Goal: Task Accomplishment & Management: Manage account settings

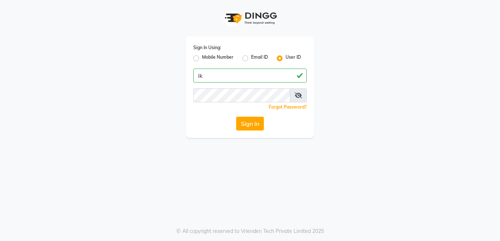
type input "i"
type input "IKIGAI"
click at [243, 123] on button "Sign In" at bounding box center [250, 123] width 28 height 14
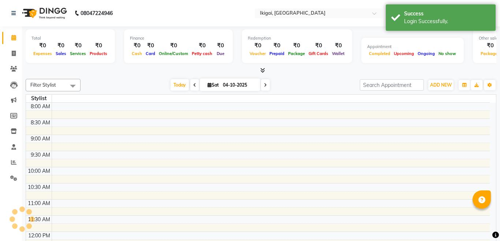
select select "en"
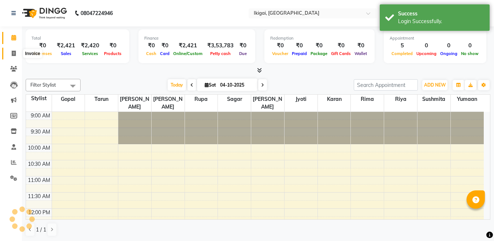
click at [14, 53] on icon at bounding box center [14, 53] width 4 height 5
select select "service"
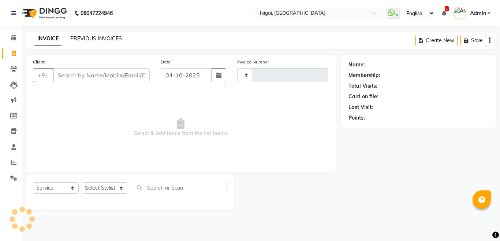
click at [84, 37] on link "PREVIOUS INVOICES" at bounding box center [96, 38] width 52 height 7
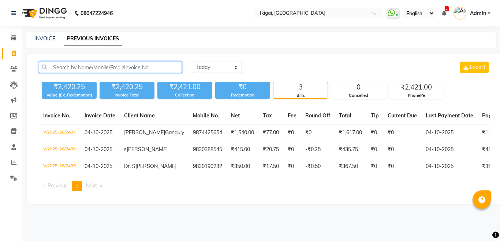
click at [153, 68] on input "text" at bounding box center [110, 67] width 143 height 11
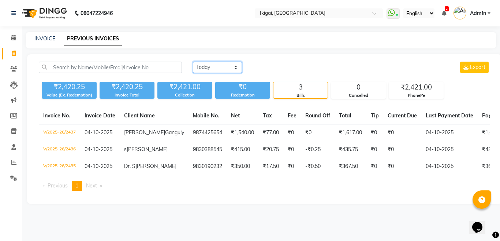
click at [203, 70] on select "Today Yesterday Custom Range" at bounding box center [217, 67] width 49 height 11
select select "range"
click at [193, 62] on select "Today Yesterday Custom Range" at bounding box center [217, 67] width 49 height 11
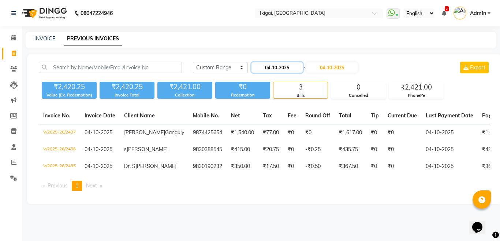
click at [271, 70] on input "04-10-2025" at bounding box center [277, 67] width 51 height 10
select select "10"
select select "2025"
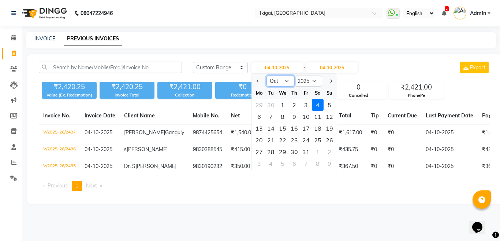
click at [286, 81] on select "Jan Feb Mar Apr May Jun Jul Aug Sep Oct Nov Dec" at bounding box center [281, 80] width 28 height 11
select select "9"
click at [267, 75] on select "Jan Feb Mar Apr May Jun Jul Aug Sep Oct Nov Dec" at bounding box center [281, 80] width 28 height 11
click at [259, 107] on div "1" at bounding box center [259, 105] width 12 height 12
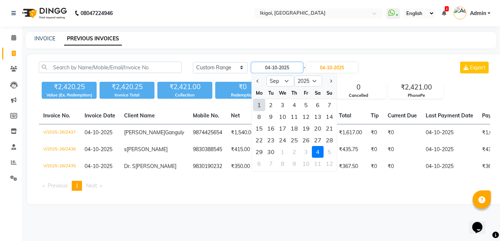
type input "01-09-2025"
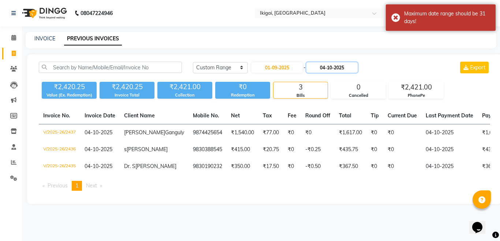
click at [332, 66] on input "04-10-2025" at bounding box center [332, 67] width 51 height 10
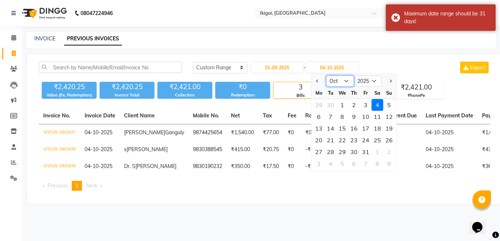
click at [346, 79] on select "Sep Oct Nov Dec" at bounding box center [340, 80] width 28 height 11
select select "9"
click at [326, 75] on select "Sep Oct Nov Dec" at bounding box center [340, 80] width 28 height 11
click at [330, 152] on div "30" at bounding box center [331, 152] width 12 height 12
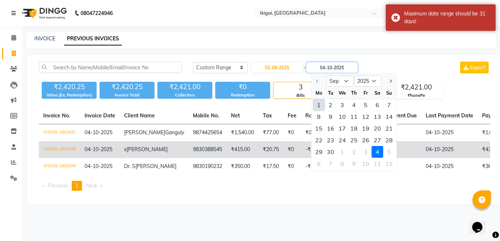
type input "30-09-2025"
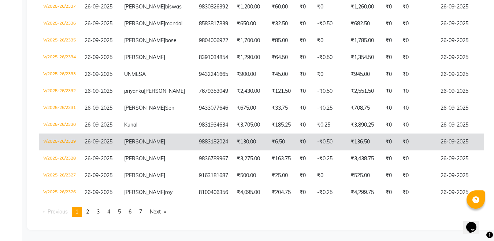
scroll to position [1832, 0]
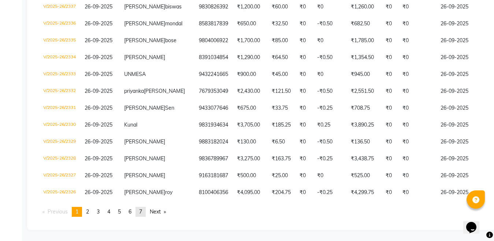
click at [142, 212] on span "7" at bounding box center [140, 211] width 3 height 7
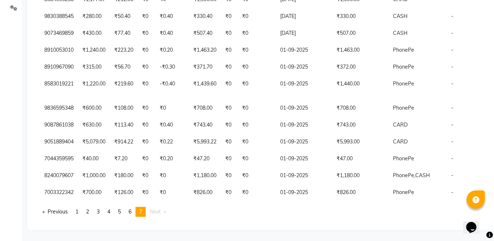
scroll to position [0, 0]
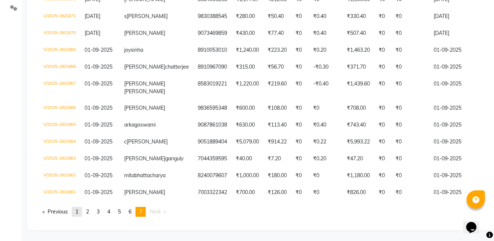
click at [77, 209] on span "1" at bounding box center [76, 211] width 3 height 7
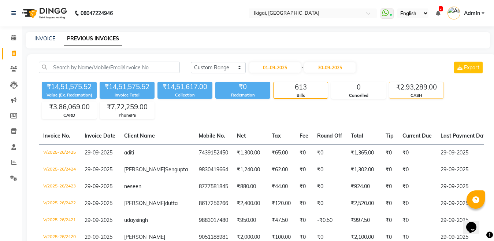
click at [413, 85] on div "₹2,93,289.00" at bounding box center [416, 87] width 54 height 10
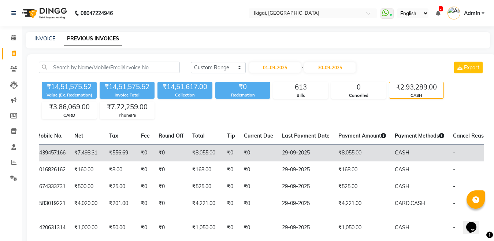
click at [188, 151] on td "₹8,055.00" at bounding box center [205, 152] width 35 height 17
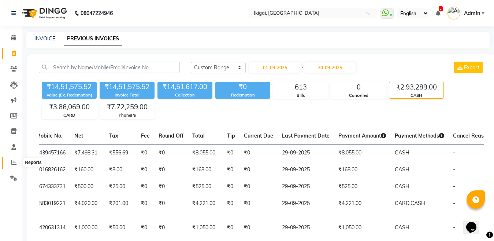
click at [12, 162] on icon at bounding box center [13, 161] width 5 height 5
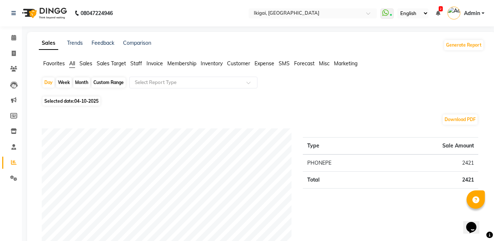
click at [107, 80] on div "Custom Range" at bounding box center [109, 82] width 34 height 10
select select "10"
select select "2025"
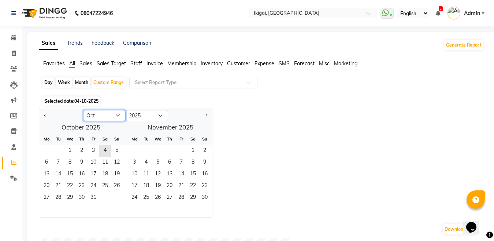
click at [116, 115] on select "Jan Feb Mar Apr May Jun Jul Aug Sep Oct Nov Dec" at bounding box center [104, 115] width 42 height 11
select select "9"
click at [83, 110] on select "Jan Feb Mar Apr May Jun Jul Aug Sep Oct Nov Dec" at bounding box center [104, 115] width 42 height 11
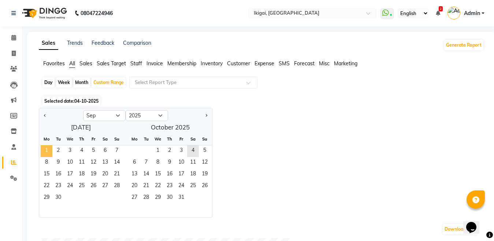
click at [47, 149] on span "1" at bounding box center [47, 151] width 12 height 12
click at [59, 195] on span "30" at bounding box center [58, 198] width 12 height 12
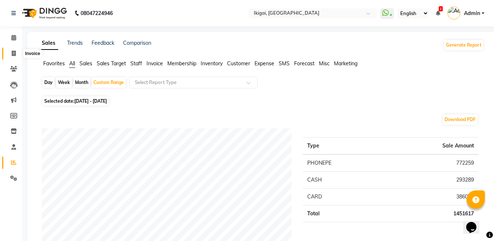
click at [15, 51] on icon at bounding box center [14, 53] width 4 height 5
select select "service"
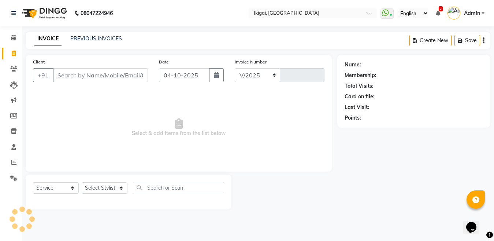
select select "4429"
type input "2438"
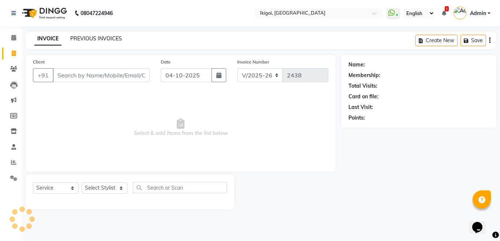
click at [92, 37] on link "PREVIOUS INVOICES" at bounding box center [96, 38] width 52 height 7
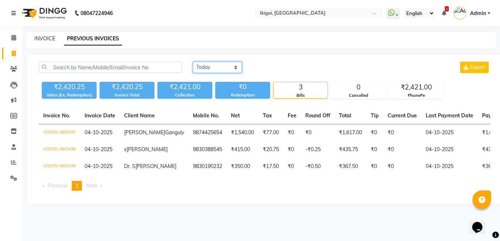
click at [217, 68] on select "Today Yesterday Custom Range" at bounding box center [217, 67] width 49 height 11
select select "range"
click at [193, 62] on select "Today Yesterday Custom Range" at bounding box center [217, 67] width 49 height 11
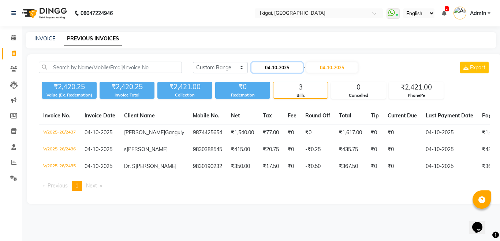
click at [283, 70] on input "04-10-2025" at bounding box center [277, 67] width 51 height 10
select select "10"
select select "2025"
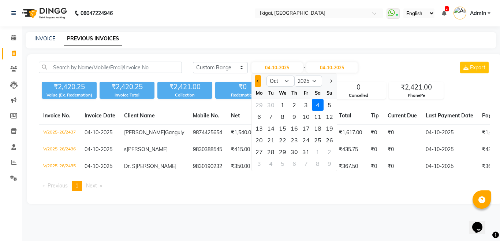
click at [257, 80] on span "Previous month" at bounding box center [258, 80] width 3 height 3
select select "9"
click at [259, 104] on div "1" at bounding box center [259, 105] width 12 height 12
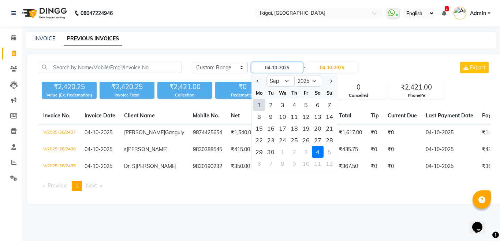
type input "01-09-2025"
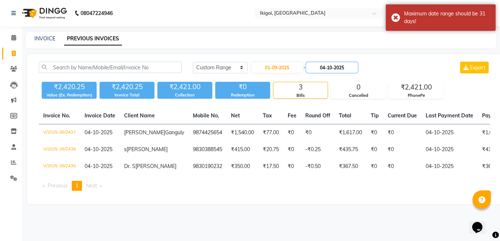
click at [342, 66] on input "04-10-2025" at bounding box center [332, 67] width 51 height 10
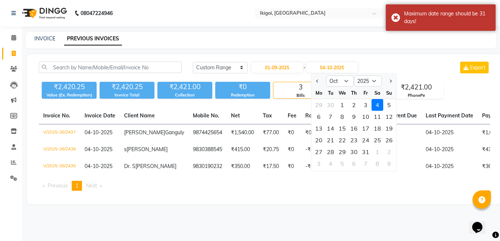
click at [314, 81] on div at bounding box center [319, 81] width 15 height 12
click at [318, 79] on span "Previous month" at bounding box center [317, 80] width 3 height 3
select select "9"
click at [331, 149] on div "30" at bounding box center [331, 152] width 12 height 12
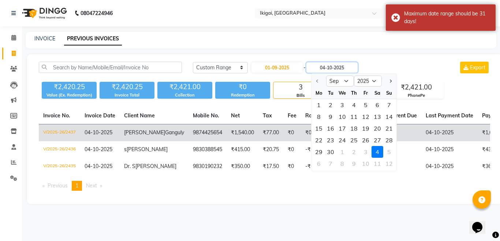
type input "30-09-2025"
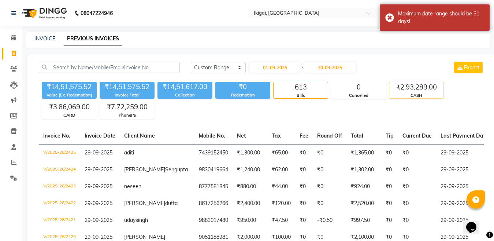
click at [418, 88] on div "₹2,93,289.00" at bounding box center [416, 87] width 54 height 10
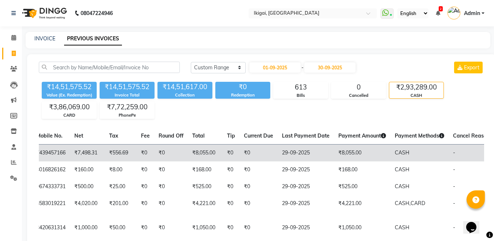
click at [334, 151] on td "₹8,055.00" at bounding box center [362, 152] width 56 height 17
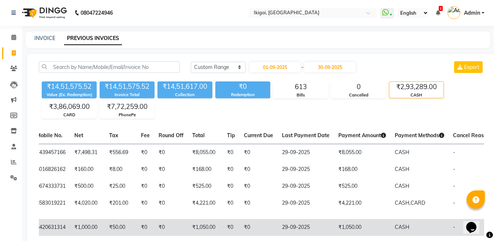
scroll to position [37, 0]
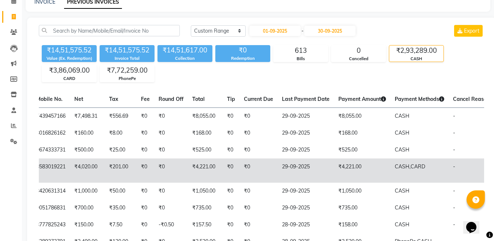
click at [449, 167] on td "-" at bounding box center [471, 170] width 45 height 24
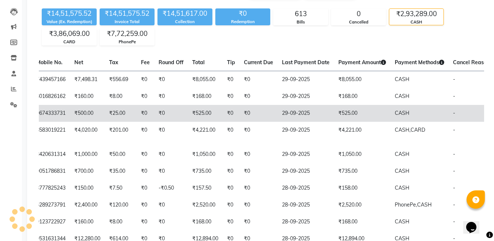
scroll to position [110, 0]
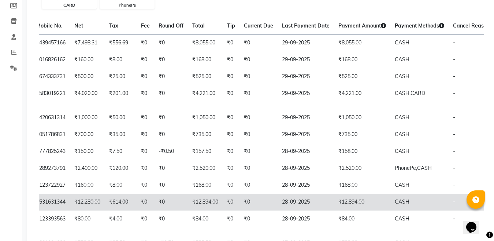
click at [395, 204] on span "CASH" at bounding box center [402, 201] width 15 height 7
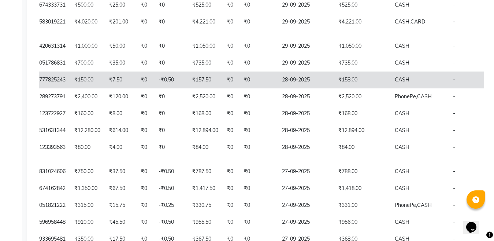
scroll to position [183, 0]
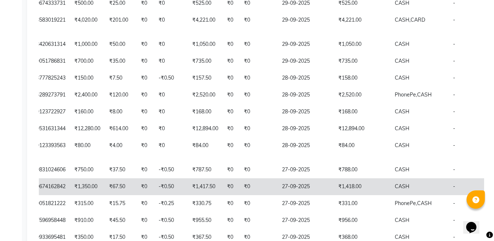
click at [188, 183] on td "₹1,417.50" at bounding box center [205, 186] width 35 height 17
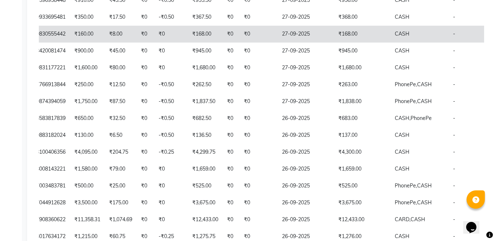
scroll to position [439, 0]
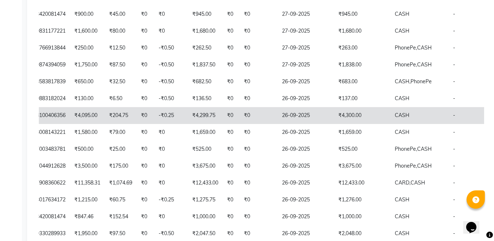
click at [392, 124] on td "CASH" at bounding box center [419, 115] width 58 height 17
click at [278, 124] on td "26-09-2025" at bounding box center [306, 115] width 56 height 17
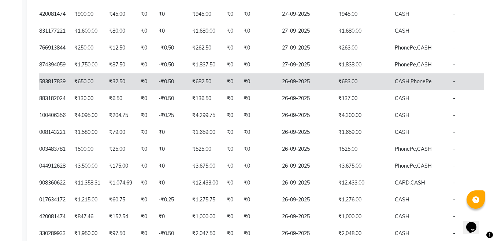
scroll to position [476, 0]
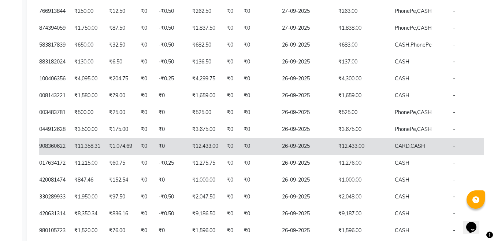
click at [188, 155] on td "₹12,433.00" at bounding box center [205, 146] width 35 height 17
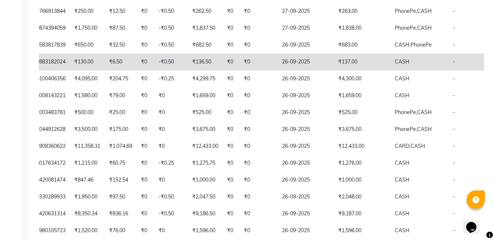
scroll to position [513, 0]
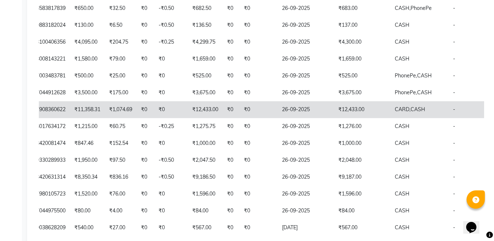
click at [188, 118] on td "₹12,433.00" at bounding box center [205, 109] width 35 height 17
click at [105, 118] on td "₹1,074.69" at bounding box center [121, 109] width 32 height 17
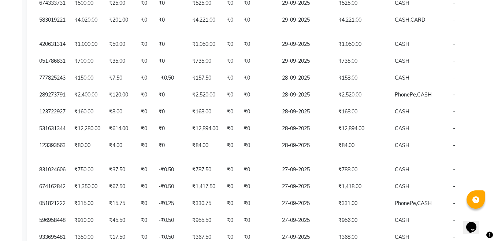
scroll to position [0, 0]
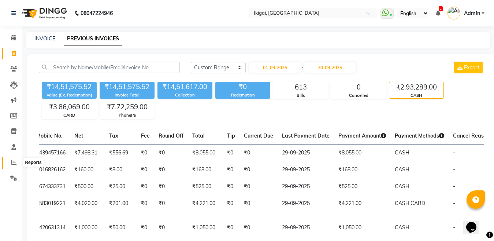
click at [14, 162] on icon at bounding box center [13, 161] width 5 height 5
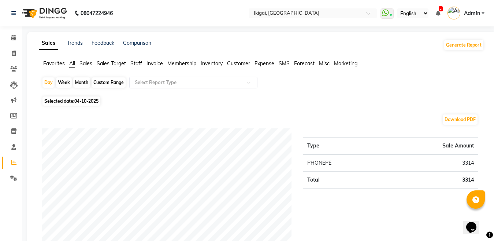
click at [104, 80] on div "Custom Range" at bounding box center [109, 82] width 34 height 10
select select "10"
select select "2025"
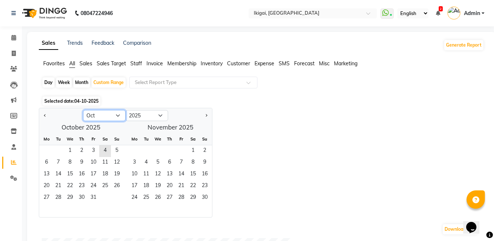
click at [116, 115] on select "Jan Feb Mar Apr May Jun Jul Aug Sep Oct Nov Dec" at bounding box center [104, 115] width 42 height 11
select select "9"
click at [83, 110] on select "Jan Feb Mar Apr May Jun Jul Aug Sep Oct Nov Dec" at bounding box center [104, 115] width 42 height 11
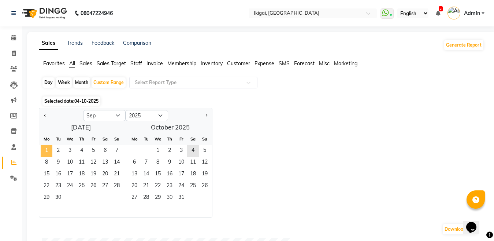
click at [48, 149] on span "1" at bounding box center [47, 151] width 12 height 12
click at [57, 198] on span "30" at bounding box center [58, 198] width 12 height 12
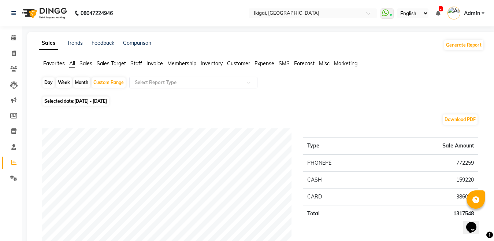
click at [471, 14] on span "Admin" at bounding box center [472, 14] width 16 height 8
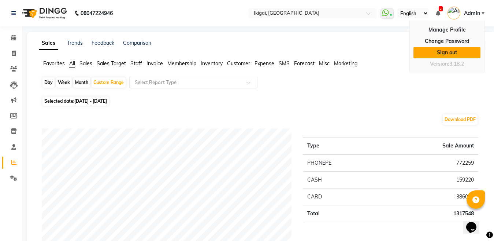
click at [439, 53] on link "Sign out" at bounding box center [446, 52] width 67 height 11
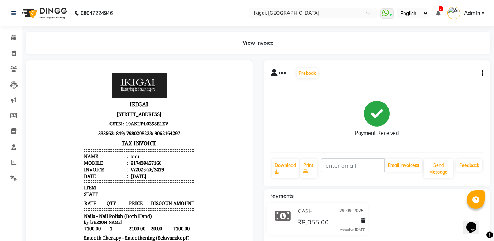
click at [480, 75] on button "button" at bounding box center [481, 74] width 4 height 8
click at [438, 81] on div "Edit Invoice" at bounding box center [446, 82] width 50 height 9
select select "service"
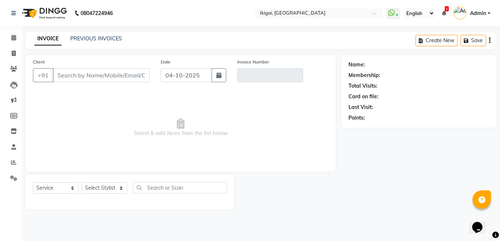
type input "7439457166"
type input "V/2025-26/2419"
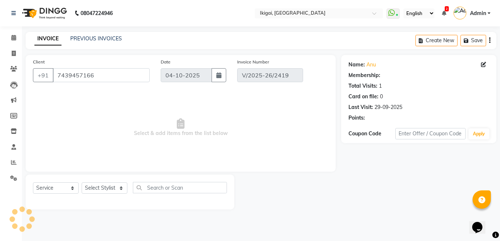
type input "29-09-2025"
select select "select"
select select "1: Object"
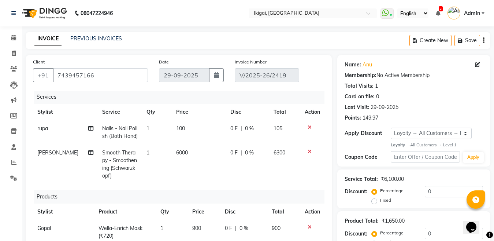
scroll to position [7, 0]
click at [308, 149] on icon at bounding box center [310, 151] width 4 height 5
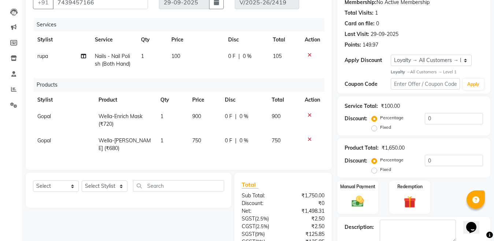
scroll to position [73, 0]
click at [309, 137] on icon at bounding box center [310, 138] width 4 height 5
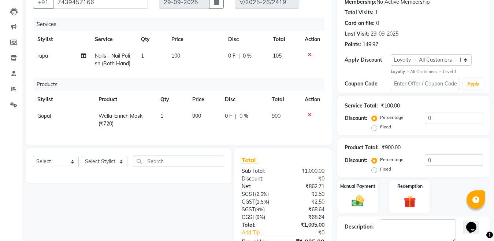
click at [309, 114] on icon at bounding box center [310, 114] width 4 height 5
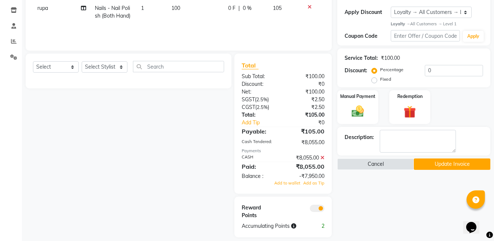
click at [322, 158] on icon at bounding box center [322, 157] width 4 height 5
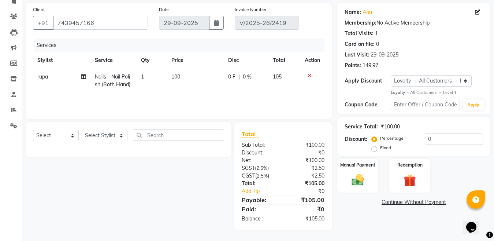
scroll to position [52, 0]
click at [358, 183] on img at bounding box center [358, 179] width 21 height 15
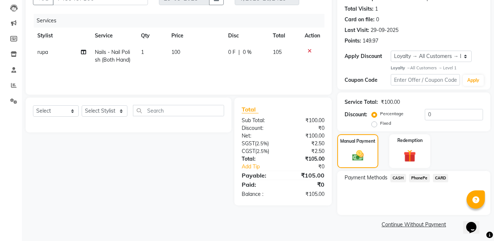
click at [397, 177] on span "CASH" at bounding box center [398, 178] width 16 height 8
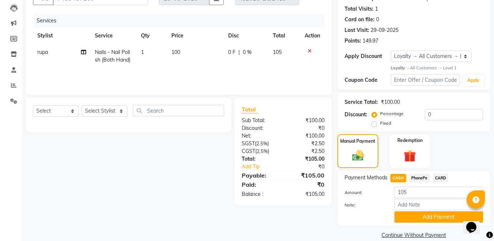
scroll to position [88, 0]
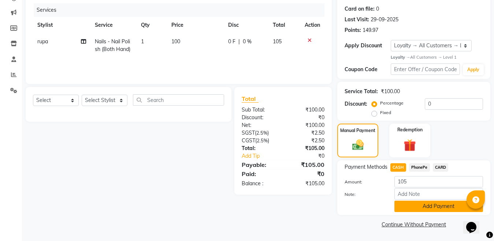
click at [423, 207] on button "Add Payment" at bounding box center [438, 205] width 89 height 11
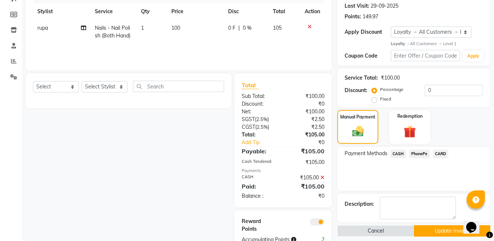
scroll to position [115, 0]
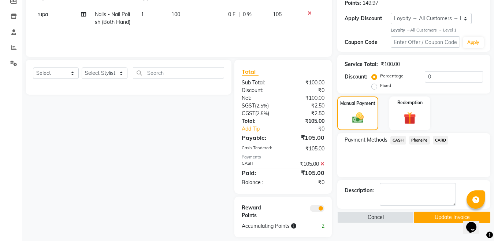
click at [431, 217] on button "Update Invoice" at bounding box center [452, 216] width 77 height 11
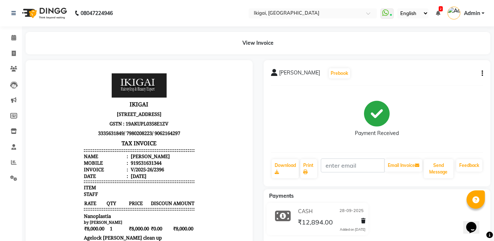
click at [482, 73] on icon "button" at bounding box center [482, 73] width 1 height 0
click at [428, 80] on div "Edit Invoice" at bounding box center [446, 82] width 50 height 9
select select "service"
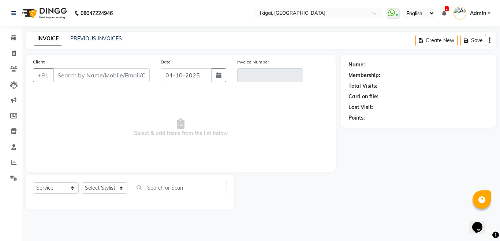
type input "9531631344"
type input "V/2025-26/2396"
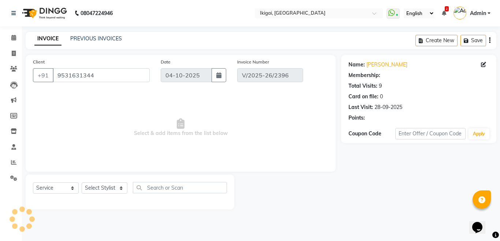
select select "1: Object"
type input "28-09-2025"
select select "select"
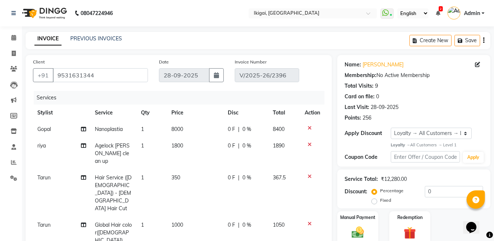
click at [308, 128] on icon at bounding box center [310, 127] width 4 height 5
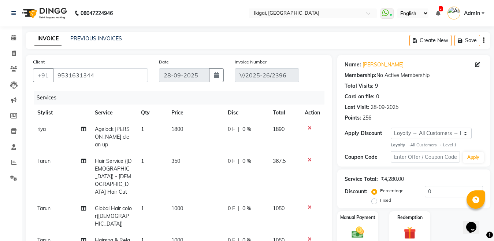
click at [310, 127] on icon at bounding box center [310, 127] width 4 height 5
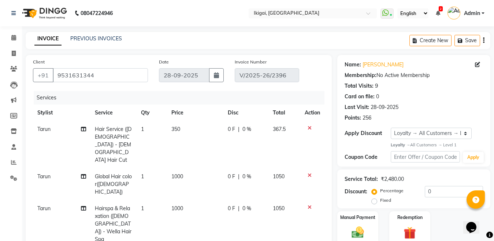
click at [308, 172] on icon at bounding box center [310, 174] width 4 height 5
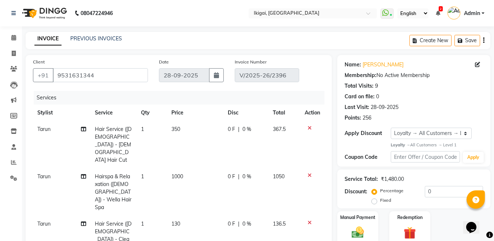
click at [308, 172] on icon at bounding box center [310, 174] width 4 height 5
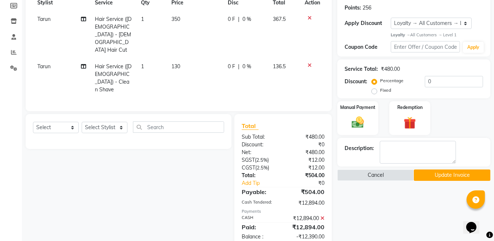
scroll to position [153, 0]
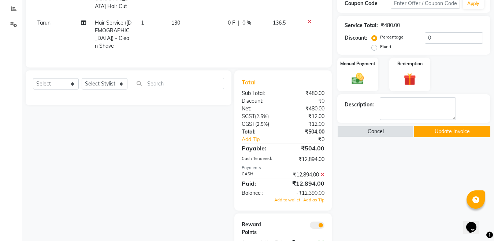
click at [323, 172] on icon at bounding box center [322, 174] width 4 height 5
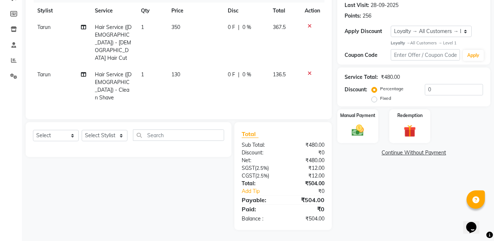
scroll to position [85, 0]
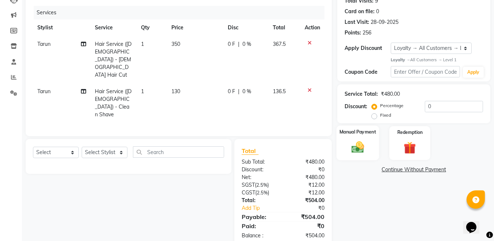
click at [358, 147] on img at bounding box center [358, 147] width 21 height 15
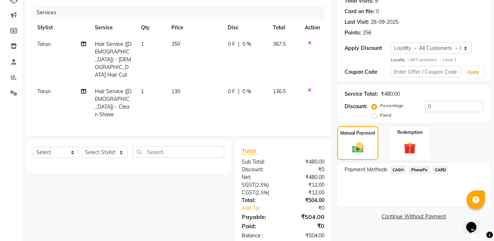
click at [402, 166] on span "CASH" at bounding box center [398, 170] width 16 height 8
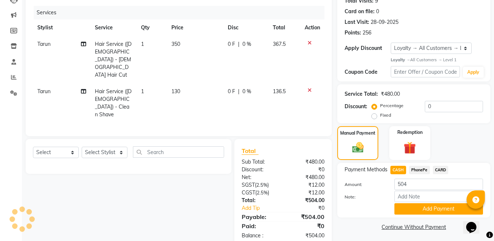
scroll to position [88, 0]
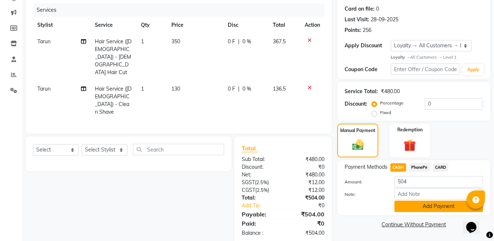
click at [445, 208] on button "Add Payment" at bounding box center [438, 205] width 89 height 11
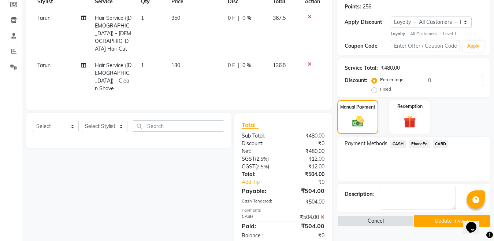
scroll to position [147, 0]
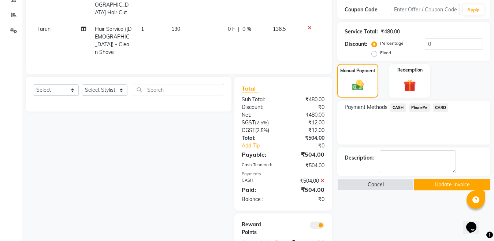
click at [441, 186] on button "Update Invoice" at bounding box center [452, 184] width 77 height 11
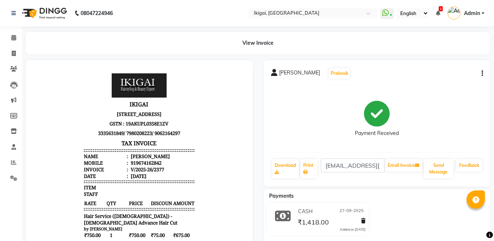
click at [482, 73] on icon "button" at bounding box center [482, 73] width 1 height 0
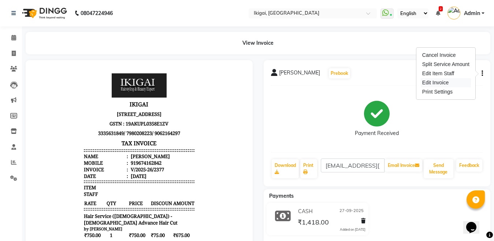
click at [441, 82] on div "Edit Invoice" at bounding box center [446, 82] width 50 height 9
select select "service"
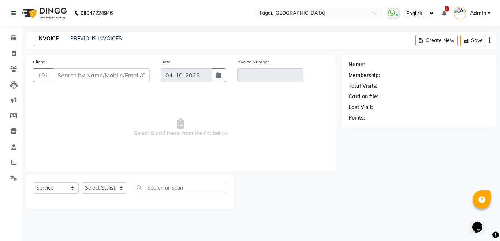
type input "9674162842"
type input "V/2025-26/2377"
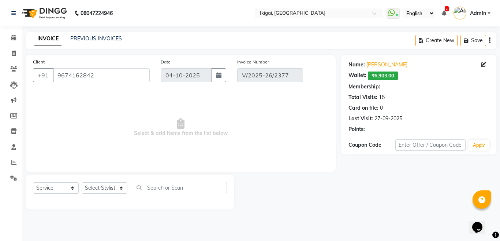
select select "2: Object"
type input "27-09-2025"
select select "select"
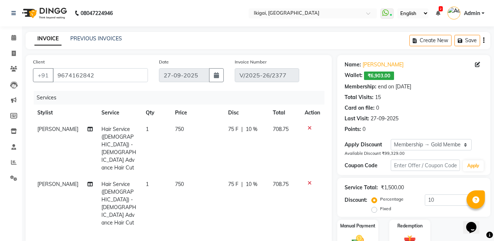
click at [310, 127] on icon at bounding box center [310, 127] width 4 height 5
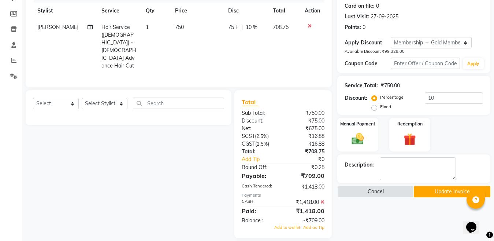
scroll to position [126, 0]
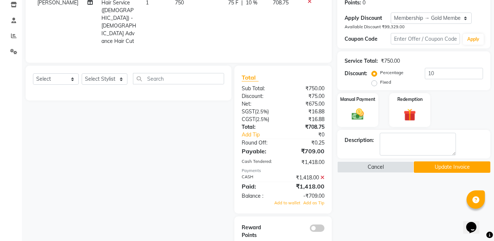
click at [323, 175] on icon at bounding box center [322, 177] width 4 height 5
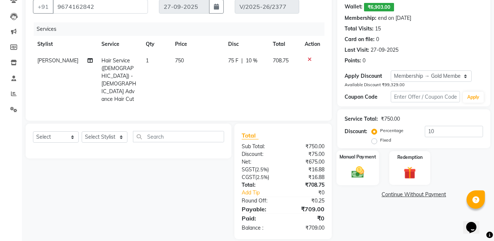
click at [357, 177] on img at bounding box center [358, 172] width 21 height 15
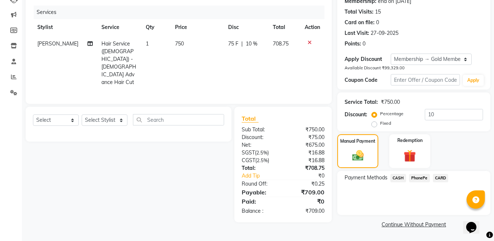
click at [398, 178] on span "CASH" at bounding box center [398, 178] width 16 height 8
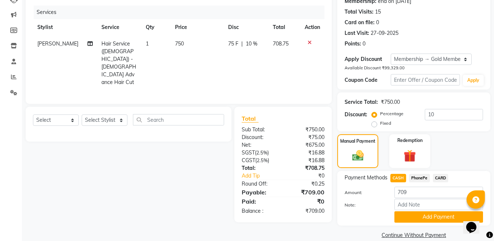
scroll to position [96, 0]
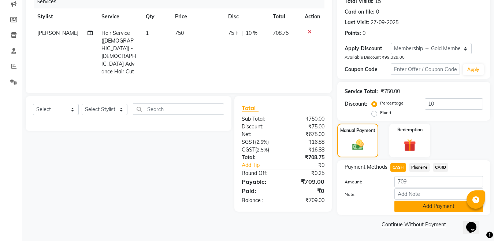
click at [424, 205] on button "Add Payment" at bounding box center [438, 205] width 89 height 11
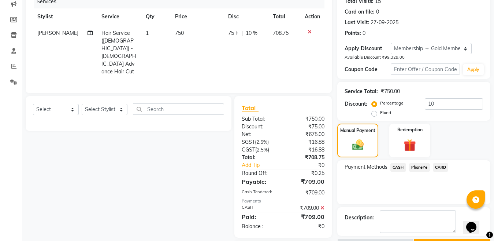
scroll to position [120, 0]
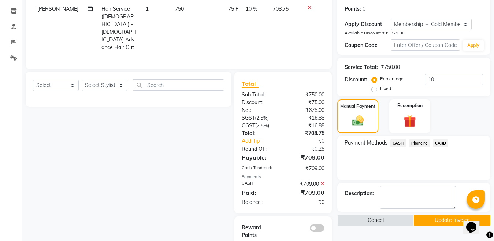
click at [437, 220] on button "Update Invoice" at bounding box center [452, 219] width 77 height 11
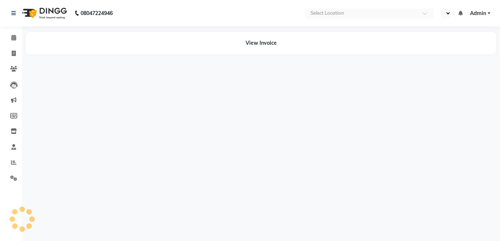
select select "en"
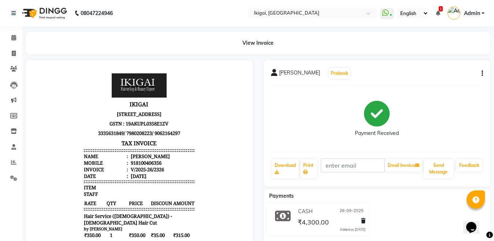
click at [481, 72] on button "button" at bounding box center [481, 74] width 4 height 8
click at [431, 94] on div "Print Settings" at bounding box center [446, 91] width 50 height 9
click at [481, 73] on button "button" at bounding box center [481, 74] width 4 height 8
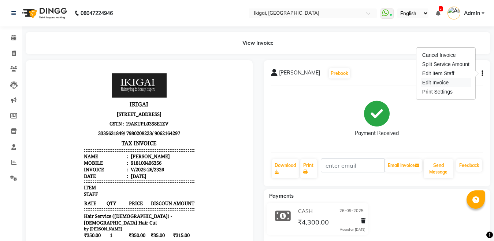
click at [438, 82] on div "Edit Invoice" at bounding box center [446, 82] width 50 height 9
select select "service"
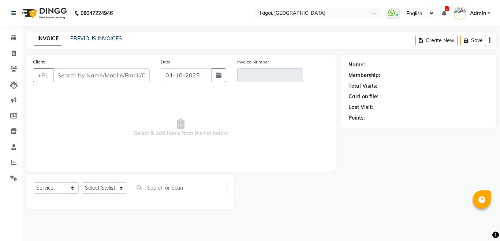
type input "8100406356"
type input "V/2025-26/2326"
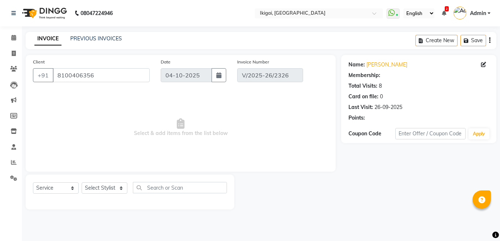
select select "2: Object"
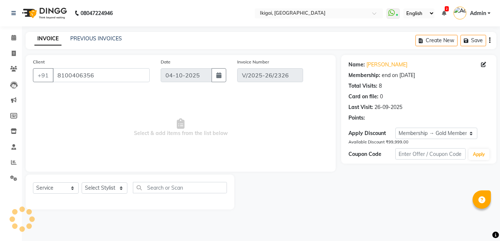
type input "26-09-2025"
select select "select"
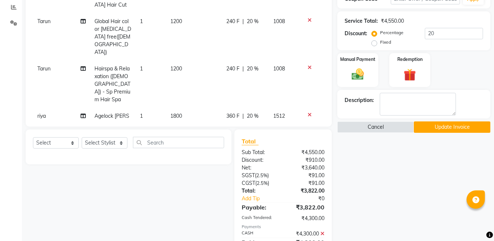
scroll to position [37, 0]
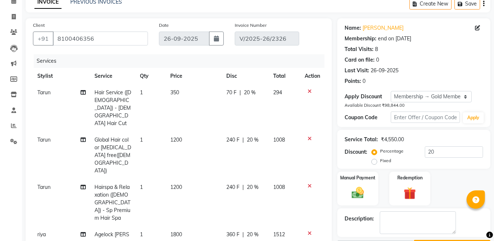
click at [309, 136] on icon at bounding box center [310, 138] width 4 height 5
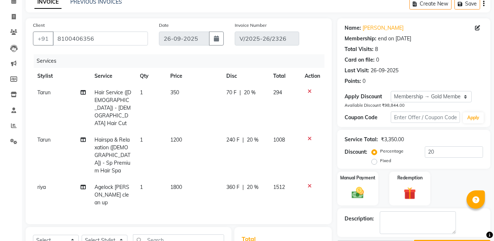
click at [308, 136] on icon at bounding box center [310, 138] width 4 height 5
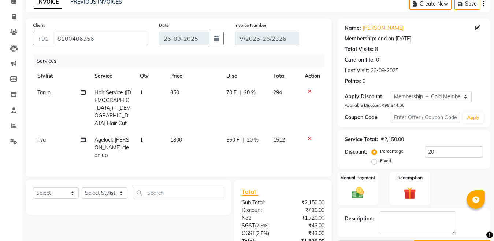
click at [309, 136] on icon at bounding box center [310, 138] width 4 height 5
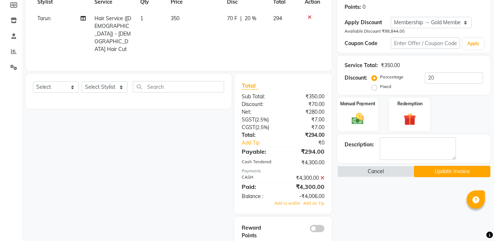
scroll to position [111, 0]
click at [321, 175] on icon at bounding box center [322, 177] width 4 height 5
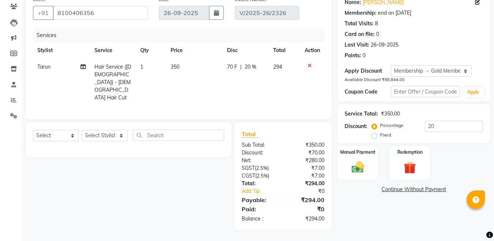
scroll to position [53, 0]
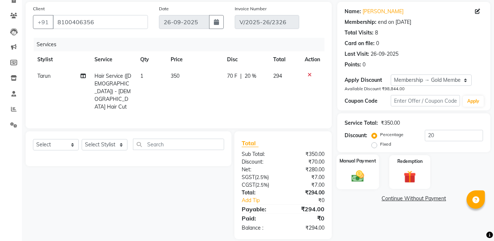
click at [360, 179] on img at bounding box center [358, 176] width 21 height 15
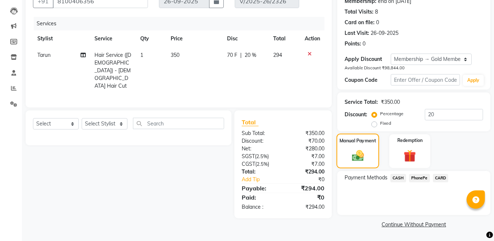
click at [360, 156] on img at bounding box center [357, 156] width 19 height 14
click at [396, 180] on span "CASH" at bounding box center [398, 178] width 16 height 8
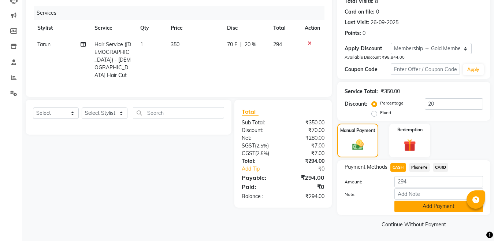
click at [431, 207] on button "Add Payment" at bounding box center [438, 205] width 89 height 11
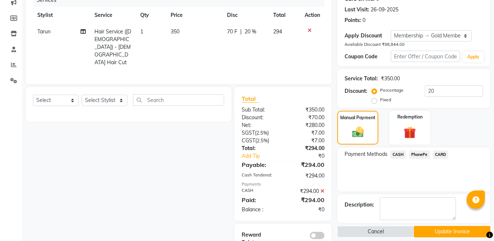
scroll to position [105, 0]
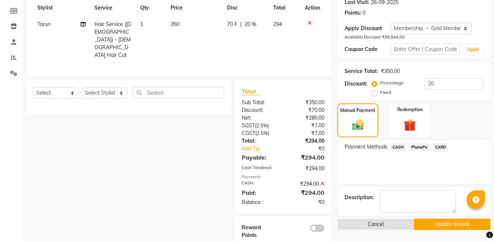
click at [445, 226] on button "Update Invoice" at bounding box center [452, 223] width 77 height 11
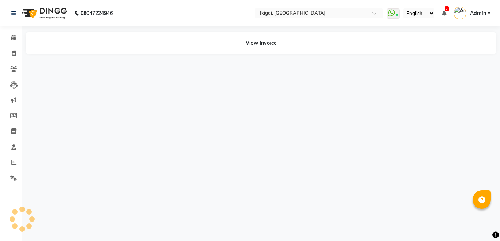
select select "en"
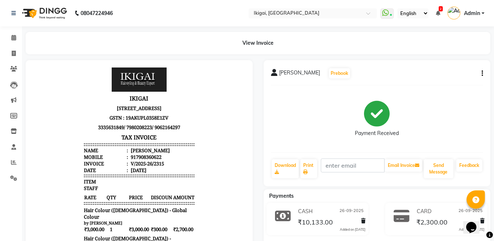
click at [481, 73] on button "button" at bounding box center [481, 74] width 4 height 8
click at [439, 83] on div "Edit Invoice" at bounding box center [446, 82] width 50 height 9
select select "service"
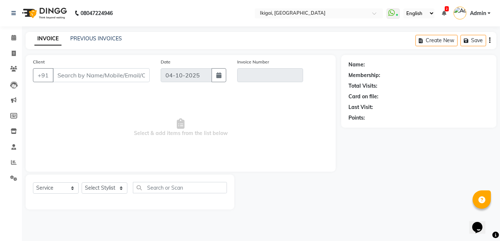
type input "7908360622"
type input "V/2025-26/2315"
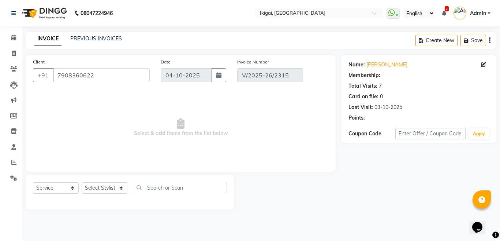
select select "2: Object"
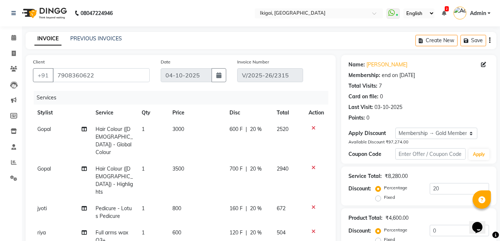
type input "26-09-2025"
select select "select"
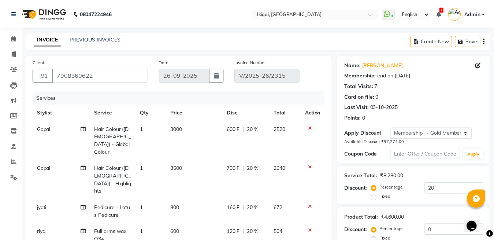
scroll to position [73, 0]
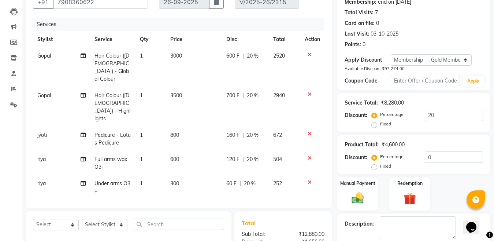
click at [308, 55] on icon at bounding box center [310, 54] width 4 height 5
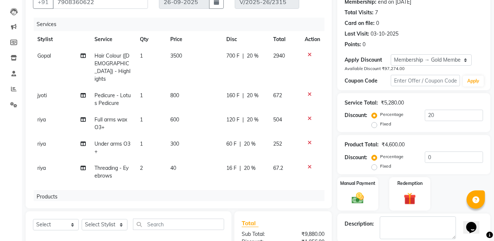
click at [308, 55] on icon at bounding box center [310, 54] width 4 height 5
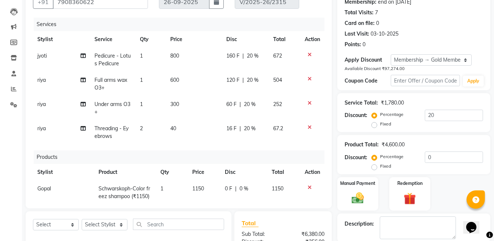
click at [308, 54] on icon at bounding box center [310, 54] width 4 height 5
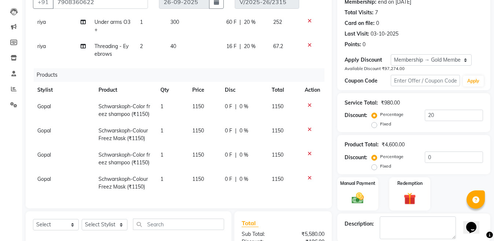
scroll to position [73, 0]
click at [308, 103] on icon at bounding box center [310, 105] width 4 height 5
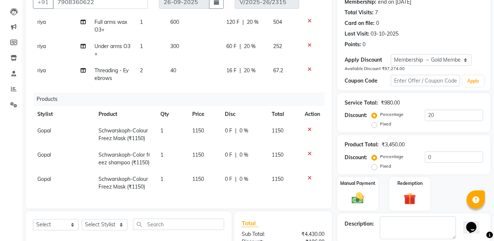
scroll to position [48, 0]
click at [308, 127] on icon at bounding box center [310, 129] width 4 height 5
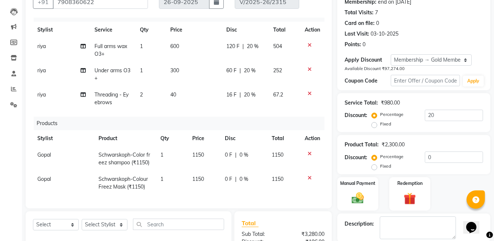
scroll to position [23, 0]
click at [308, 151] on icon at bounding box center [310, 153] width 4 height 5
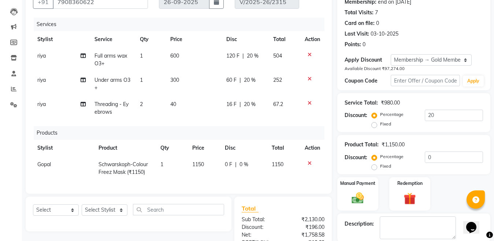
scroll to position [0, 0]
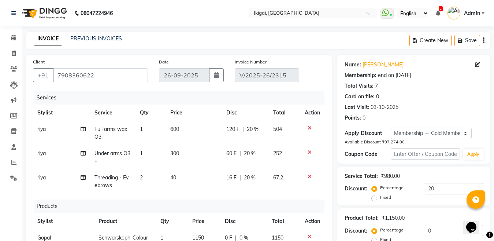
click at [308, 127] on icon at bounding box center [310, 127] width 4 height 5
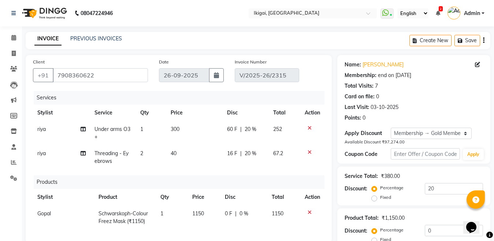
click at [309, 126] on icon at bounding box center [310, 127] width 4 height 5
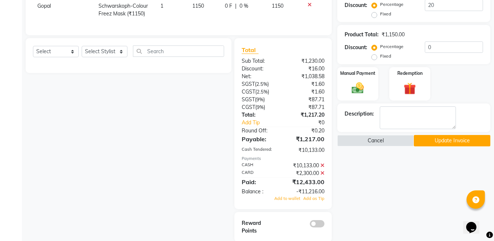
scroll to position [194, 0]
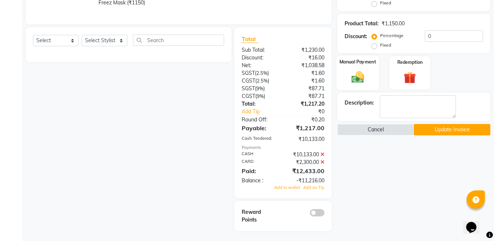
click at [356, 78] on img at bounding box center [358, 77] width 21 height 15
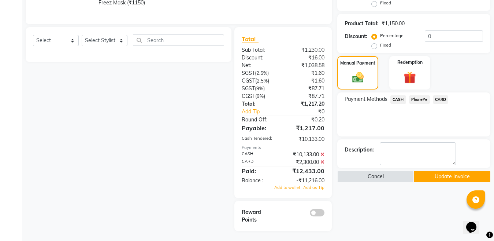
click at [398, 101] on span "CASH" at bounding box center [398, 99] width 16 height 8
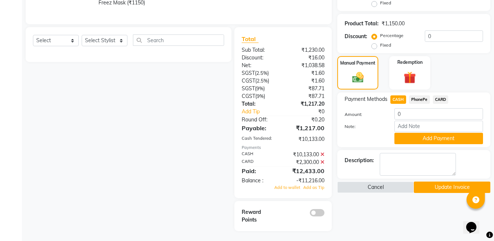
click at [322, 157] on icon at bounding box center [322, 154] width 4 height 5
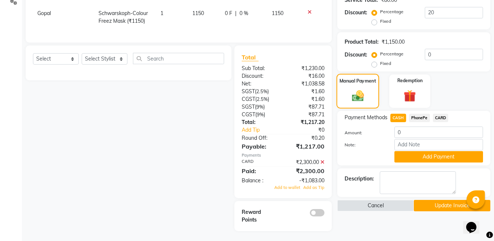
click at [357, 94] on img at bounding box center [357, 96] width 19 height 14
click at [320, 166] on div "₹2,300.00" at bounding box center [306, 162] width 47 height 8
click at [323, 164] on icon at bounding box center [322, 161] width 4 height 5
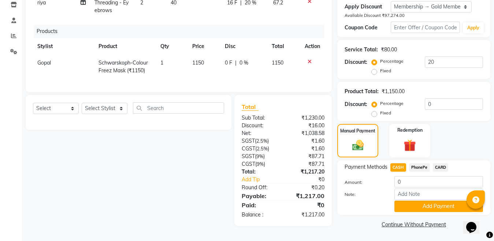
scroll to position [129, 0]
click at [358, 144] on img at bounding box center [357, 145] width 19 height 14
drag, startPoint x: 405, startPoint y: 181, endPoint x: 392, endPoint y: 181, distance: 13.2
click at [392, 181] on div "0" at bounding box center [439, 181] width 100 height 11
type input "1217"
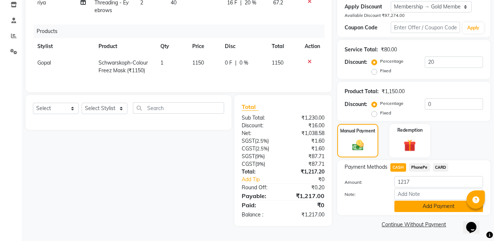
click at [431, 206] on button "Add Payment" at bounding box center [438, 205] width 89 height 11
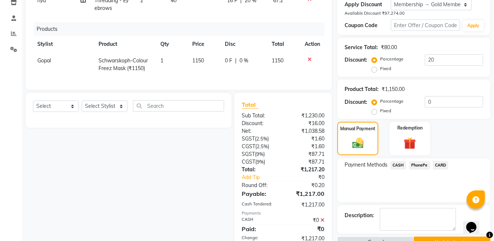
scroll to position [196, 0]
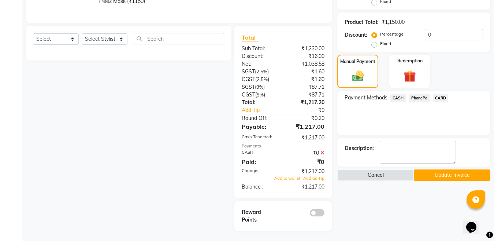
click at [322, 155] on icon at bounding box center [322, 152] width 4 height 5
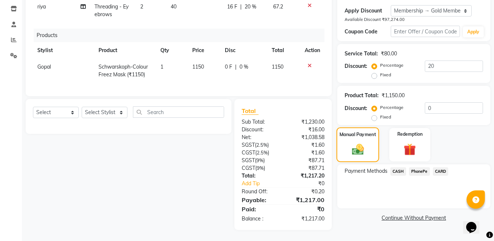
click at [357, 145] on img at bounding box center [357, 149] width 19 height 14
click at [394, 167] on span "CASH" at bounding box center [398, 171] width 16 height 8
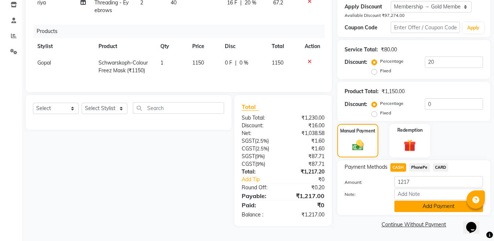
click at [434, 204] on button "Add Payment" at bounding box center [438, 205] width 89 height 11
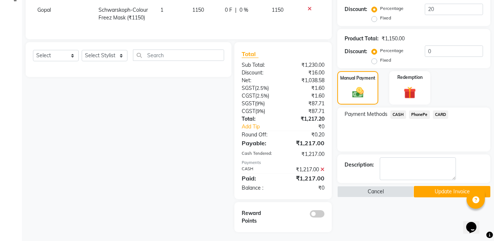
scroll to position [180, 0]
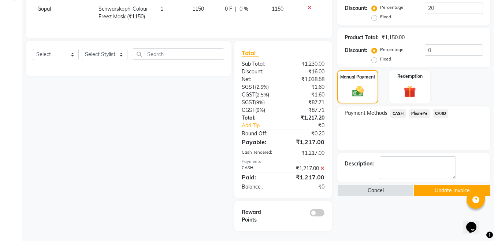
click at [322, 171] on icon at bounding box center [322, 168] width 4 height 5
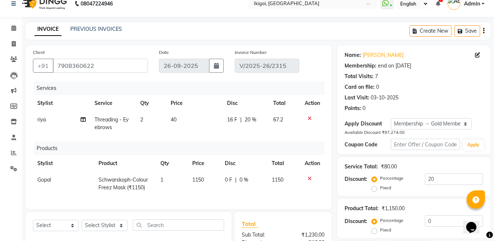
scroll to position [0, 0]
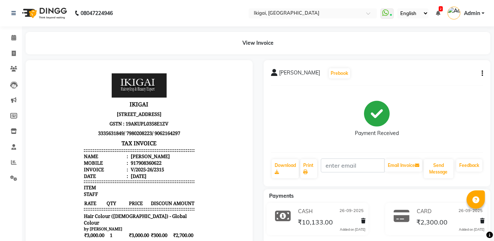
click at [480, 71] on button "button" at bounding box center [481, 74] width 4 height 8
click at [431, 84] on div "Edit Invoice" at bounding box center [446, 82] width 50 height 9
select select "service"
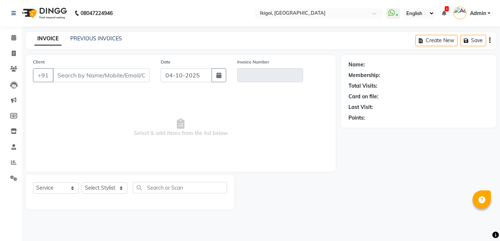
type input "7908360622"
type input "V/2025-26/2315"
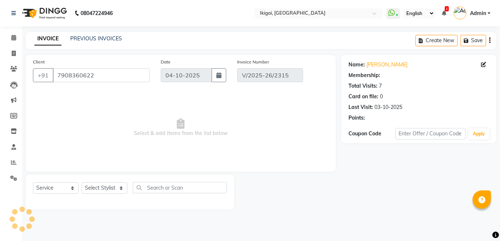
select select "2: Object"
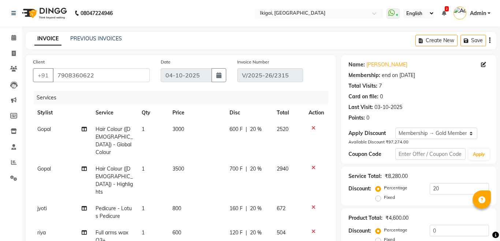
type input "26-09-2025"
select select "select"
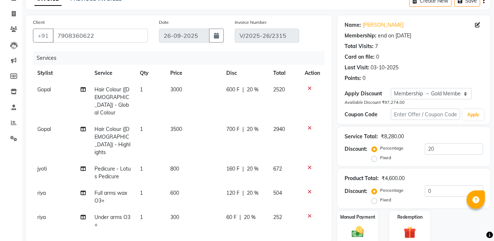
scroll to position [39, 0]
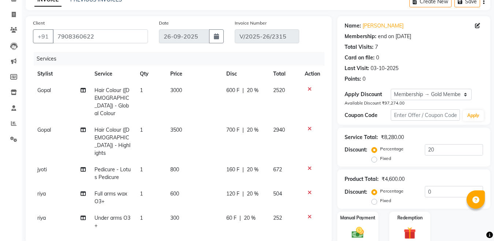
click at [308, 89] on icon at bounding box center [310, 88] width 4 height 5
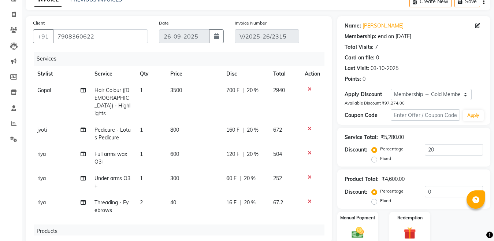
click at [308, 89] on icon at bounding box center [310, 88] width 4 height 5
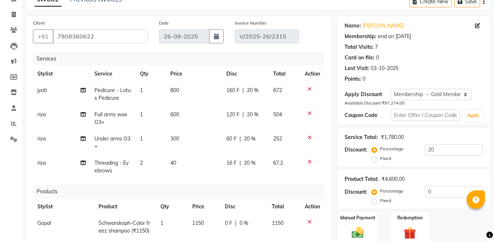
click at [308, 87] on icon at bounding box center [310, 88] width 4 height 5
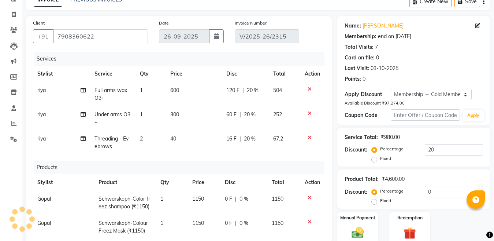
click at [308, 87] on icon at bounding box center [310, 88] width 4 height 5
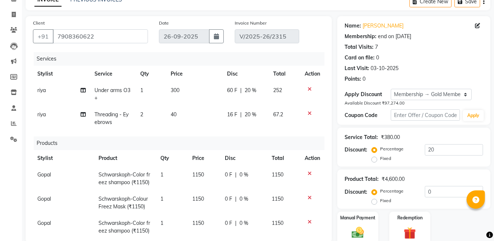
click at [308, 87] on icon at bounding box center [310, 88] width 4 height 5
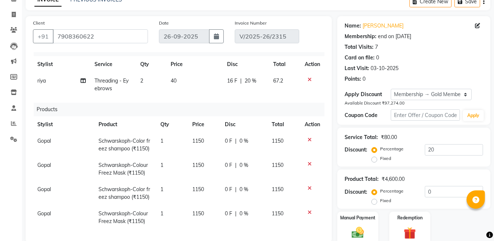
scroll to position [31, 0]
click at [308, 209] on icon at bounding box center [310, 211] width 4 height 5
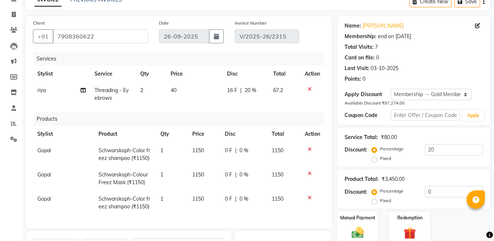
scroll to position [7, 0]
click at [308, 172] on icon at bounding box center [310, 173] width 4 height 5
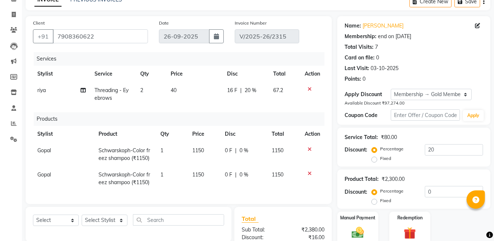
click at [309, 172] on icon at bounding box center [310, 173] width 4 height 5
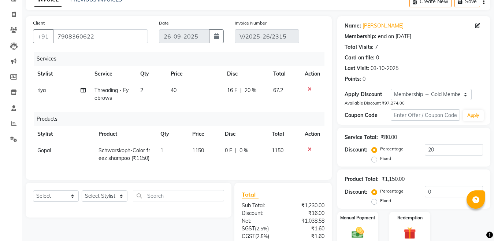
scroll to position [194, 0]
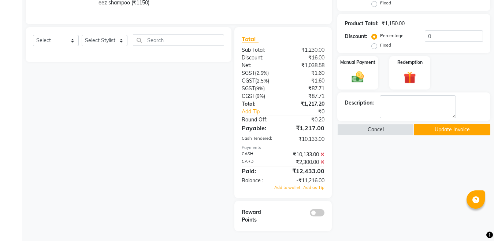
click at [322, 157] on icon at bounding box center [322, 154] width 4 height 5
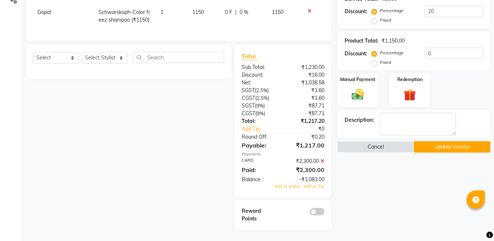
scroll to position [176, 0]
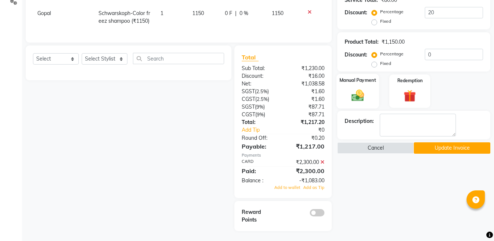
click at [357, 100] on img at bounding box center [358, 95] width 21 height 15
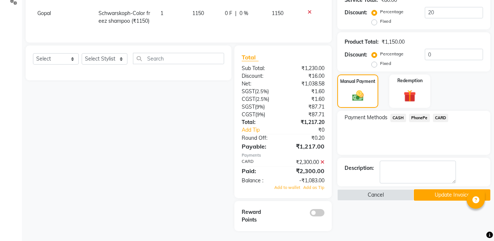
click at [396, 117] on span "CASH" at bounding box center [398, 118] width 16 height 8
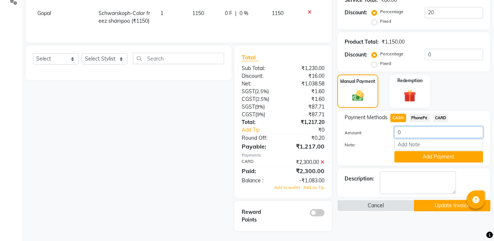
drag, startPoint x: 418, startPoint y: 133, endPoint x: 392, endPoint y: 133, distance: 25.3
click at [392, 133] on div "0" at bounding box center [439, 131] width 100 height 11
type input "1083"
click at [439, 158] on button "Add Payment" at bounding box center [438, 156] width 89 height 11
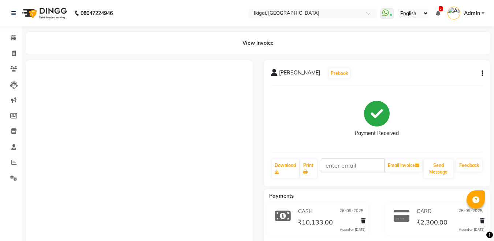
click at [482, 73] on icon "button" at bounding box center [482, 73] width 1 height 0
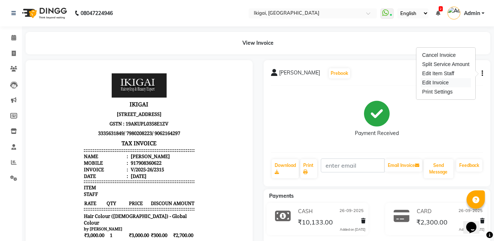
click at [442, 82] on div "Edit Invoice" at bounding box center [446, 82] width 50 height 9
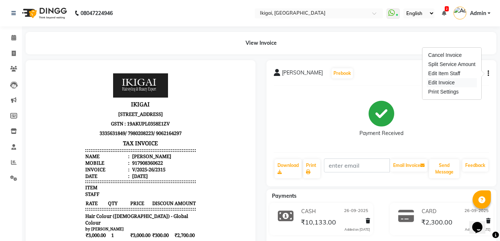
select select "service"
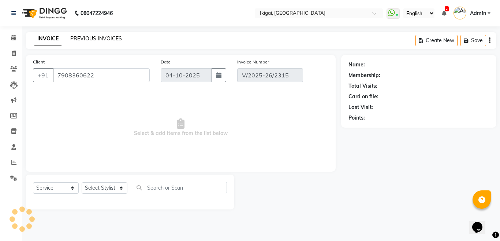
click at [90, 40] on link "PREVIOUS INVOICES" at bounding box center [96, 38] width 52 height 7
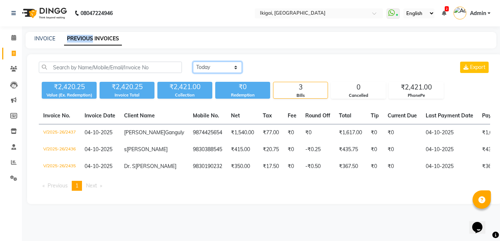
click at [235, 65] on select "Today Yesterday Custom Range" at bounding box center [217, 67] width 49 height 11
select select "range"
click at [193, 62] on select "Today Yesterday Custom Range" at bounding box center [217, 67] width 49 height 11
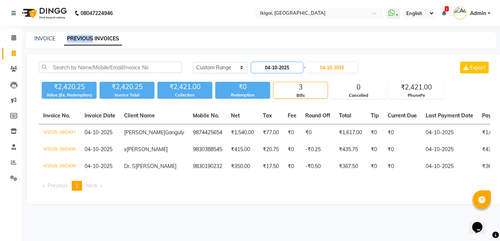
click at [277, 65] on input "04-10-2025" at bounding box center [277, 67] width 51 height 10
select select "10"
select select "2025"
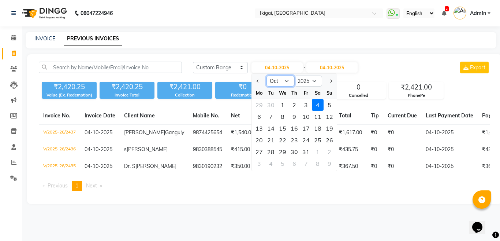
click at [286, 80] on select "Jan Feb Mar Apr May Jun Jul Aug Sep Oct Nov Dec" at bounding box center [281, 80] width 28 height 11
select select "9"
click at [267, 75] on select "Jan Feb Mar Apr May Jun Jul Aug Sep Oct Nov Dec" at bounding box center [281, 80] width 28 height 11
click at [259, 104] on div "1" at bounding box center [259, 105] width 12 height 12
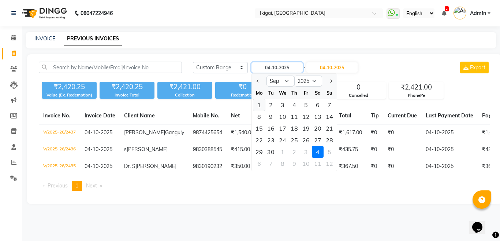
type input "01-09-2025"
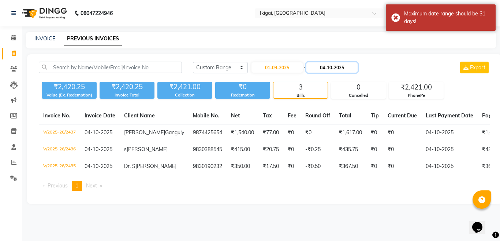
click at [334, 68] on input "04-10-2025" at bounding box center [332, 67] width 51 height 10
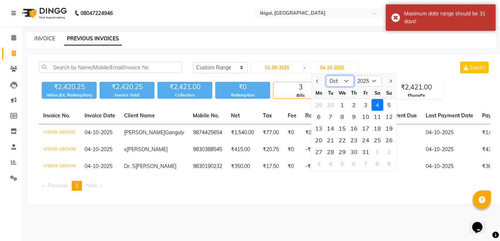
click at [349, 82] on select "Sep Oct Nov Dec" at bounding box center [340, 80] width 28 height 11
select select "9"
click at [326, 75] on select "Sep Oct Nov Dec" at bounding box center [340, 80] width 28 height 11
click at [331, 149] on div "30" at bounding box center [331, 152] width 12 height 12
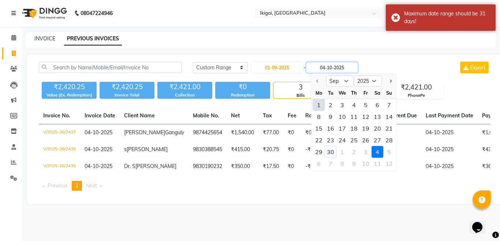
type input "30-09-2025"
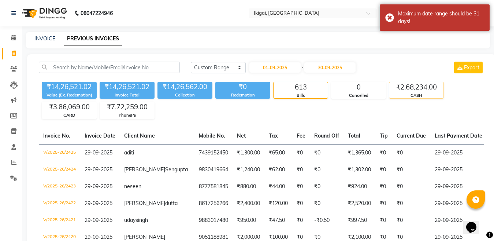
click at [409, 89] on div "₹2,68,234.00" at bounding box center [416, 87] width 54 height 10
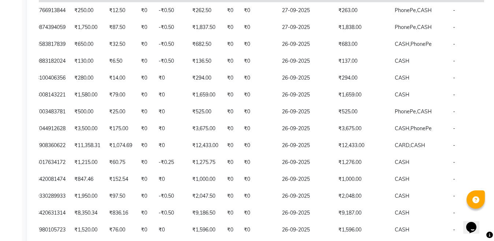
scroll to position [500, 0]
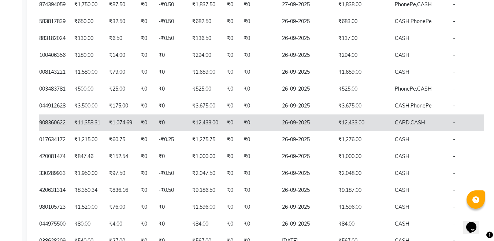
click at [334, 131] on td "₹12,433.00" at bounding box center [362, 122] width 56 height 17
click at [188, 131] on td "₹12,433.00" at bounding box center [205, 122] width 35 height 17
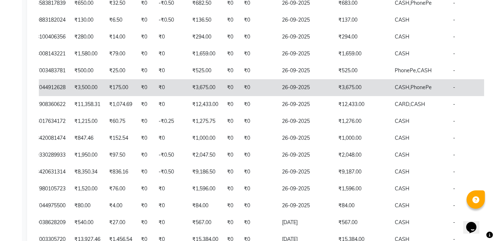
scroll to position [536, 0]
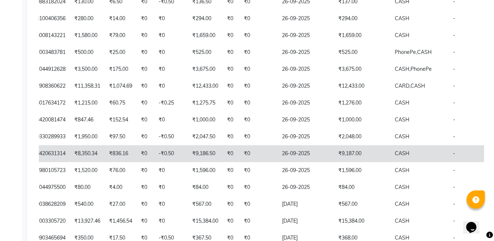
click at [188, 162] on td "₹9,186.50" at bounding box center [205, 153] width 35 height 17
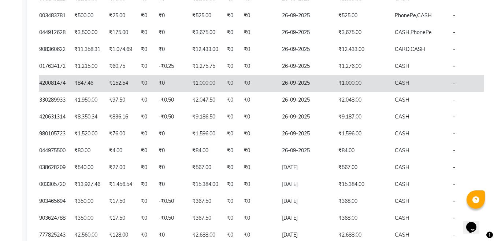
scroll to position [609, 0]
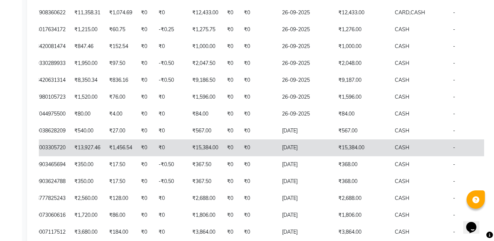
click at [188, 156] on td "₹15,384.00" at bounding box center [205, 147] width 35 height 17
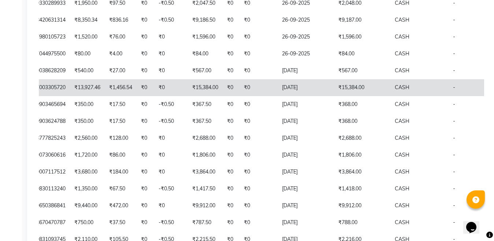
scroll to position [683, 0]
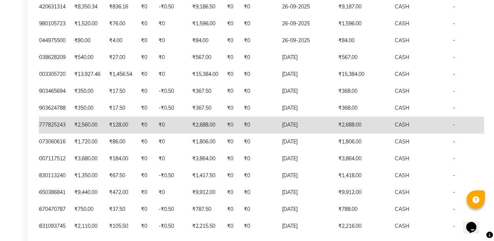
click at [188, 133] on td "₹2,688.00" at bounding box center [205, 124] width 35 height 17
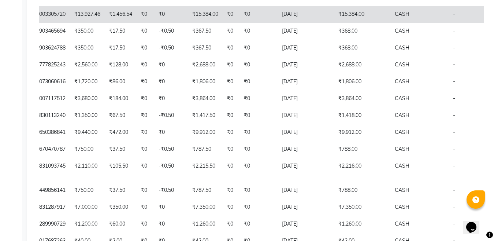
scroll to position [756, 0]
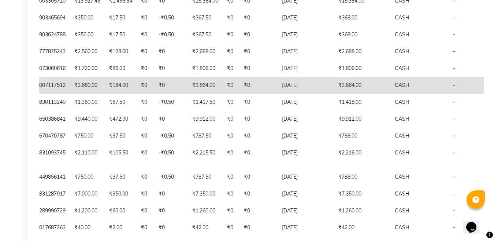
click at [334, 94] on td "₹3,864.00" at bounding box center [362, 85] width 56 height 17
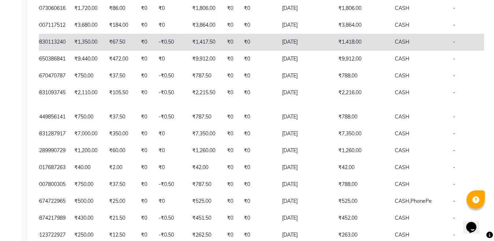
scroll to position [829, 0]
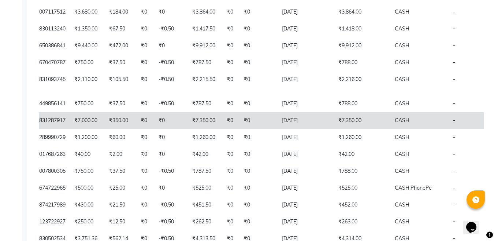
click at [188, 129] on td "₹7,350.00" at bounding box center [205, 120] width 35 height 17
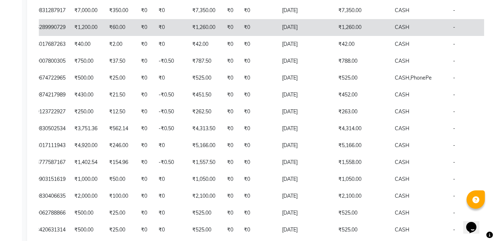
scroll to position [976, 0]
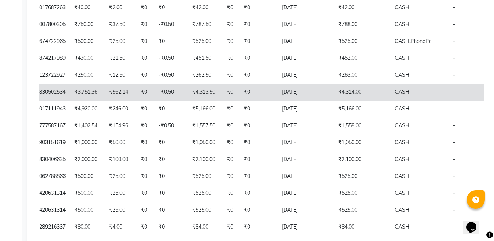
click at [188, 100] on td "₹4,313.50" at bounding box center [205, 92] width 35 height 17
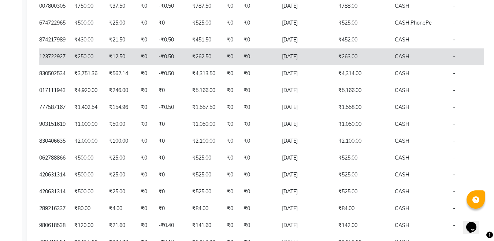
scroll to position [1012, 0]
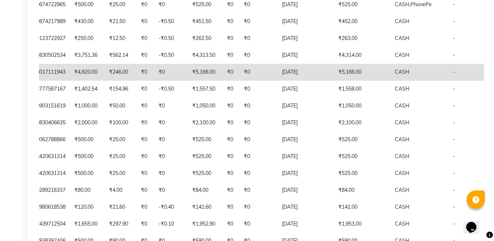
click at [188, 81] on td "₹5,166.00" at bounding box center [205, 72] width 35 height 17
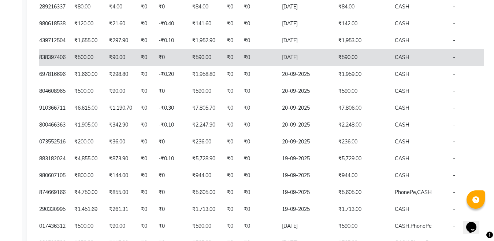
scroll to position [1232, 0]
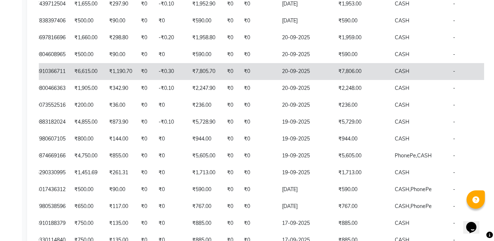
click at [188, 80] on td "₹7,805.70" at bounding box center [205, 71] width 35 height 17
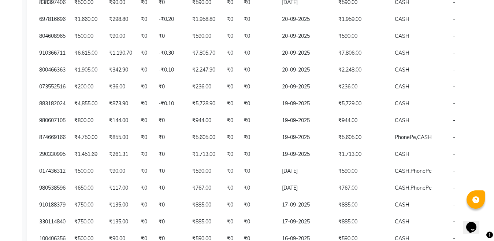
scroll to position [1269, 0]
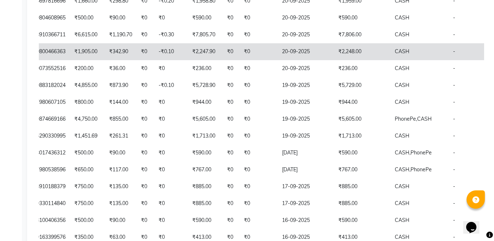
click at [188, 60] on td "₹2,247.90" at bounding box center [205, 51] width 35 height 17
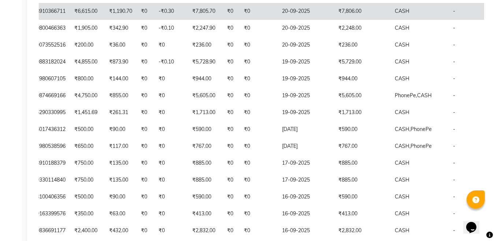
scroll to position [1305, 0]
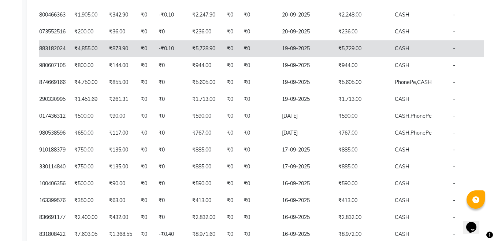
click at [188, 57] on td "₹5,728.90" at bounding box center [205, 48] width 35 height 17
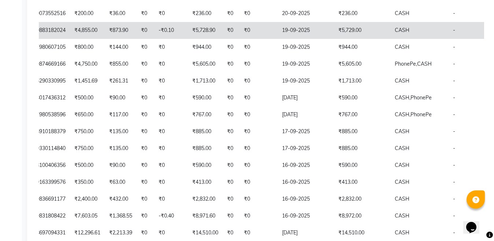
scroll to position [1342, 0]
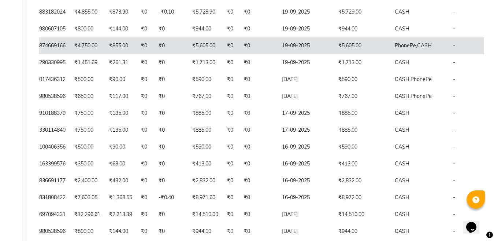
click at [188, 54] on td "₹5,605.00" at bounding box center [205, 45] width 35 height 17
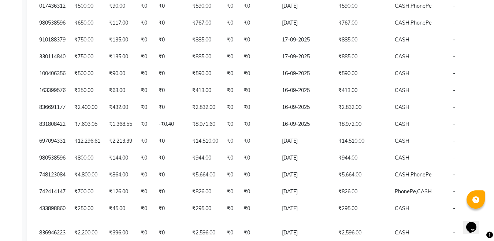
scroll to position [1452, 0]
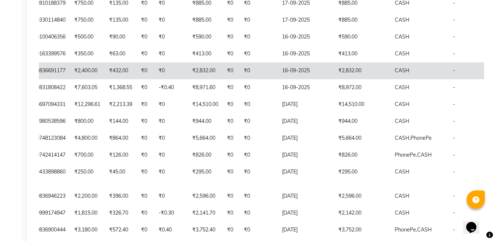
click at [188, 79] on td "₹2,832.00" at bounding box center [205, 70] width 35 height 17
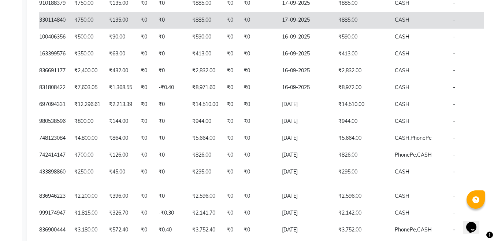
scroll to position [1488, 0]
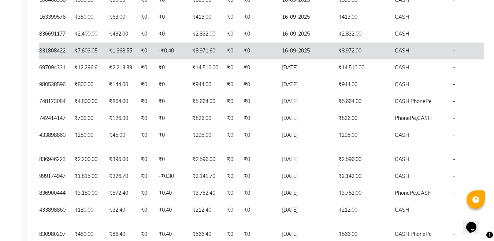
click at [188, 59] on td "₹8,971.60" at bounding box center [205, 50] width 35 height 17
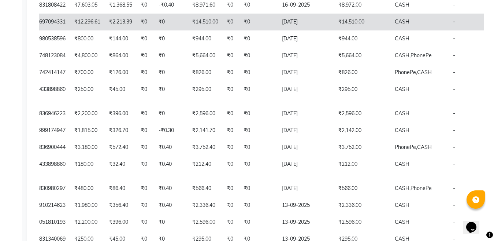
scroll to position [1562, 0]
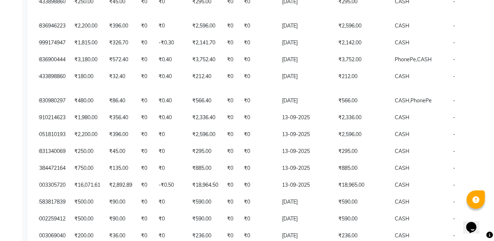
scroll to position [1635, 0]
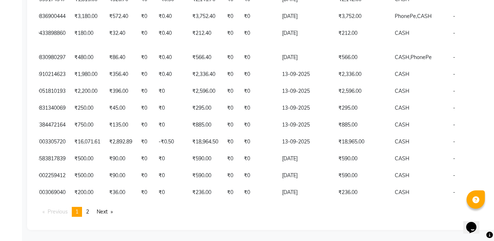
scroll to position [1708, 0]
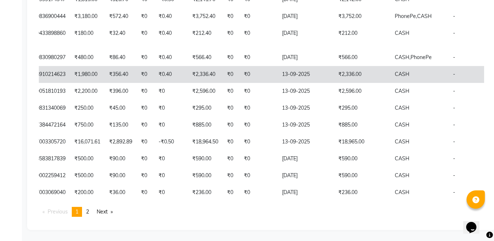
click at [188, 83] on td "₹2,336.40" at bounding box center [205, 74] width 35 height 17
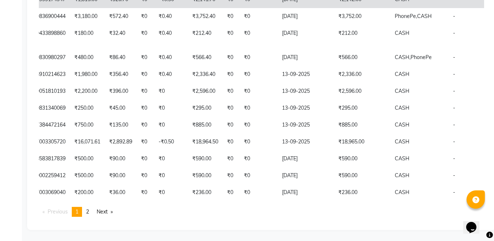
scroll to position [1781, 0]
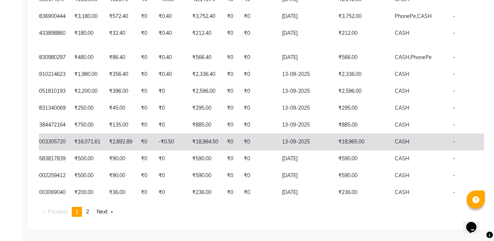
click at [188, 150] on td "₹18,964.50" at bounding box center [205, 141] width 35 height 17
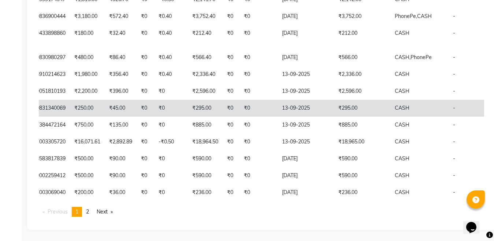
scroll to position [1854, 0]
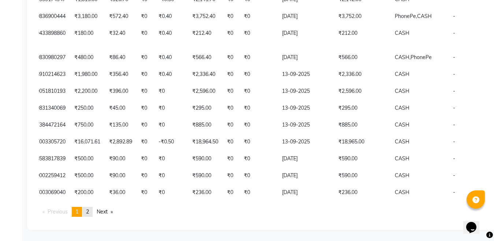
click at [90, 211] on link "page 2" at bounding box center [87, 212] width 10 height 10
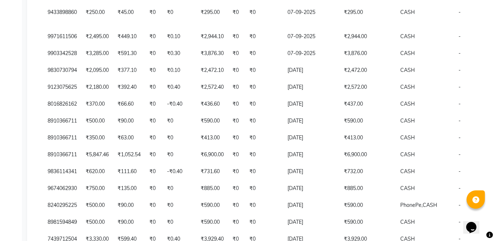
scroll to position [0, 0]
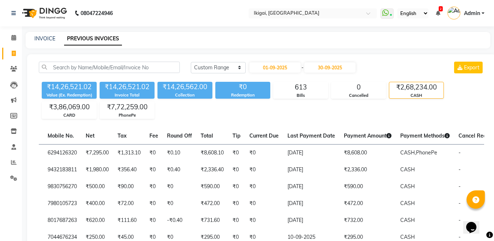
click at [408, 91] on div "₹2,68,234.00" at bounding box center [416, 87] width 54 height 10
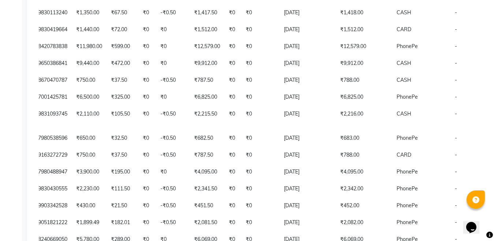
scroll to position [1862, 0]
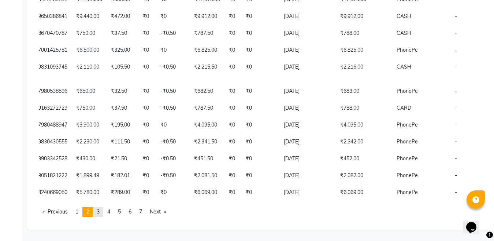
click at [100, 212] on span "3" at bounding box center [98, 211] width 3 height 7
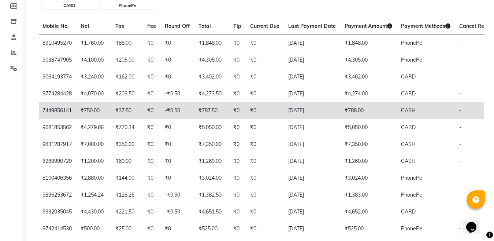
scroll to position [110, 0]
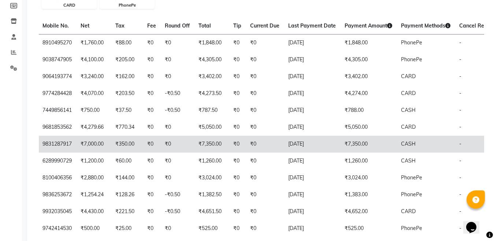
click at [397, 152] on td "CASH" at bounding box center [426, 144] width 58 height 17
click at [194, 152] on td "₹7,350.00" at bounding box center [211, 144] width 35 height 17
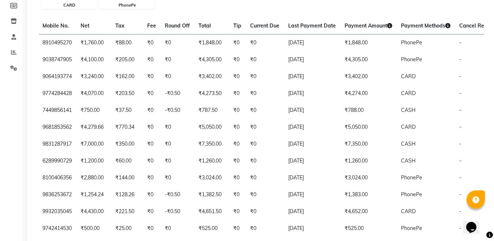
scroll to position [1788, 0]
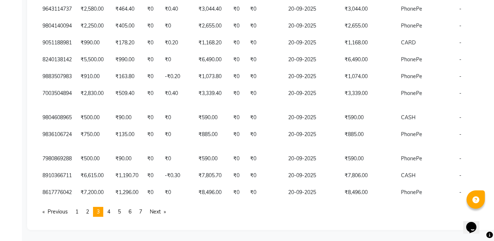
drag, startPoint x: 500, startPoint y: 30, endPoint x: 2, endPoint y: 21, distance: 498.2
click at [142, 212] on span "7" at bounding box center [140, 211] width 3 height 7
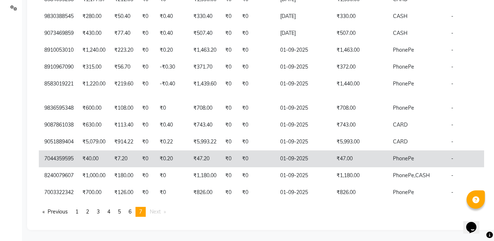
scroll to position [52, 0]
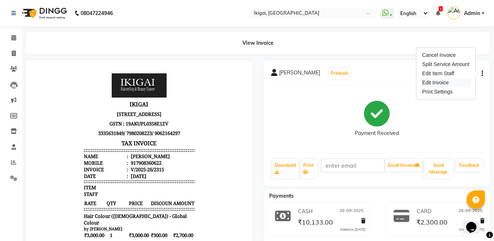
click at [436, 81] on div "Edit Invoice" at bounding box center [446, 82] width 50 height 9
select select "service"
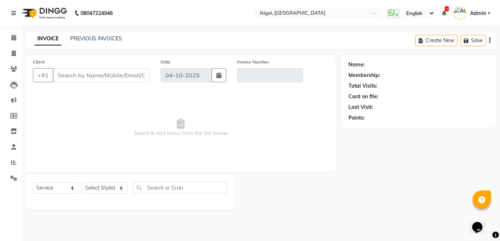
type input "7908360622"
type input "V/2025-26/2315"
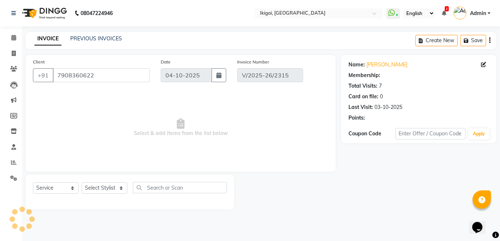
type input "26-09-2025"
select select "select"
select select "2: Object"
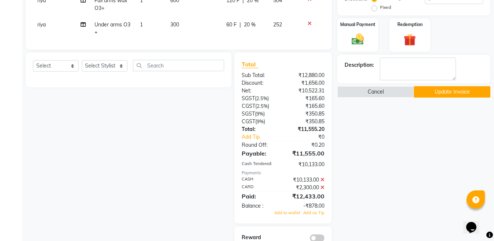
scroll to position [251, 0]
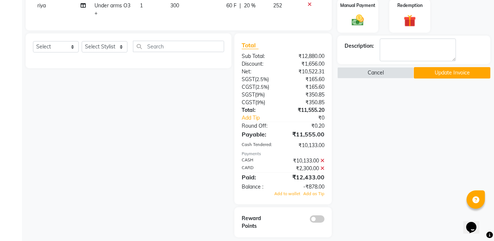
click at [322, 161] on icon at bounding box center [322, 160] width 4 height 5
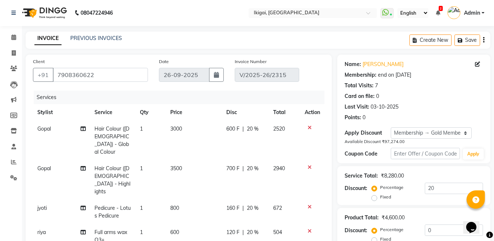
scroll to position [0, 0]
click at [308, 127] on icon at bounding box center [310, 127] width 4 height 5
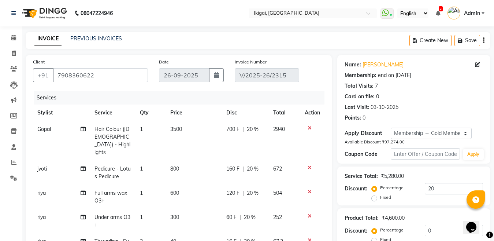
click at [308, 127] on icon at bounding box center [310, 127] width 4 height 5
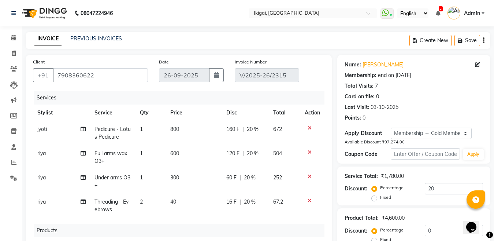
click at [308, 127] on icon at bounding box center [310, 127] width 4 height 5
click at [308, 149] on icon at bounding box center [310, 151] width 4 height 5
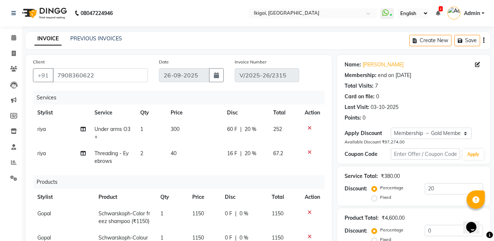
click at [308, 127] on icon at bounding box center [310, 127] width 4 height 5
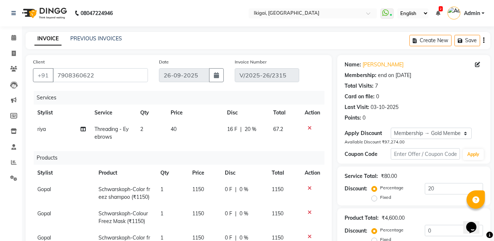
scroll to position [31, 0]
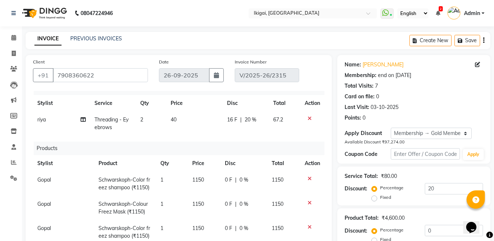
click at [308, 176] on icon at bounding box center [310, 178] width 4 height 5
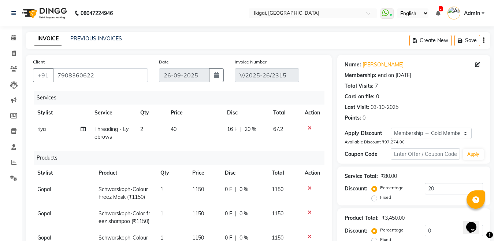
scroll to position [0, 0]
click at [309, 187] on icon at bounding box center [310, 187] width 4 height 5
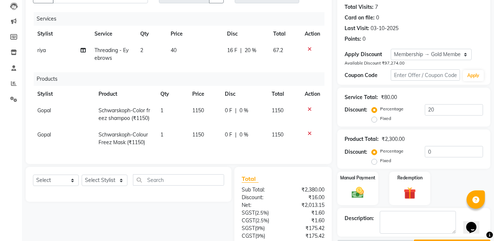
scroll to position [80, 0]
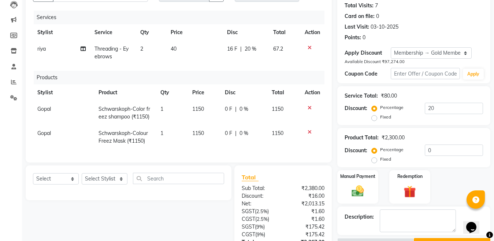
click at [308, 132] on icon at bounding box center [310, 131] width 4 height 5
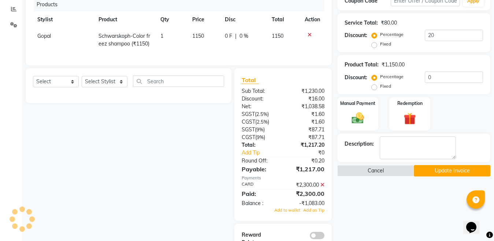
scroll to position [176, 0]
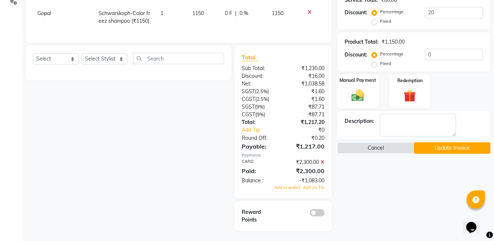
click at [361, 97] on img at bounding box center [358, 95] width 21 height 15
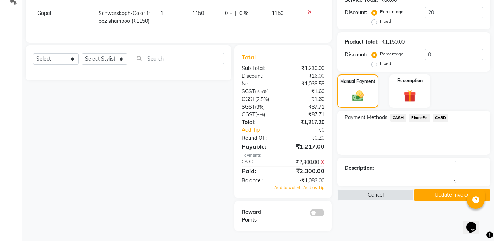
click at [393, 113] on div "Payment Methods CASH PhonePe CARD" at bounding box center [413, 133] width 153 height 44
click at [396, 115] on span "CASH" at bounding box center [398, 118] width 16 height 8
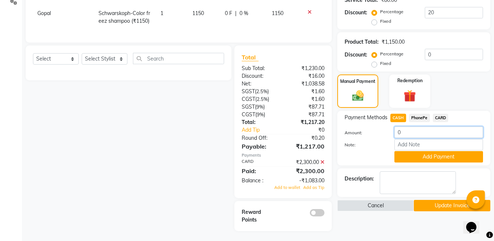
drag, startPoint x: 405, startPoint y: 133, endPoint x: 391, endPoint y: 133, distance: 13.9
click at [391, 133] on div "0" at bounding box center [439, 131] width 100 height 11
type input "1083"
click at [442, 157] on button "Add Payment" at bounding box center [438, 156] width 89 height 11
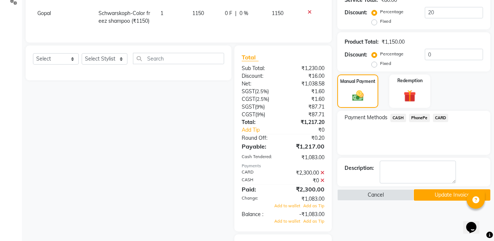
click at [323, 183] on icon at bounding box center [322, 180] width 4 height 5
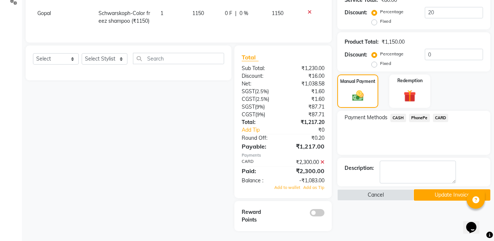
click at [395, 117] on span "CASH" at bounding box center [398, 118] width 16 height 8
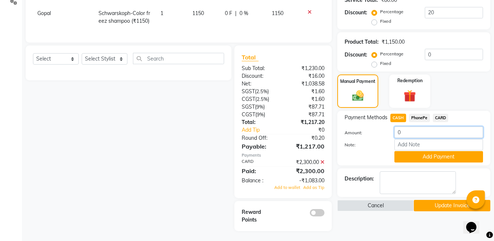
drag, startPoint x: 407, startPoint y: 132, endPoint x: 394, endPoint y: 131, distance: 12.9
click at [394, 131] on input "0" at bounding box center [438, 131] width 89 height 11
type input "1083"
click at [427, 157] on button "Add Payment" at bounding box center [438, 156] width 89 height 11
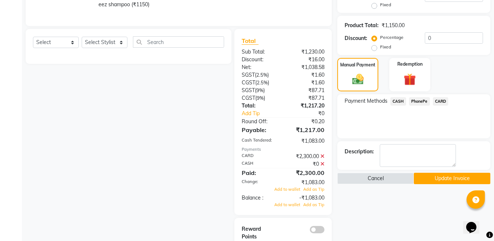
scroll to position [209, 0]
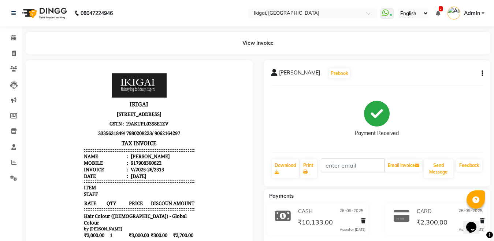
click at [482, 73] on icon "button" at bounding box center [482, 73] width 1 height 0
click at [436, 84] on div "Edit Invoice" at bounding box center [446, 82] width 50 height 9
select select "service"
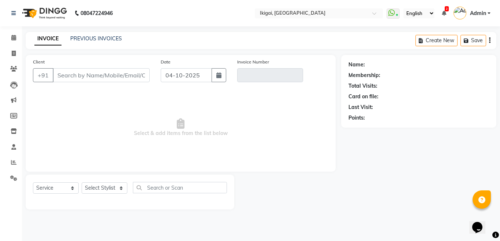
type input "7908360622"
type input "V/2025-26/2315"
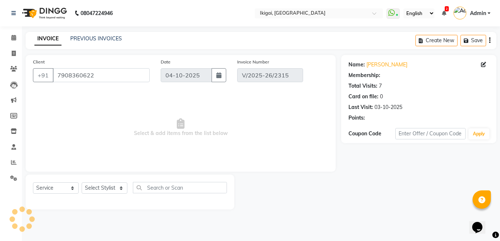
select select "2: Object"
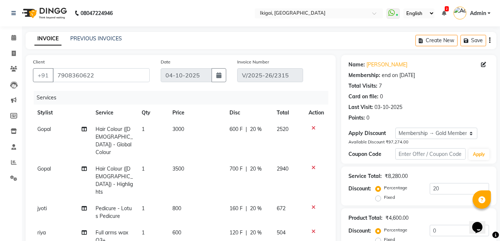
type input "26-09-2025"
select select "select"
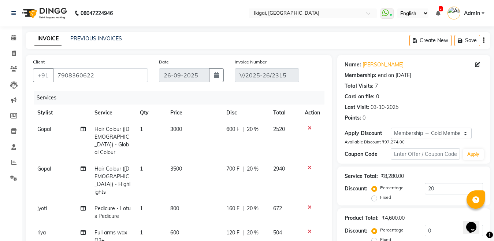
click at [308, 127] on icon at bounding box center [310, 127] width 4 height 5
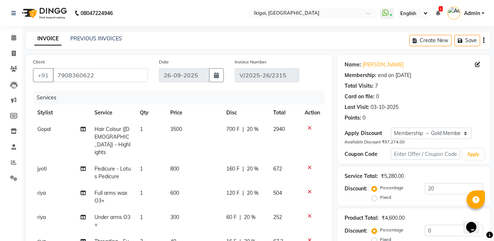
click at [308, 127] on icon at bounding box center [310, 127] width 4 height 5
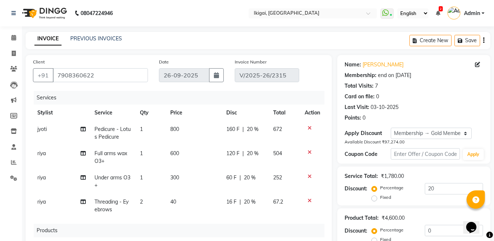
click at [308, 127] on icon at bounding box center [310, 127] width 4 height 5
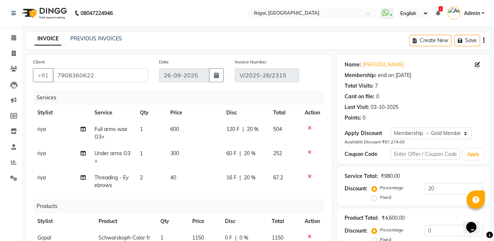
click at [308, 127] on icon at bounding box center [310, 127] width 4 height 5
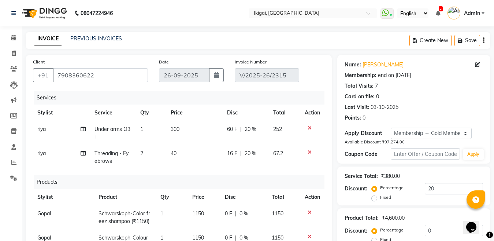
click at [308, 126] on icon at bounding box center [310, 127] width 4 height 5
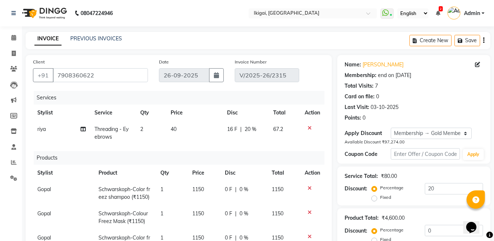
scroll to position [31, 0]
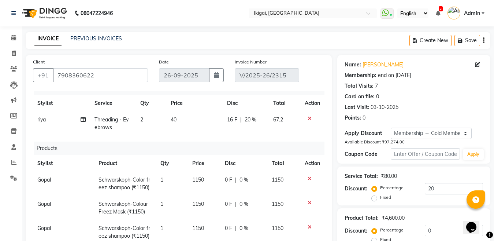
click at [308, 176] on icon at bounding box center [310, 178] width 4 height 5
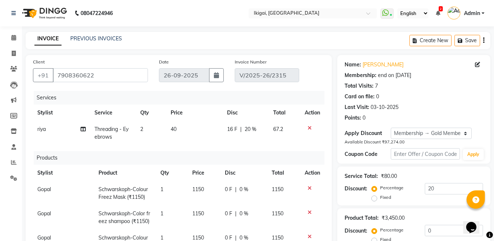
scroll to position [0, 0]
click at [309, 187] on icon at bounding box center [310, 187] width 4 height 5
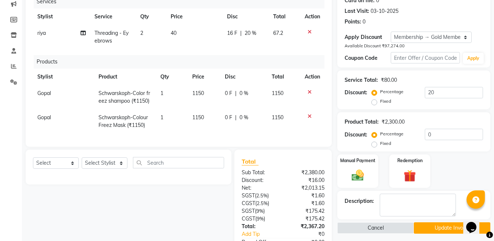
scroll to position [98, 0]
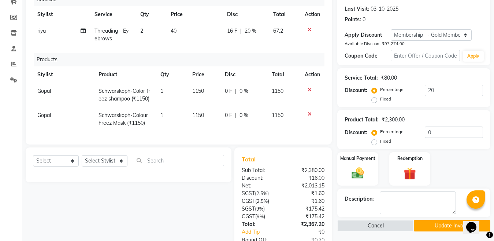
click at [308, 114] on icon at bounding box center [310, 113] width 4 height 5
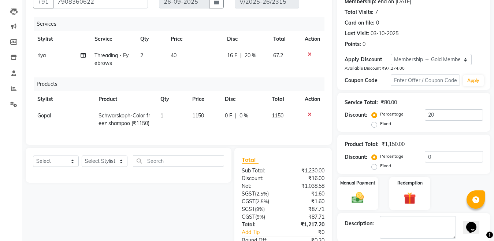
scroll to position [62, 0]
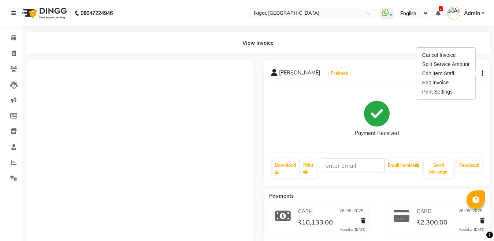
click at [438, 83] on div "Edit Invoice" at bounding box center [446, 82] width 50 height 9
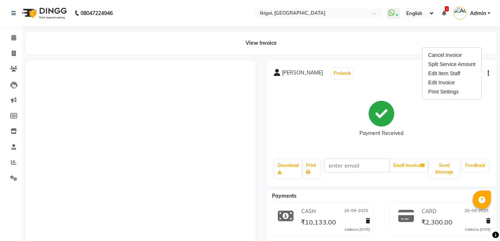
select select "service"
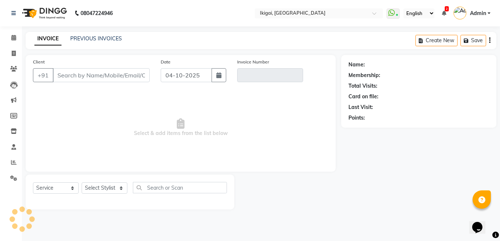
type input "7908360622"
type input "V/2025-26/2315"
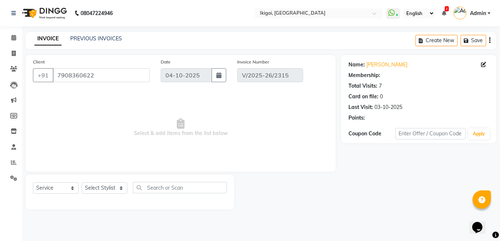
select select "2: Object"
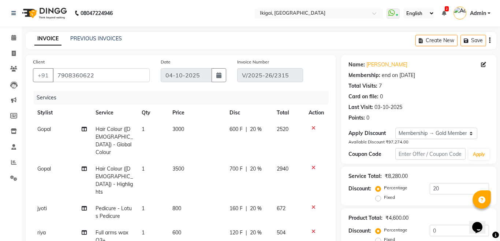
type input "26-09-2025"
select select "select"
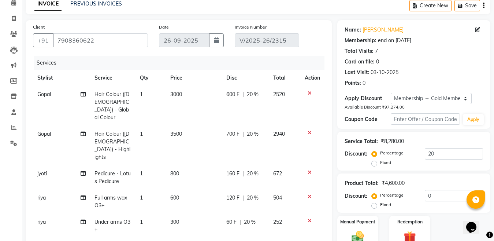
scroll to position [77, 0]
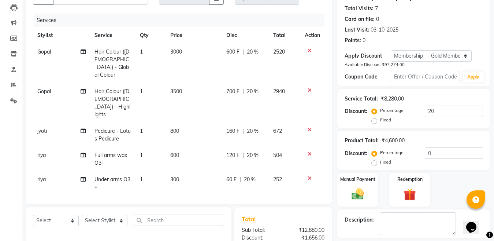
click at [308, 49] on icon at bounding box center [310, 50] width 4 height 5
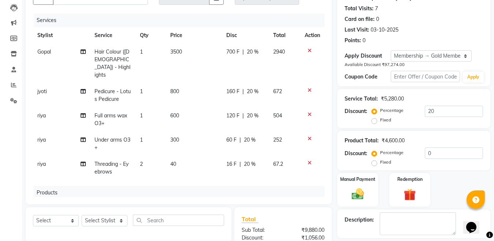
click at [308, 49] on icon at bounding box center [310, 50] width 4 height 5
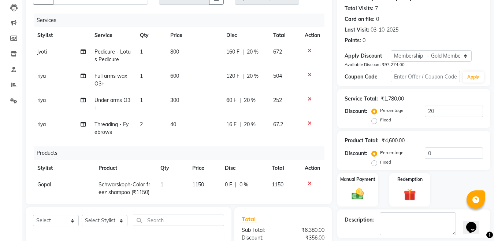
click at [308, 98] on icon at bounding box center [310, 98] width 4 height 5
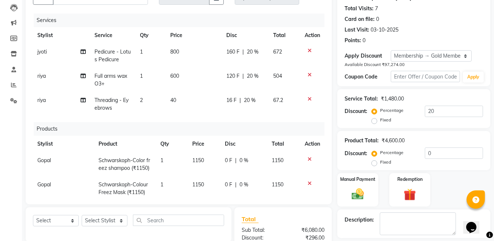
click at [308, 100] on icon at bounding box center [310, 98] width 4 height 5
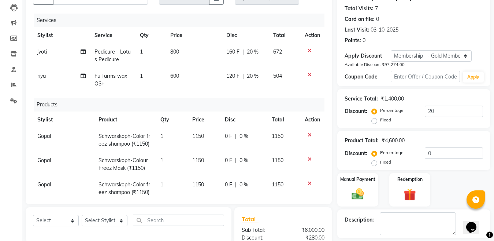
scroll to position [55, 0]
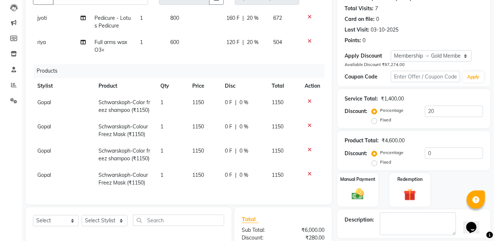
click at [308, 171] on icon at bounding box center [310, 173] width 4 height 5
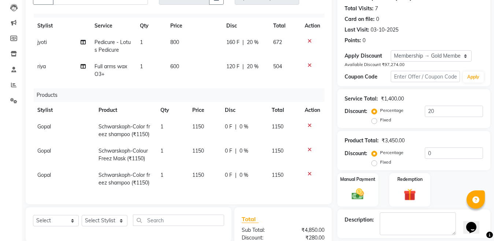
scroll to position [31, 0]
click at [308, 147] on icon at bounding box center [310, 149] width 4 height 5
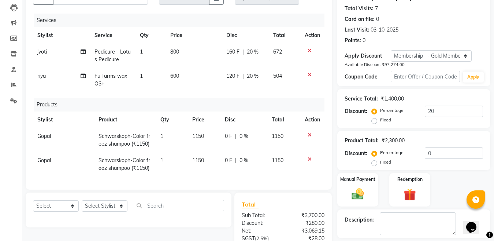
scroll to position [243, 0]
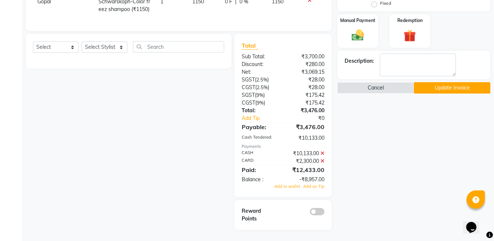
click at [323, 156] on icon at bounding box center [322, 153] width 4 height 5
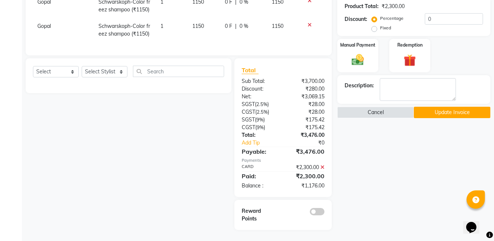
scroll to position [219, 0]
click at [358, 57] on img at bounding box center [358, 59] width 21 height 15
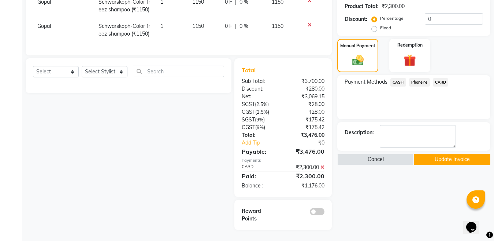
click at [396, 78] on span "CASH" at bounding box center [398, 82] width 16 height 8
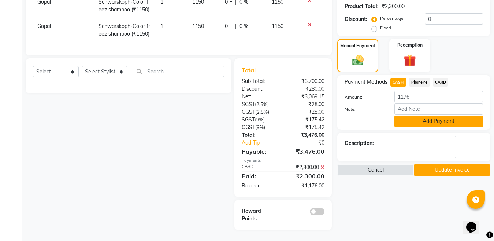
click at [435, 115] on button "Add Payment" at bounding box center [438, 120] width 89 height 11
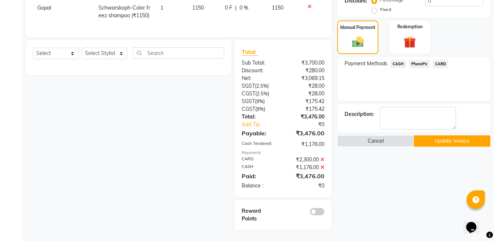
scroll to position [237, 0]
click at [444, 135] on button "Update Invoice" at bounding box center [452, 140] width 77 height 11
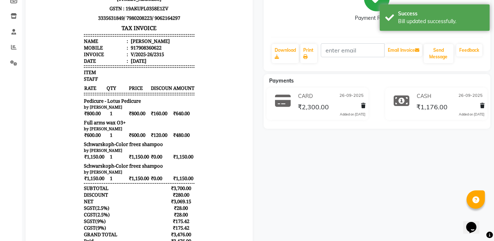
scroll to position [124, 0]
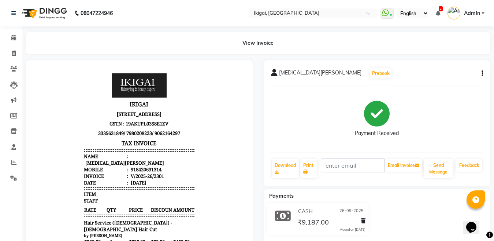
click at [482, 73] on icon "button" at bounding box center [482, 73] width 1 height 0
click at [434, 83] on div "Edit Invoice" at bounding box center [446, 82] width 50 height 9
select select "service"
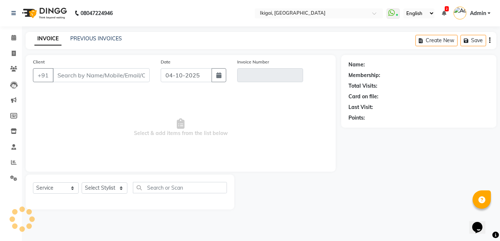
type input "8420631314"
type input "V/2025-26/2301"
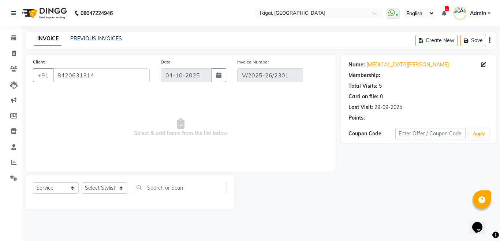
select select "2: Object"
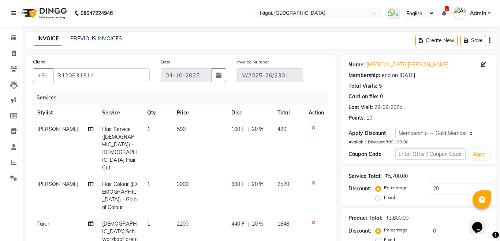
type input "26-09-2025"
select select "select"
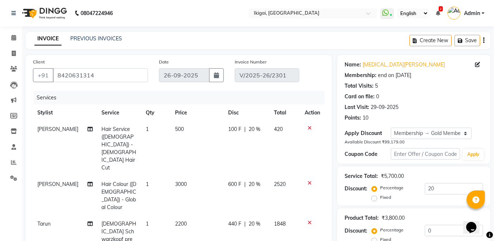
click at [308, 127] on icon at bounding box center [310, 127] width 4 height 5
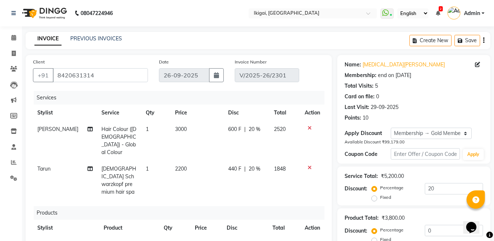
click at [308, 127] on icon at bounding box center [310, 127] width 4 height 5
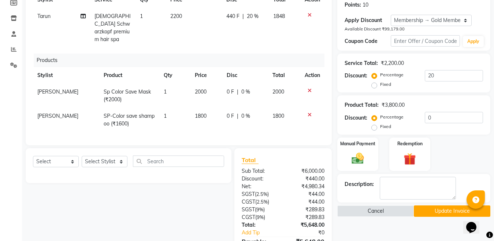
scroll to position [114, 0]
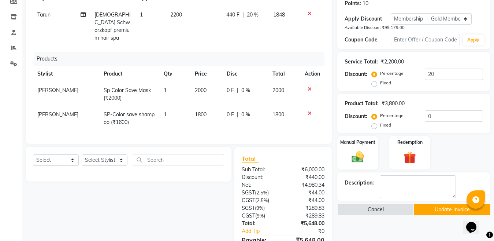
click at [309, 86] on icon at bounding box center [310, 88] width 4 height 5
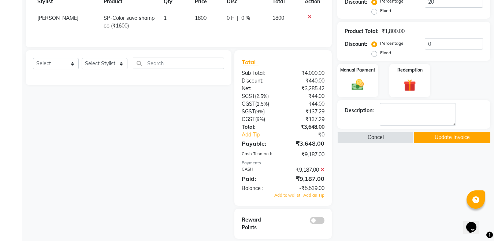
scroll to position [77, 0]
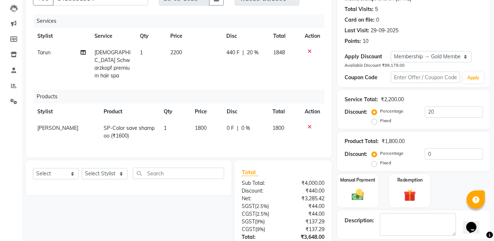
click at [310, 51] on icon at bounding box center [310, 51] width 4 height 5
click at [310, 124] on icon at bounding box center [310, 126] width 4 height 5
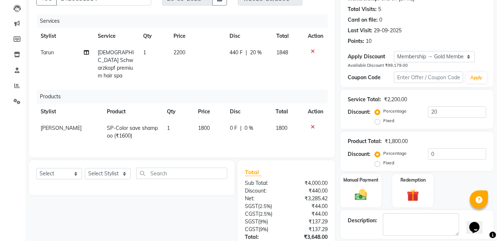
scroll to position [0, 0]
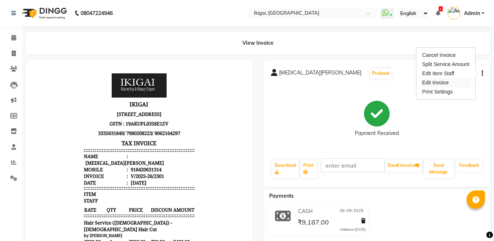
click at [439, 82] on div "Edit Invoice" at bounding box center [446, 82] width 50 height 9
select select "service"
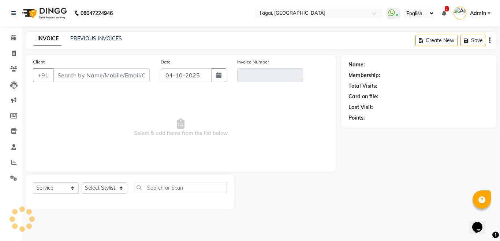
type input "8420631314"
type input "V/2025-26/2301"
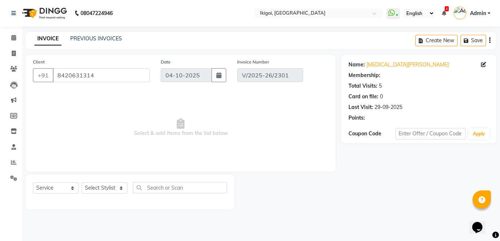
select select "2: Object"
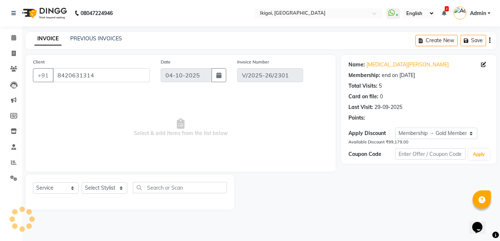
type input "26-09-2025"
select select "select"
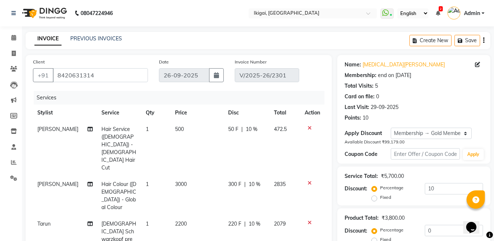
click at [308, 180] on icon at bounding box center [310, 182] width 4 height 5
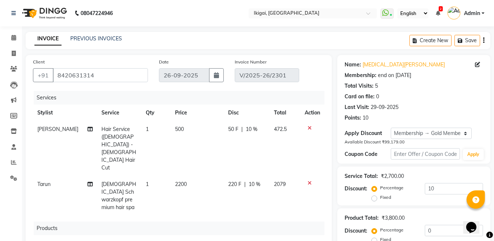
click at [308, 180] on icon at bounding box center [310, 182] width 4 height 5
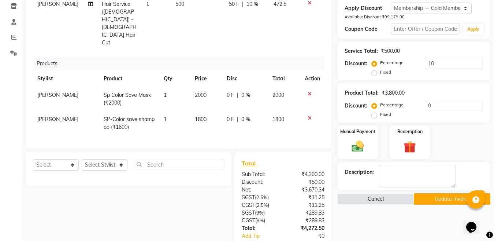
scroll to position [127, 0]
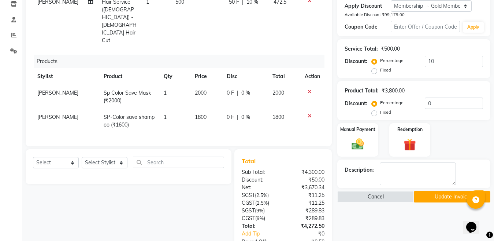
click at [310, 89] on icon at bounding box center [310, 91] width 4 height 5
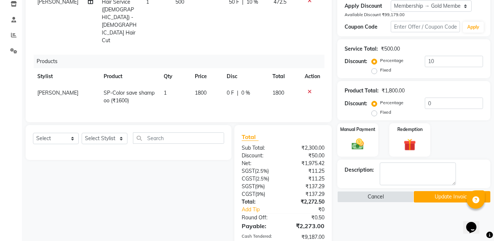
click at [311, 89] on icon at bounding box center [310, 91] width 4 height 5
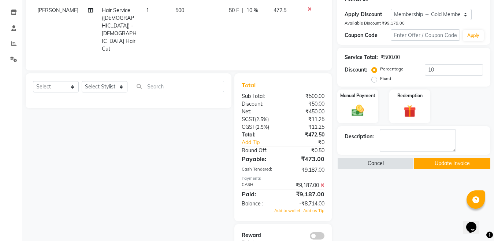
click at [323, 182] on icon at bounding box center [322, 184] width 4 height 5
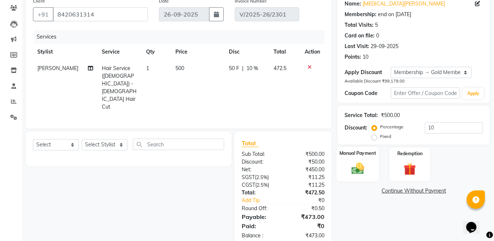
click at [363, 167] on img at bounding box center [358, 168] width 21 height 15
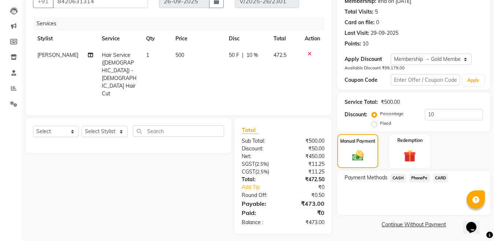
click at [393, 174] on span "CASH" at bounding box center [398, 178] width 16 height 8
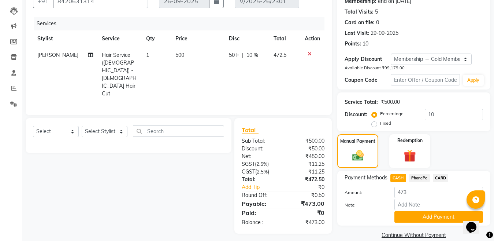
scroll to position [85, 0]
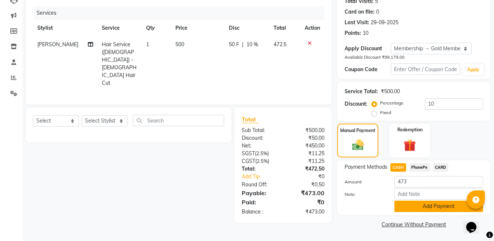
click at [423, 205] on button "Add Payment" at bounding box center [438, 205] width 89 height 11
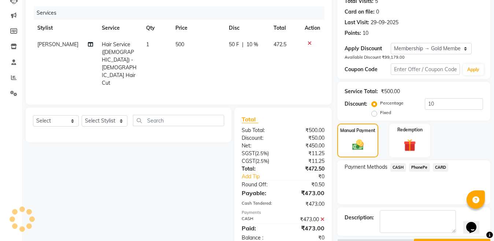
scroll to position [112, 0]
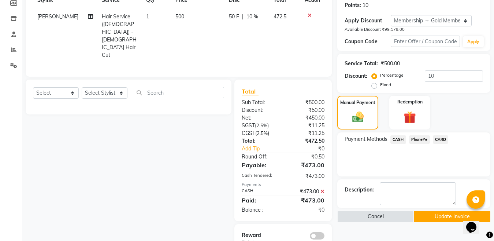
click at [432, 212] on button "Update Invoice" at bounding box center [452, 216] width 77 height 11
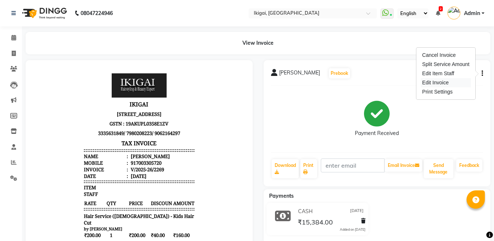
click at [440, 82] on div "Edit Invoice" at bounding box center [446, 82] width 50 height 9
select select "service"
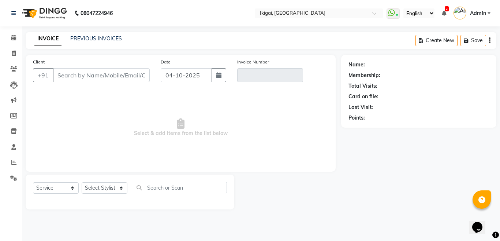
type input "7003305720"
type input "V/2025-26/2269"
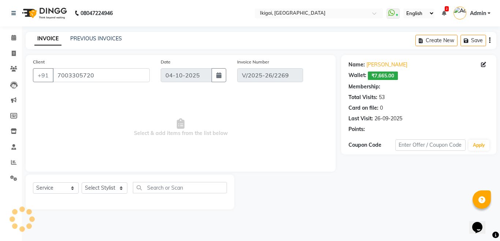
select select "2: Object"
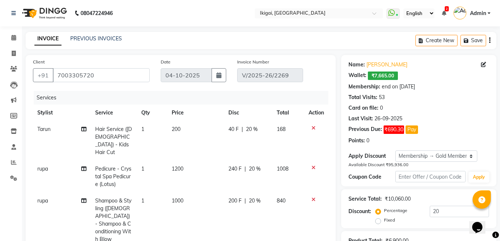
type input "[DATE]"
select select "select"
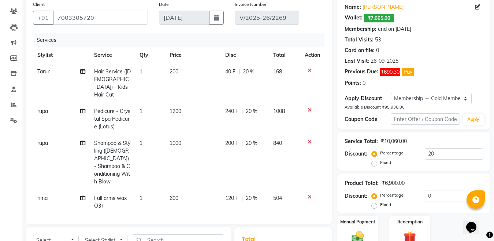
click at [308, 70] on icon at bounding box center [310, 70] width 4 height 5
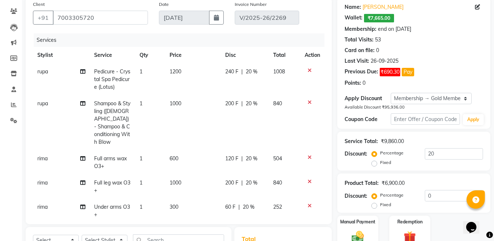
click at [308, 70] on icon at bounding box center [310, 70] width 4 height 5
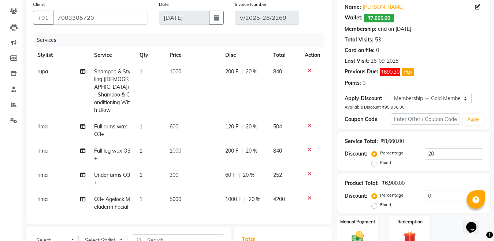
click at [308, 70] on icon at bounding box center [310, 70] width 4 height 5
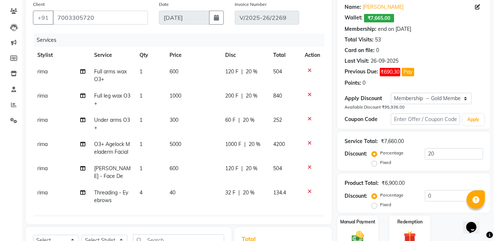
click at [308, 70] on icon at bounding box center [310, 70] width 4 height 5
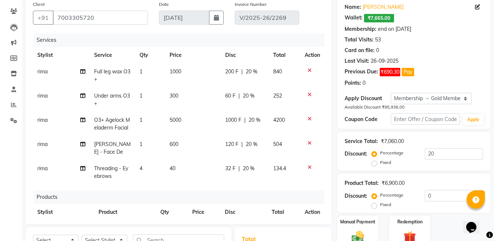
click at [308, 70] on icon at bounding box center [310, 70] width 4 height 5
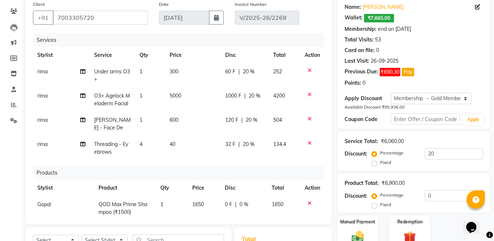
click at [308, 70] on icon at bounding box center [310, 70] width 4 height 5
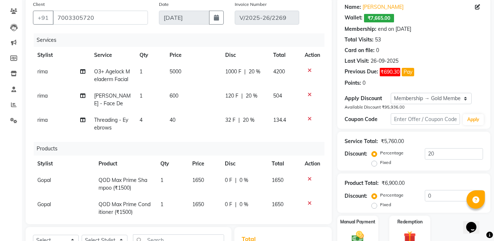
click at [308, 70] on icon at bounding box center [310, 70] width 4 height 5
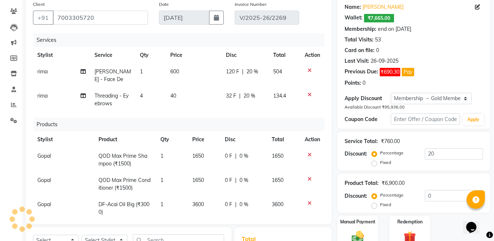
click at [308, 70] on icon at bounding box center [310, 70] width 4 height 5
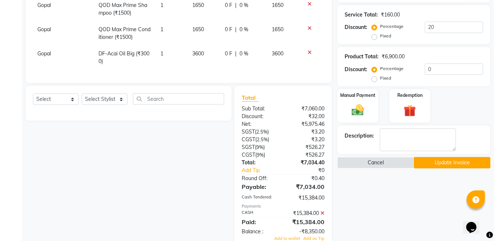
scroll to position [148, 0]
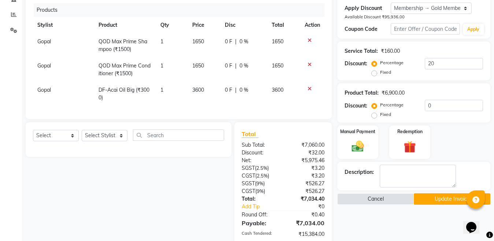
click at [311, 89] on icon at bounding box center [310, 88] width 4 height 5
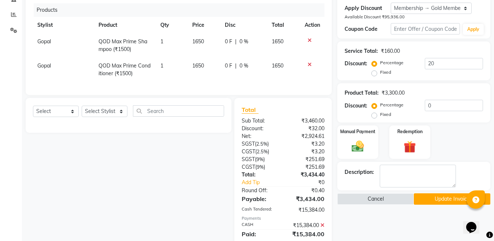
click at [309, 63] on icon at bounding box center [310, 64] width 4 height 5
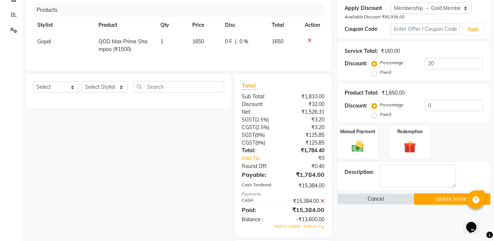
scroll to position [186, 0]
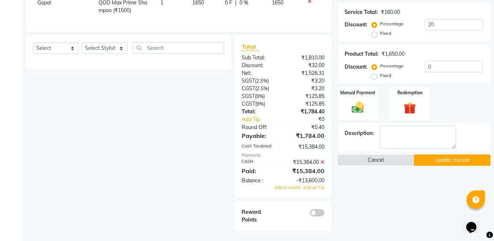
click at [322, 164] on icon at bounding box center [322, 161] width 4 height 5
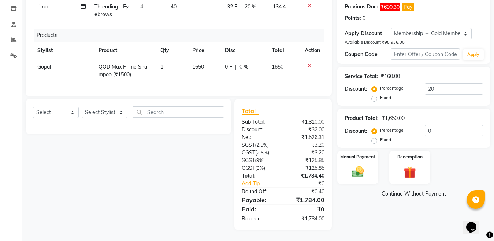
scroll to position [129, 0]
click at [359, 164] on img at bounding box center [358, 171] width 21 height 15
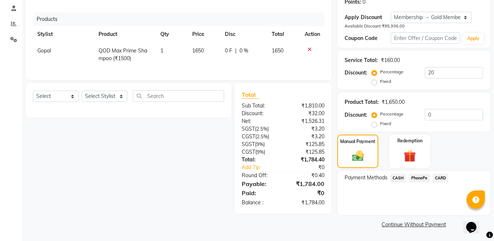
click at [400, 177] on span "CASH" at bounding box center [398, 178] width 16 height 8
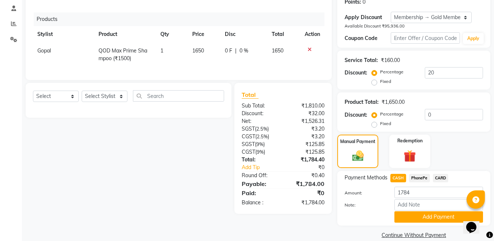
scroll to position [149, 0]
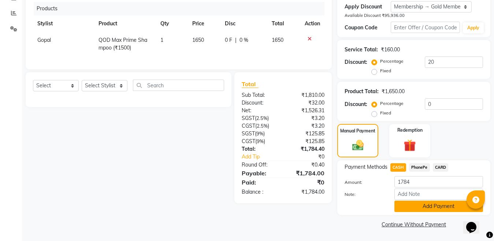
click at [430, 204] on button "Add Payment" at bounding box center [438, 205] width 89 height 11
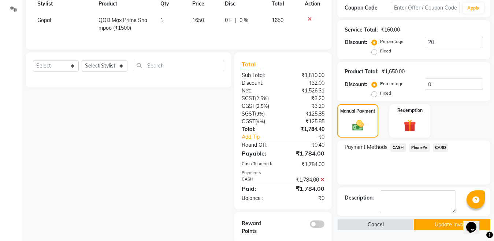
scroll to position [180, 0]
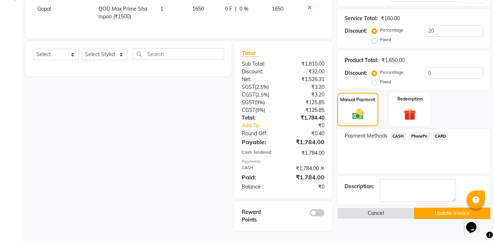
click at [432, 214] on button "Update Invoice" at bounding box center [452, 212] width 77 height 11
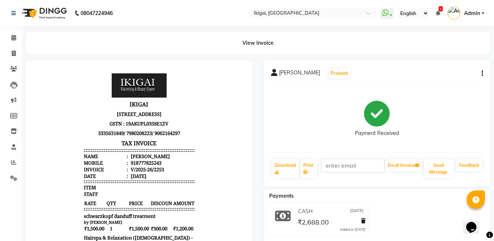
click at [482, 73] on icon "button" at bounding box center [482, 73] width 1 height 0
click at [435, 82] on div "Edit Invoice" at bounding box center [446, 82] width 50 height 9
select select "service"
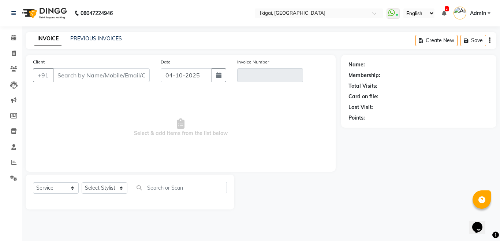
type input "8777825243"
type input "V/2025-26/2253"
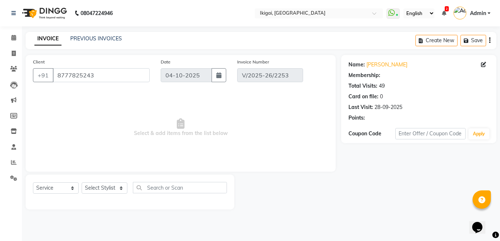
select select "2: Object"
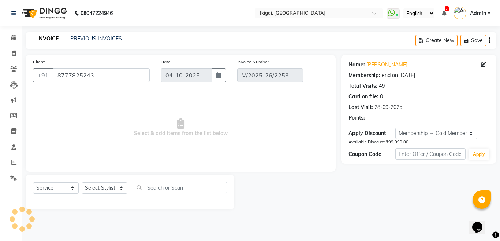
type input "[DATE]"
select select "select"
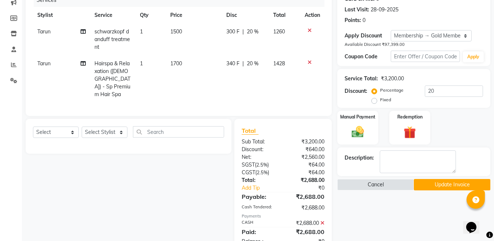
scroll to position [110, 0]
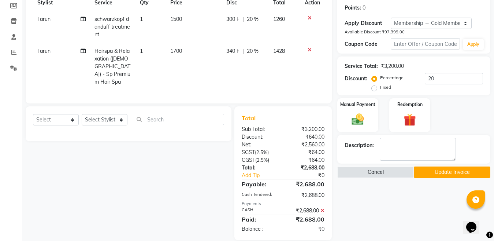
click at [310, 50] on icon at bounding box center [310, 49] width 4 height 5
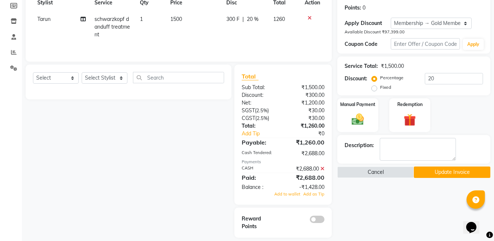
scroll to position [111, 0]
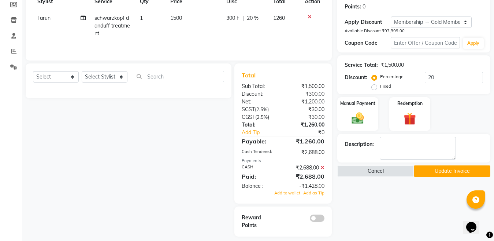
click at [323, 167] on icon at bounding box center [322, 167] width 4 height 5
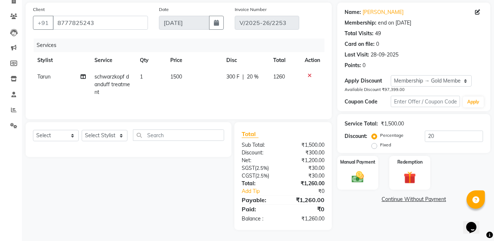
scroll to position [53, 0]
click at [355, 177] on img at bounding box center [358, 177] width 21 height 15
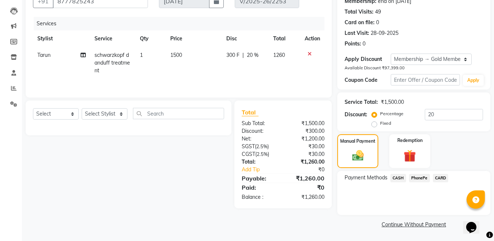
click at [401, 177] on span "CASH" at bounding box center [398, 178] width 16 height 8
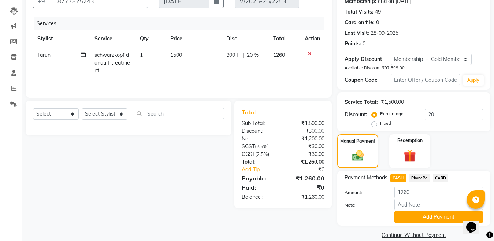
scroll to position [85, 0]
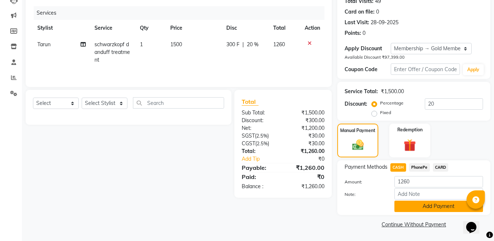
click at [422, 205] on button "Add Payment" at bounding box center [438, 205] width 89 height 11
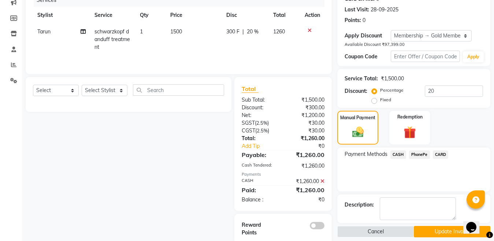
scroll to position [105, 0]
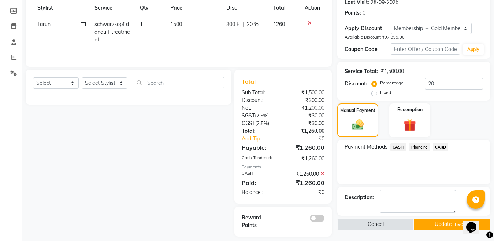
click at [431, 224] on button "Update Invoice" at bounding box center [452, 223] width 77 height 11
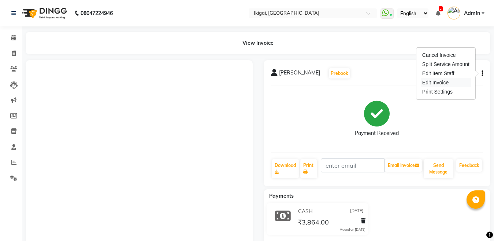
click at [431, 79] on div "Edit Invoice" at bounding box center [446, 82] width 50 height 9
select select "service"
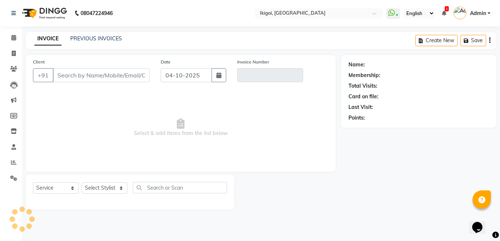
type input "9007117512"
type input "V/2025-26/2242"
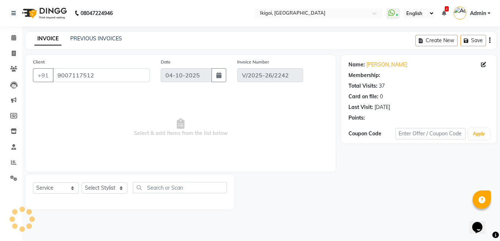
select select "2: Object"
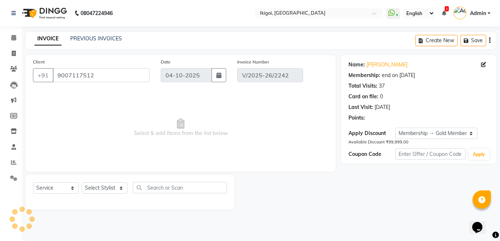
type input "[DATE]"
select select "select"
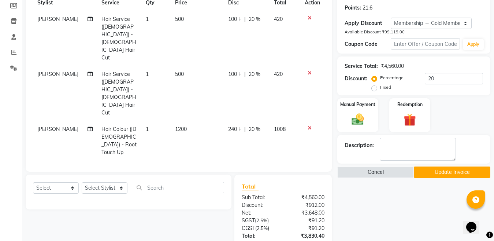
scroll to position [18, 0]
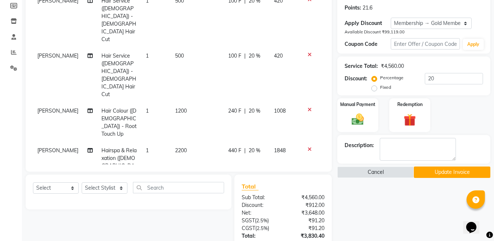
click at [308, 194] on icon at bounding box center [310, 196] width 4 height 5
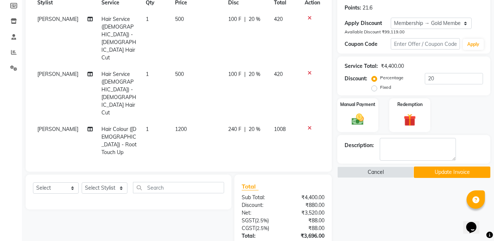
click at [308, 165] on icon at bounding box center [310, 167] width 4 height 5
click at [309, 125] on icon at bounding box center [310, 127] width 4 height 5
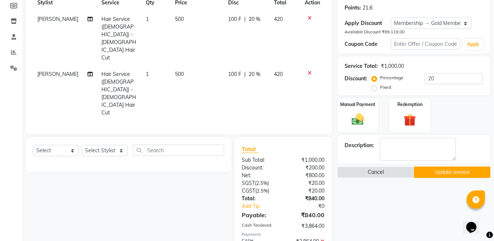
scroll to position [143, 0]
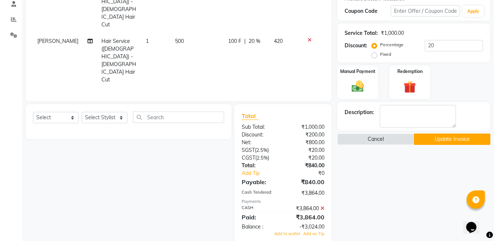
click at [323, 205] on icon at bounding box center [322, 207] width 4 height 5
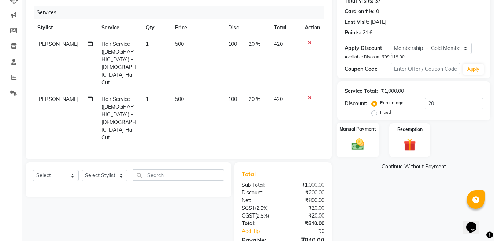
click at [356, 146] on img at bounding box center [358, 144] width 21 height 15
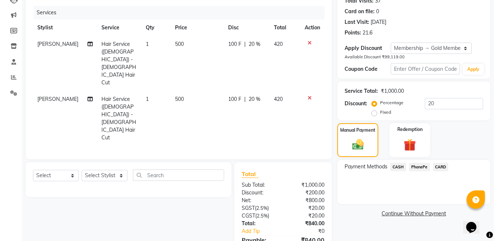
click at [397, 166] on span "CASH" at bounding box center [398, 167] width 16 height 8
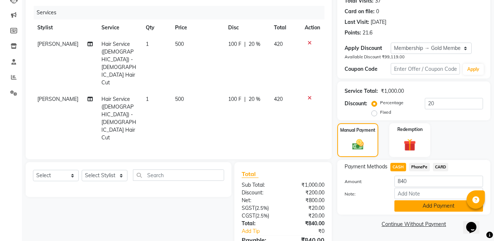
click at [427, 207] on button "Add Payment" at bounding box center [438, 205] width 89 height 11
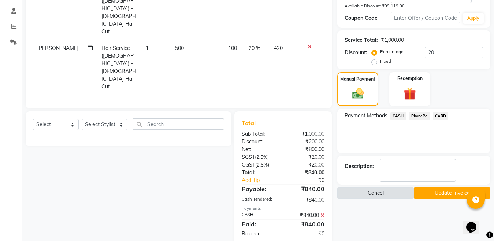
scroll to position [137, 0]
click at [441, 195] on button "Update Invoice" at bounding box center [452, 191] width 77 height 11
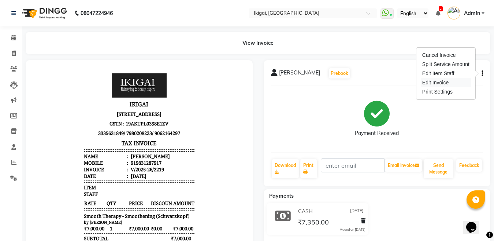
click at [425, 82] on div "Edit Invoice" at bounding box center [446, 82] width 50 height 9
select select "service"
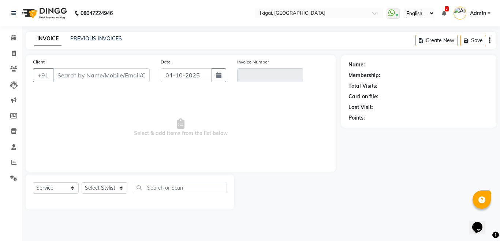
type input "9831287917"
type input "V/2025-26/2219"
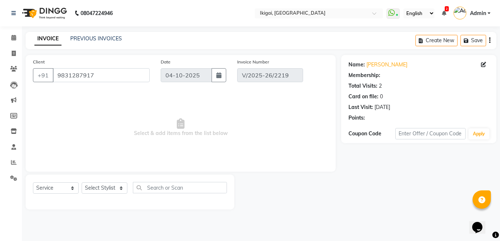
select select "1: Object"
type input "23-09-2025"
select select "select"
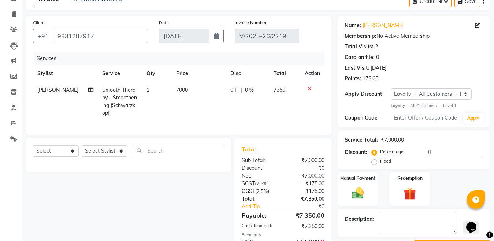
scroll to position [37, 0]
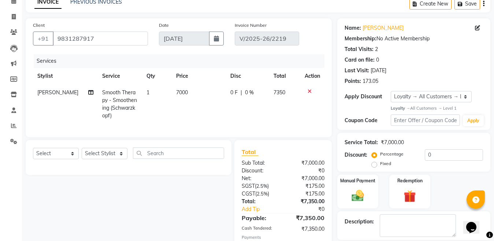
click at [126, 97] on span "Smooth Therapy - Smoothening (Schwarzkopf)" at bounding box center [119, 104] width 35 height 30
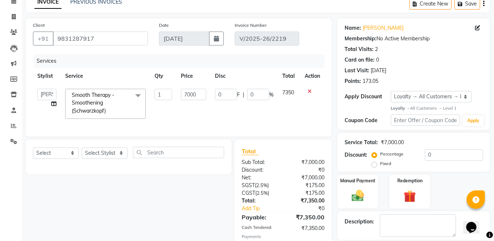
click at [137, 96] on span at bounding box center [138, 96] width 15 height 14
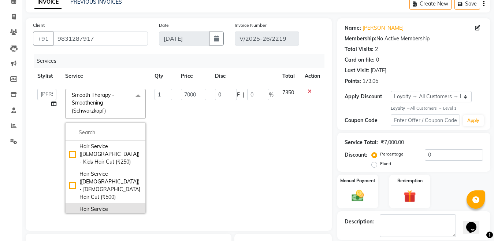
click at [115, 205] on div "Hair Service (Ladies) - Ladies Advance Hair Cut (₹750)" at bounding box center [105, 220] width 73 height 31
checkbox input "true"
checkbox input "false"
type input "750"
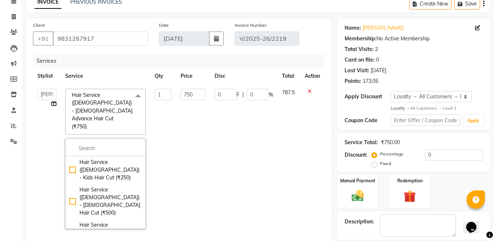
click at [271, 178] on td "0 F | 0 %" at bounding box center [243, 158] width 67 height 149
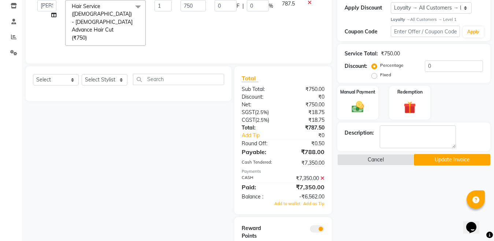
scroll to position [130, 0]
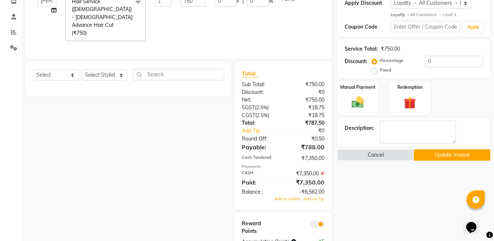
click at [321, 171] on icon at bounding box center [322, 173] width 4 height 5
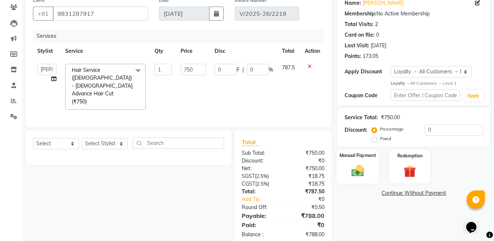
click at [354, 172] on img at bounding box center [358, 170] width 21 height 15
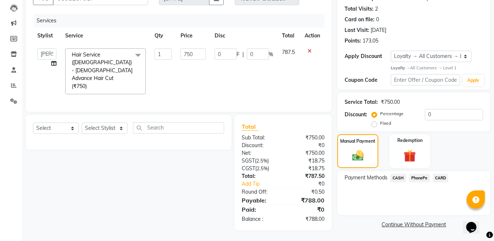
click at [396, 178] on span "CASH" at bounding box center [398, 178] width 16 height 8
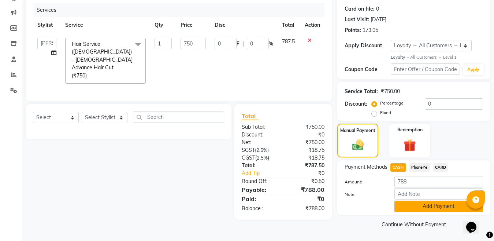
click at [424, 207] on button "Add Payment" at bounding box center [438, 205] width 89 height 11
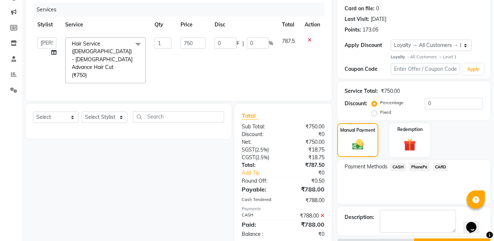
scroll to position [124, 0]
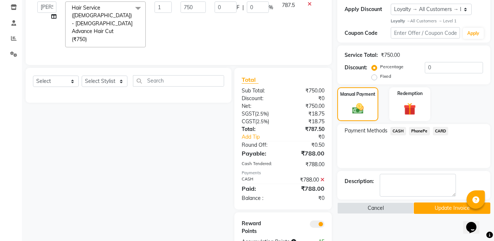
click at [429, 207] on button "Update Invoice" at bounding box center [452, 207] width 77 height 11
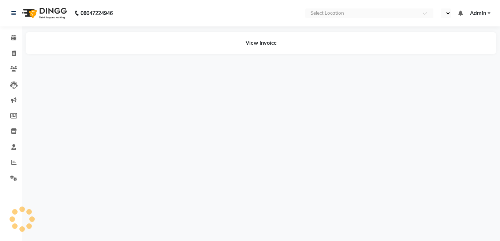
select select "en"
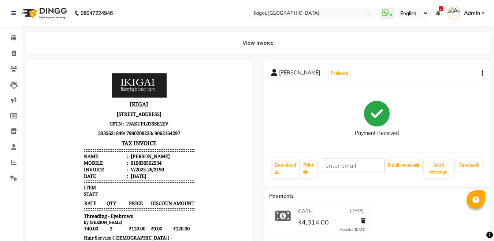
click at [482, 74] on icon "button" at bounding box center [482, 73] width 1 height 0
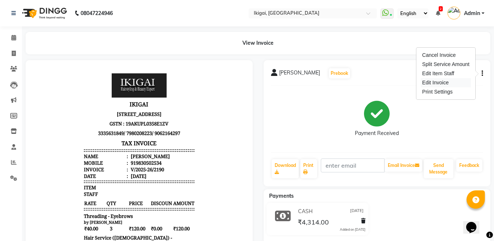
click at [428, 81] on div "Edit Invoice" at bounding box center [446, 82] width 50 height 9
select select "service"
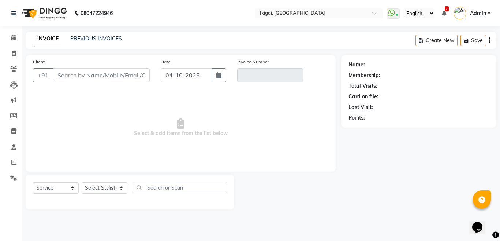
type input "9830502534"
type input "V/2025-26/2190"
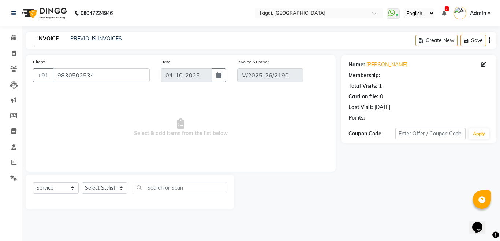
type input "22-09-2025"
select select "select"
select select "1: Object"
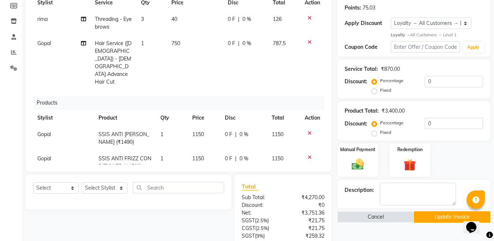
click at [308, 42] on icon at bounding box center [310, 42] width 4 height 5
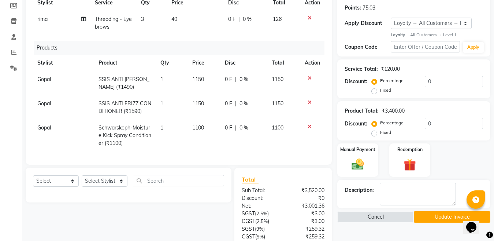
click at [309, 103] on icon at bounding box center [310, 102] width 4 height 5
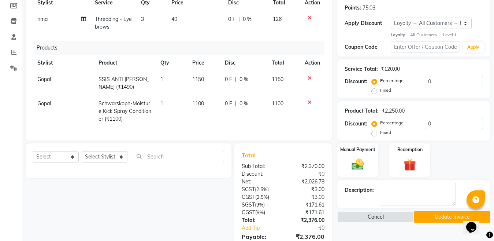
click at [309, 79] on icon at bounding box center [310, 77] width 4 height 5
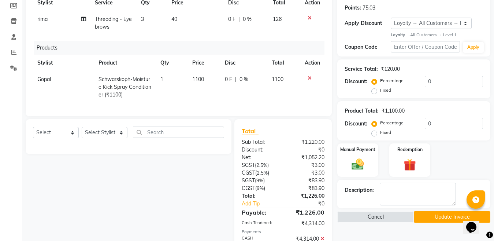
scroll to position [205, 0]
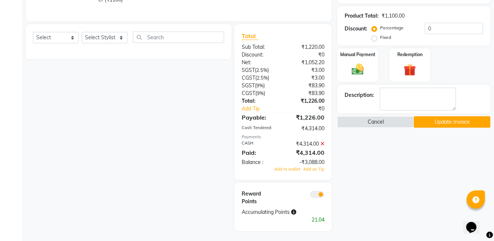
click at [322, 146] on icon at bounding box center [322, 143] width 4 height 5
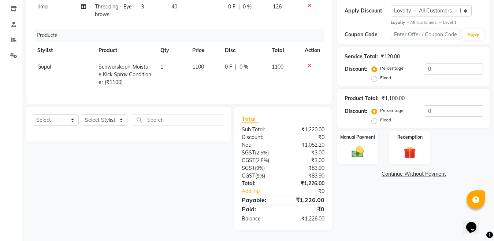
scroll to position [129, 0]
click at [352, 148] on img at bounding box center [358, 151] width 21 height 15
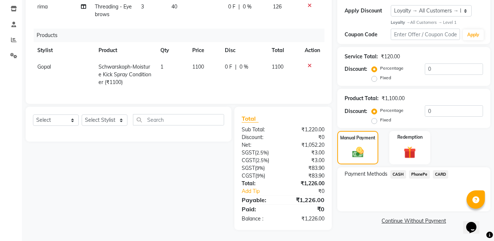
click at [394, 170] on span "CASH" at bounding box center [398, 174] width 16 height 8
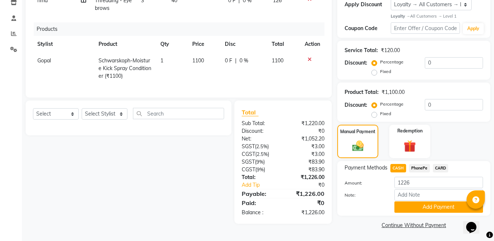
scroll to position [129, 0]
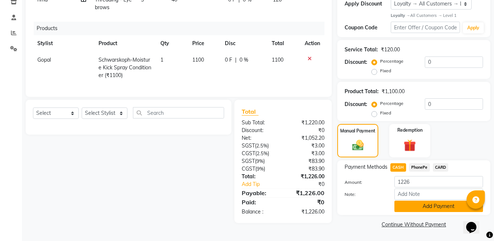
click at [432, 206] on button "Add Payment" at bounding box center [438, 205] width 89 height 11
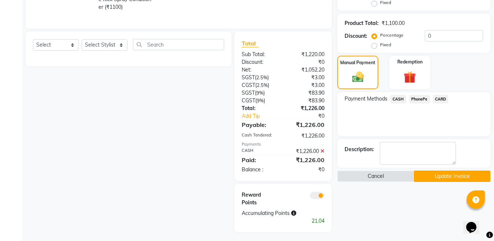
scroll to position [198, 0]
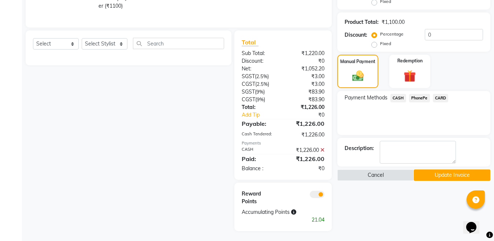
click at [441, 179] on button "Update Invoice" at bounding box center [452, 174] width 77 height 11
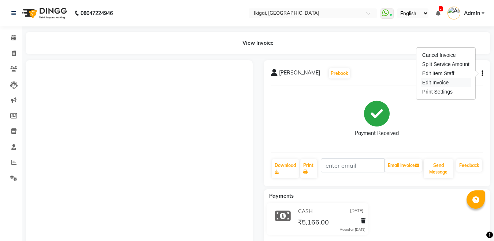
click at [434, 82] on div "Edit Invoice" at bounding box center [446, 82] width 50 height 9
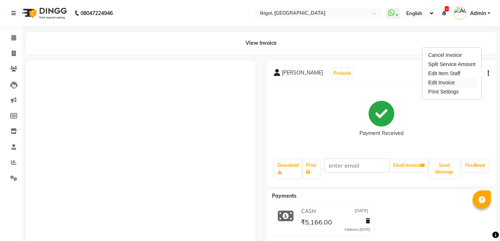
select select "service"
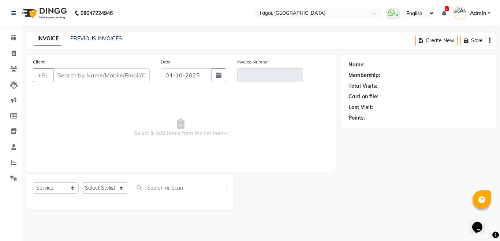
type input "8017111943"
type input "V/2025-26/2189"
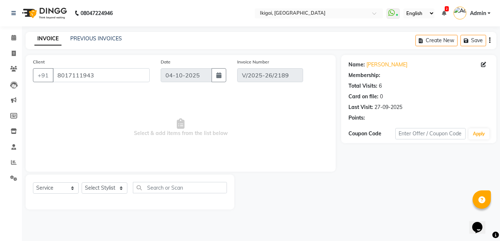
select select "2: Object"
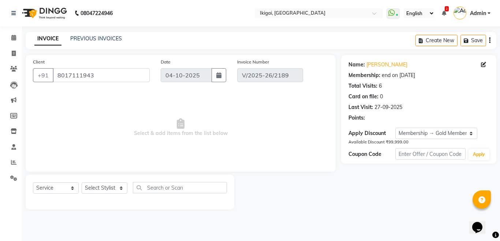
type input "[DATE]"
select select "select"
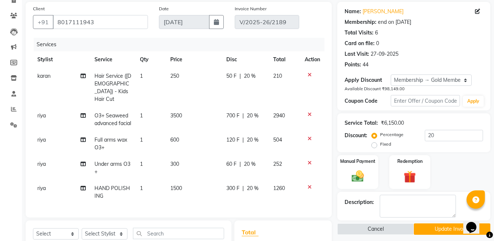
scroll to position [55, 0]
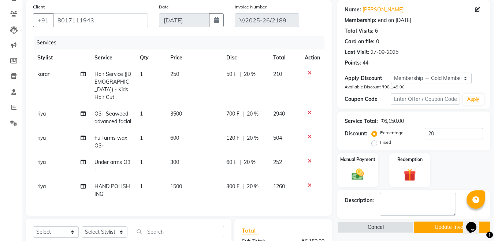
click at [310, 110] on icon at bounding box center [310, 112] width 4 height 5
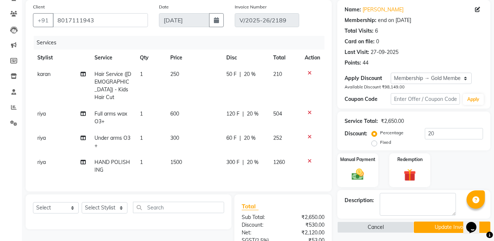
click at [310, 110] on icon at bounding box center [310, 112] width 4 height 5
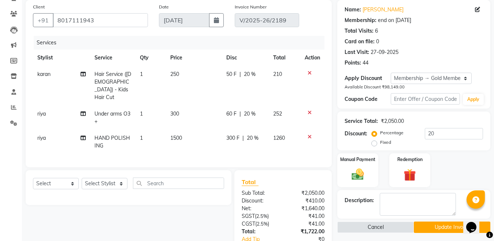
click at [309, 134] on icon at bounding box center [310, 136] width 4 height 5
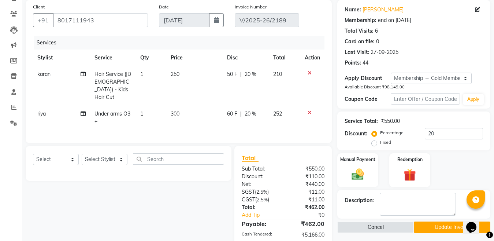
click at [310, 110] on icon at bounding box center [310, 112] width 4 height 5
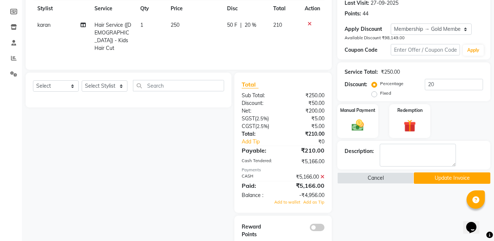
scroll to position [111, 0]
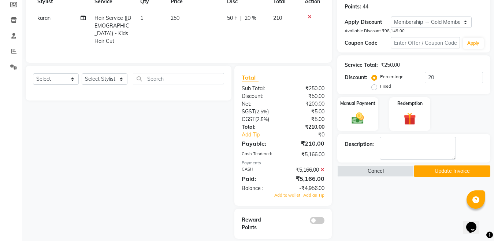
click at [322, 167] on icon at bounding box center [322, 169] width 4 height 5
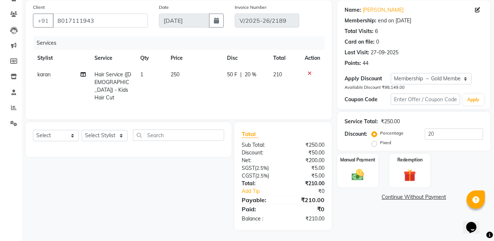
scroll to position [53, 0]
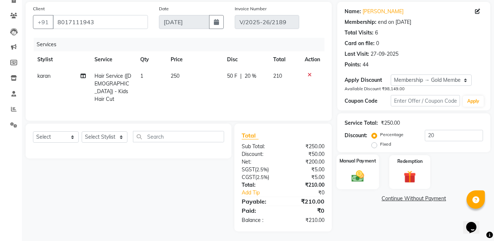
click at [360, 175] on img at bounding box center [358, 176] width 21 height 15
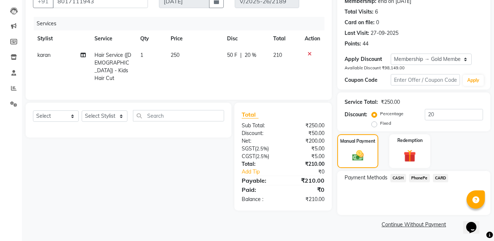
click at [400, 175] on span "CASH" at bounding box center [398, 178] width 16 height 8
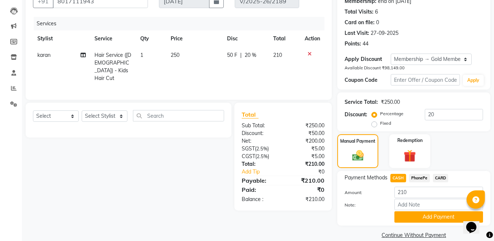
scroll to position [85, 0]
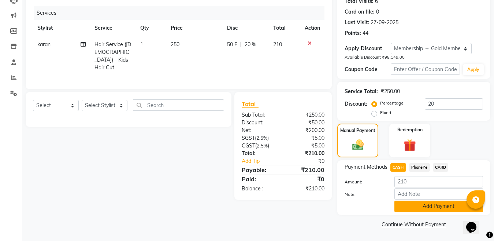
click at [437, 207] on button "Add Payment" at bounding box center [438, 205] width 89 height 11
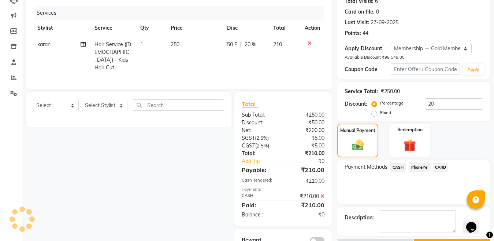
scroll to position [105, 0]
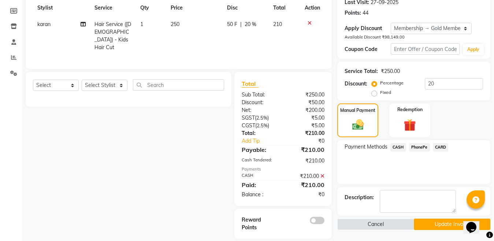
click at [433, 222] on button "Update Invoice" at bounding box center [452, 223] width 77 height 11
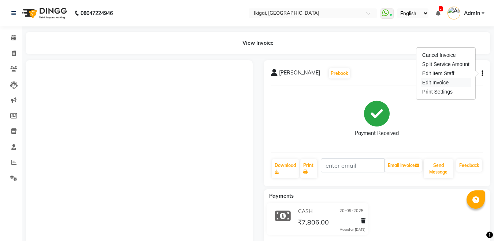
click at [437, 82] on div "Edit Invoice" at bounding box center [446, 82] width 50 height 9
select select "service"
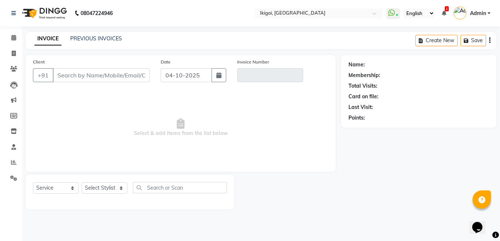
type input "8910366711"
type input "V/2025-26/2127"
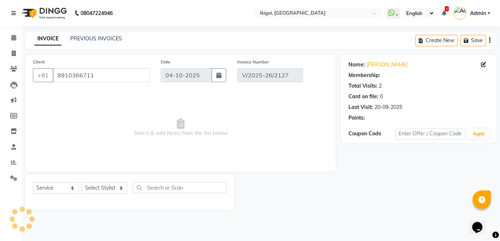
select select "2: Object"
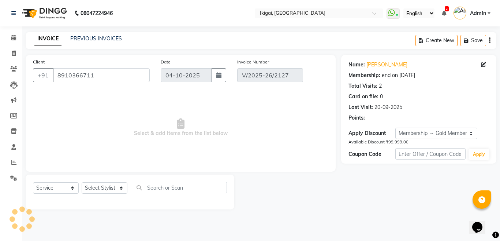
type input "20-09-2025"
select select "select"
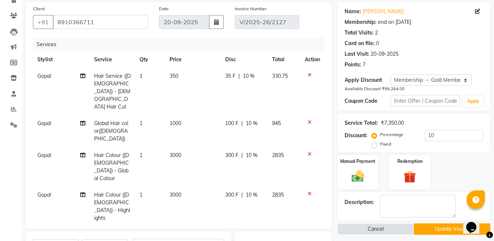
scroll to position [73, 0]
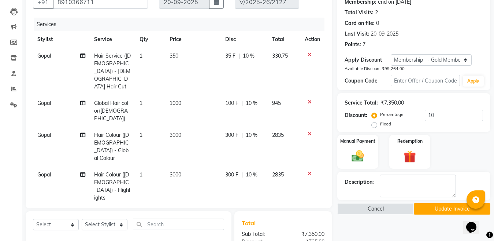
click at [308, 171] on icon at bounding box center [310, 173] width 4 height 5
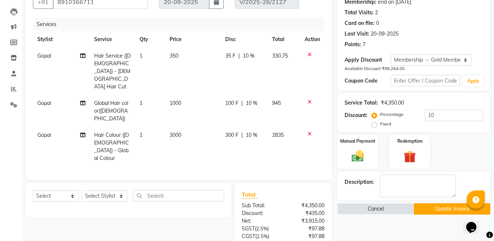
click at [310, 131] on icon at bounding box center [310, 133] width 4 height 5
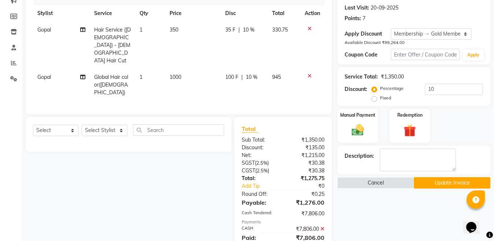
scroll to position [143, 0]
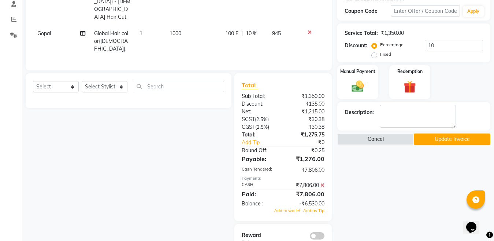
click at [322, 182] on icon at bounding box center [322, 184] width 4 height 5
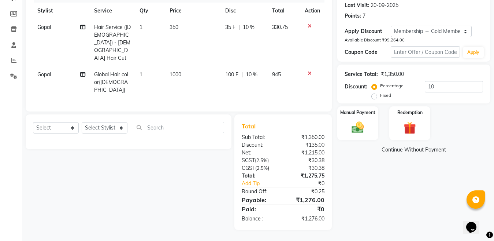
scroll to position [85, 0]
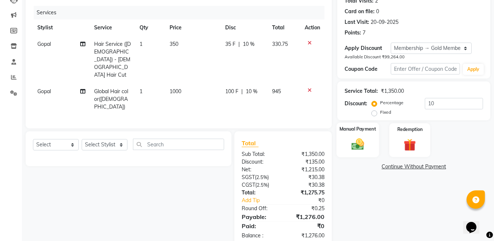
click at [359, 145] on img at bounding box center [358, 144] width 21 height 15
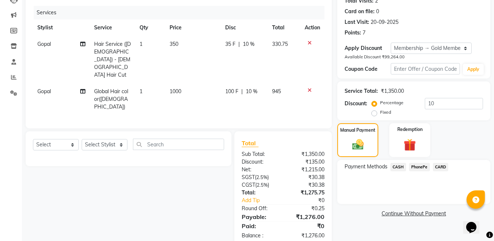
click at [394, 165] on span "CASH" at bounding box center [398, 167] width 16 height 8
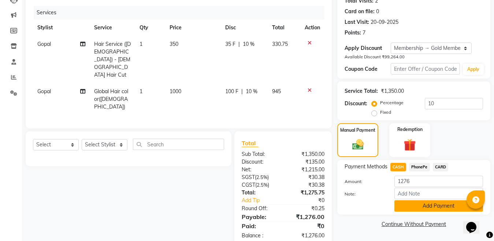
click at [415, 201] on button "Add Payment" at bounding box center [438, 205] width 89 height 11
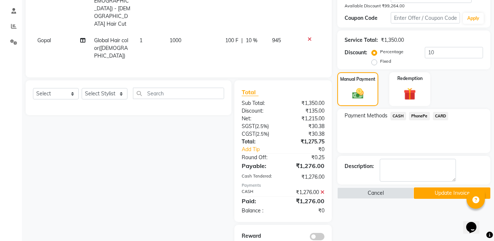
scroll to position [137, 0]
click at [435, 192] on button "Update Invoice" at bounding box center [452, 191] width 77 height 11
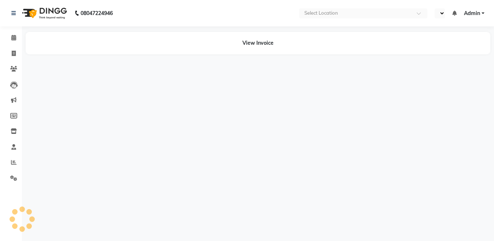
select select "en"
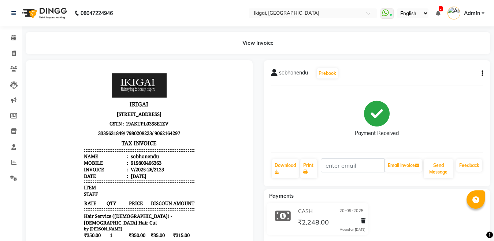
click at [481, 73] on button "button" at bounding box center [481, 74] width 4 height 8
click at [434, 84] on div "Edit Invoice" at bounding box center [446, 82] width 50 height 9
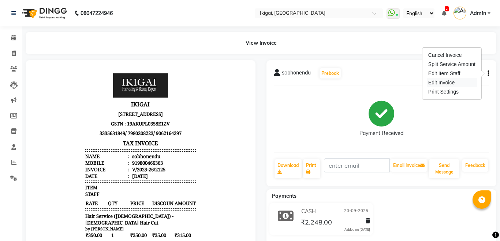
select select "service"
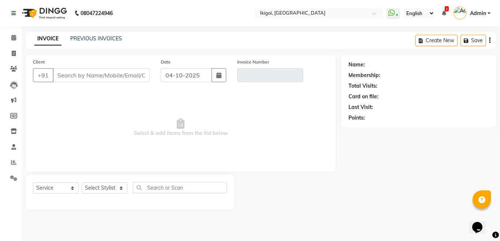
type input "9800466363"
type input "V/2025-26/2125"
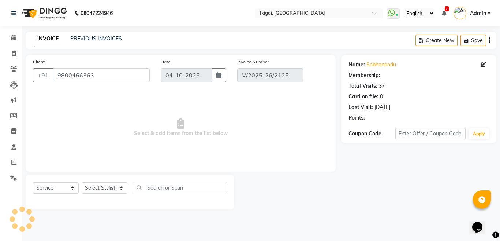
select select "2: Object"
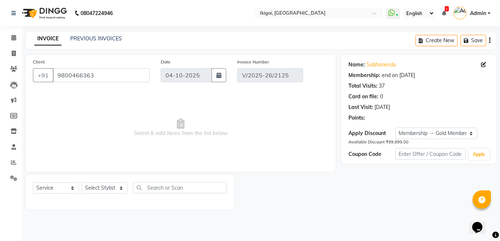
type input "20-09-2025"
select select "select"
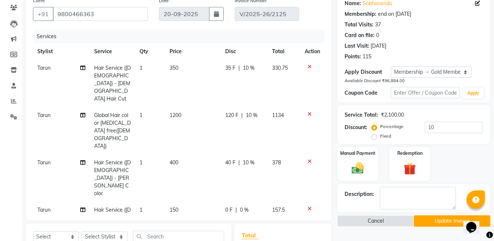
scroll to position [73, 0]
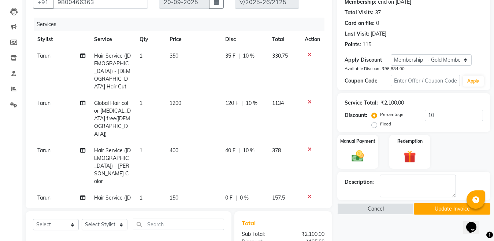
click at [309, 54] on icon at bounding box center [310, 54] width 4 height 5
click at [309, 99] on icon at bounding box center [310, 101] width 4 height 5
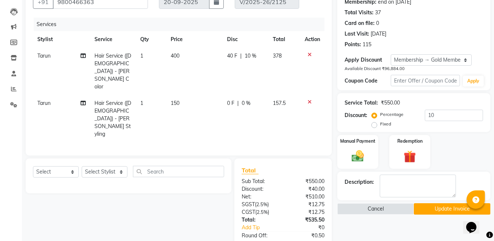
click at [309, 53] on icon at bounding box center [310, 54] width 4 height 5
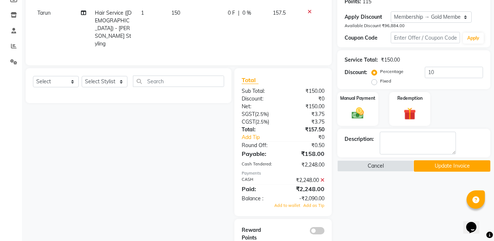
scroll to position [119, 0]
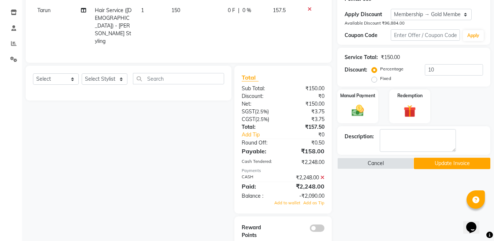
click at [323, 175] on icon at bounding box center [322, 177] width 4 height 5
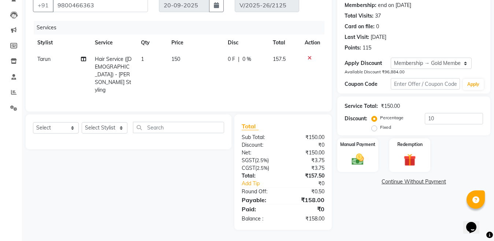
scroll to position [61, 0]
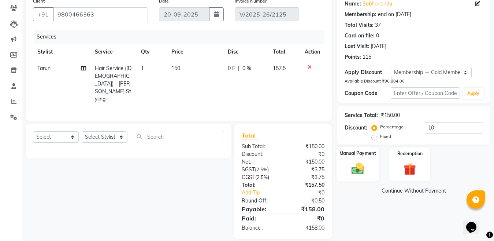
click at [359, 172] on img at bounding box center [358, 168] width 21 height 15
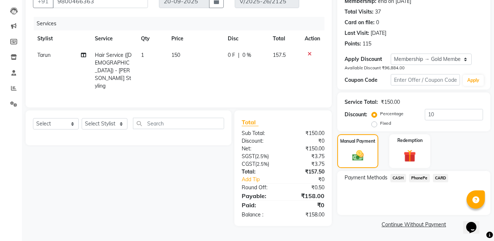
click at [396, 178] on span "CASH" at bounding box center [398, 178] width 16 height 8
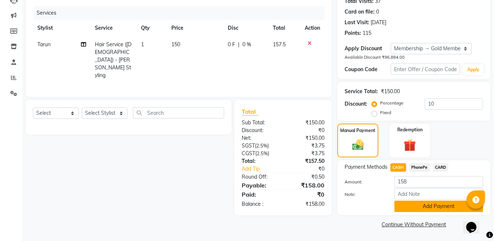
click at [437, 207] on button "Add Payment" at bounding box center [438, 205] width 89 height 11
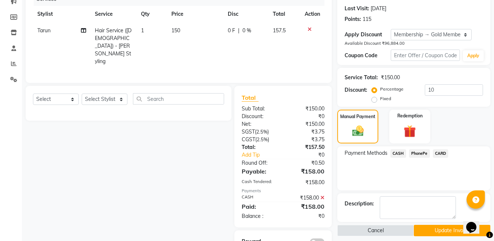
scroll to position [112, 0]
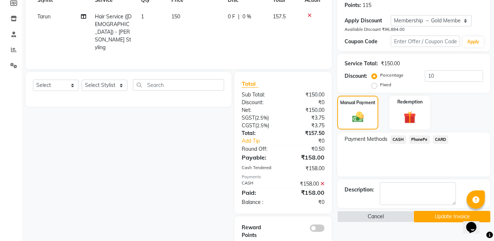
click at [447, 222] on button "Update Invoice" at bounding box center [452, 216] width 77 height 11
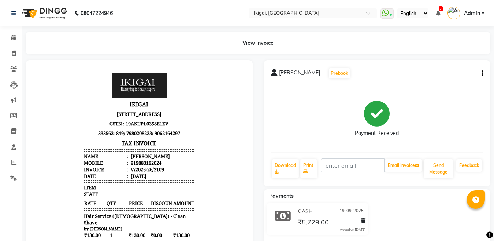
click at [481, 73] on button "button" at bounding box center [481, 74] width 4 height 8
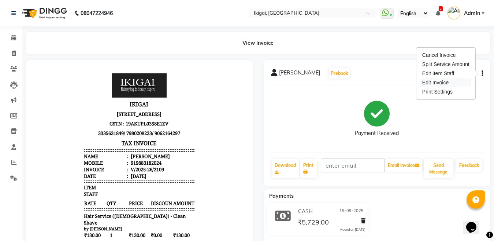
click at [439, 81] on div "Edit Invoice" at bounding box center [446, 82] width 50 height 9
select select "service"
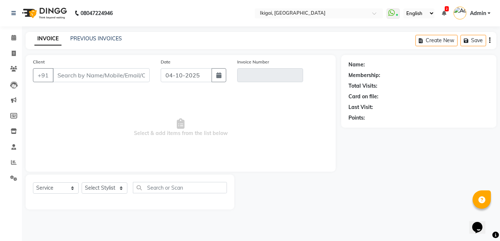
type input "9883182024"
type input "V/2025-26/2109"
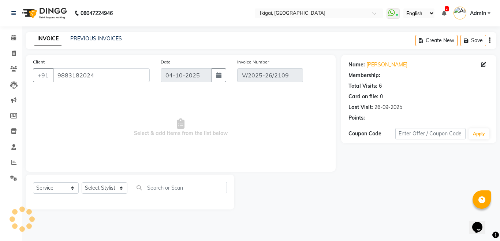
type input "19-09-2025"
select select "select"
select select "1: Object"
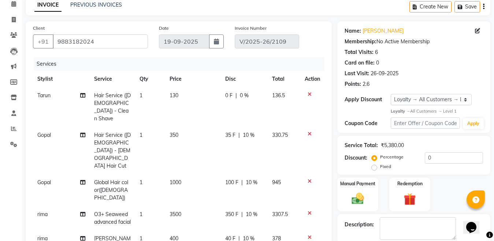
scroll to position [73, 0]
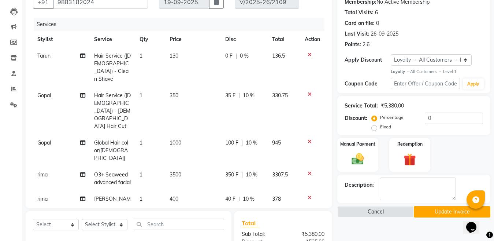
click at [310, 171] on icon at bounding box center [310, 173] width 4 height 5
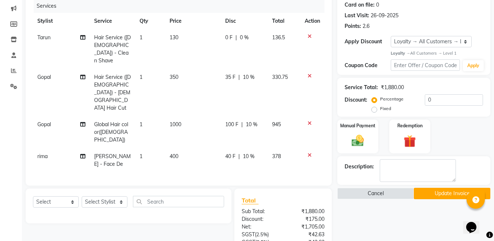
scroll to position [37, 0]
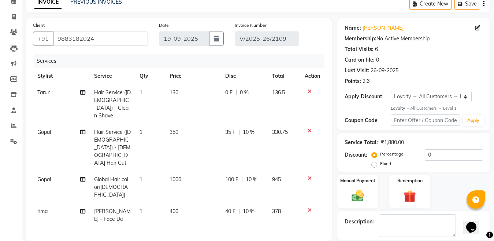
click at [310, 90] on icon at bounding box center [310, 91] width 4 height 5
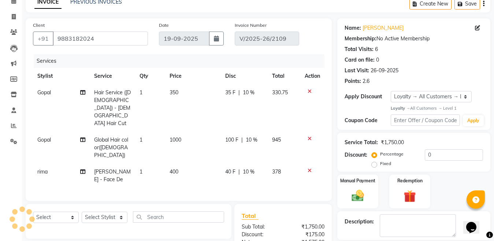
click at [310, 91] on icon at bounding box center [310, 91] width 4 height 5
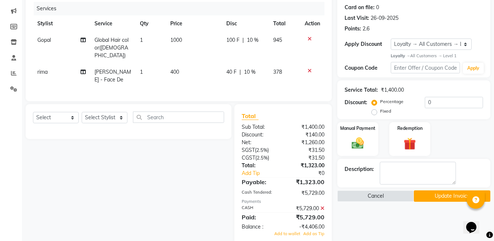
scroll to position [138, 0]
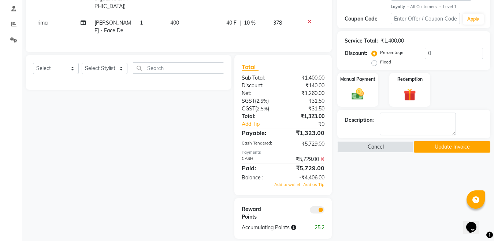
click at [324, 157] on icon at bounding box center [322, 158] width 4 height 5
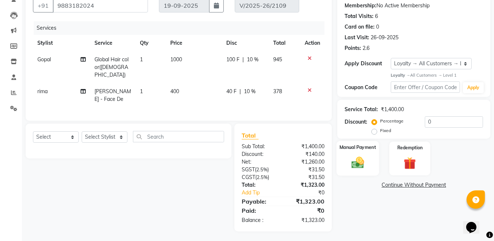
click at [363, 160] on img at bounding box center [358, 162] width 21 height 15
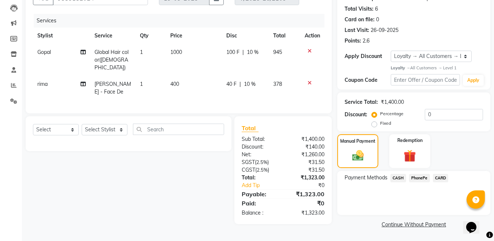
click at [397, 178] on span "CASH" at bounding box center [398, 178] width 16 height 8
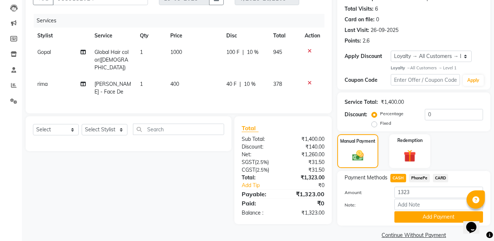
scroll to position [88, 0]
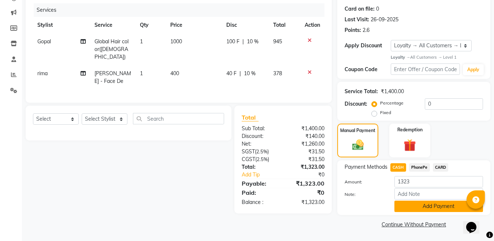
click at [424, 205] on button "Add Payment" at bounding box center [438, 205] width 89 height 11
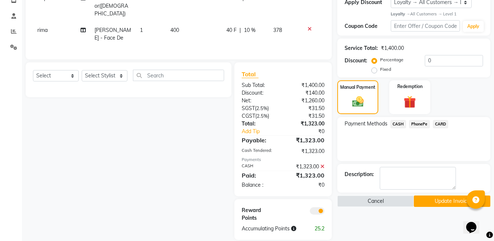
scroll to position [132, 0]
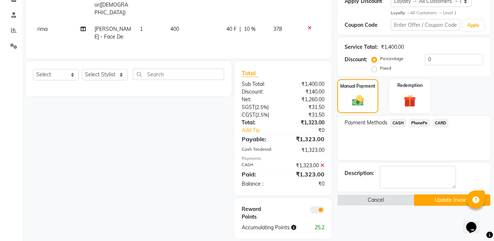
click at [439, 203] on button "Update Invoice" at bounding box center [452, 199] width 77 height 11
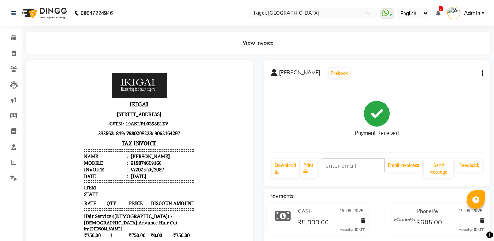
click at [482, 73] on icon "button" at bounding box center [482, 73] width 1 height 0
click at [440, 84] on div "Edit Invoice" at bounding box center [446, 82] width 50 height 9
select select "service"
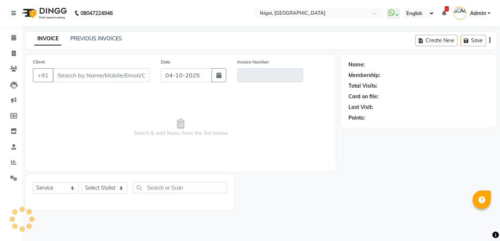
type input "9874669166"
type input "V/2025-26/2087"
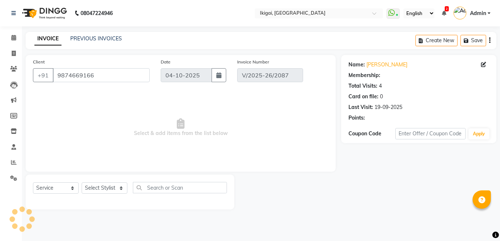
select select "1: Object"
type input "19-09-2025"
select select "select"
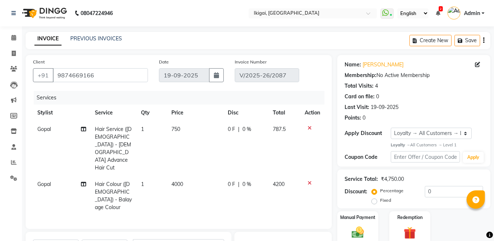
click at [309, 180] on icon at bounding box center [310, 182] width 4 height 5
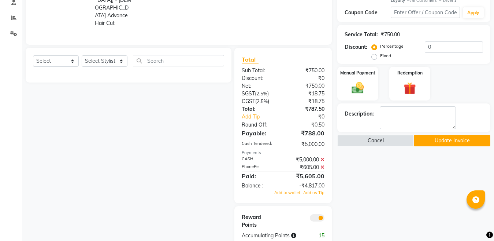
scroll to position [145, 0]
click at [322, 156] on icon at bounding box center [322, 158] width 4 height 5
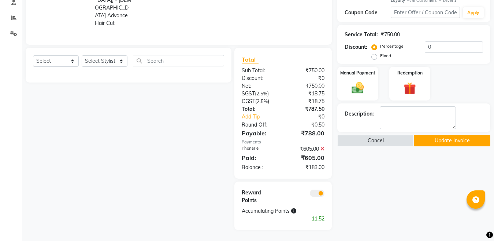
scroll to position [128, 0]
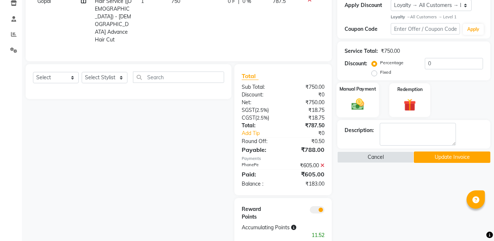
click at [354, 108] on img at bounding box center [358, 104] width 21 height 15
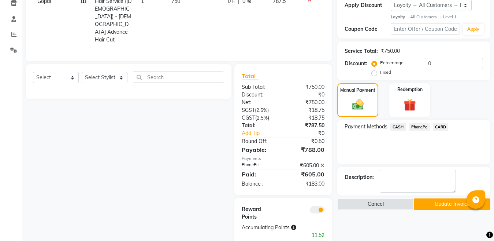
click at [396, 125] on span "CASH" at bounding box center [398, 127] width 16 height 8
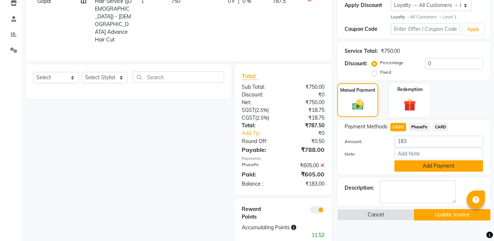
click at [432, 163] on button "Add Payment" at bounding box center [438, 165] width 89 height 11
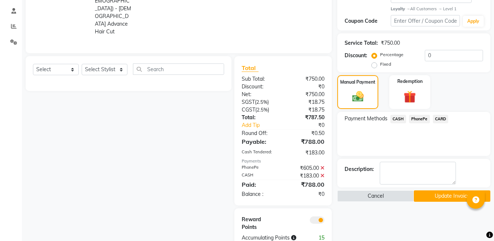
scroll to position [138, 0]
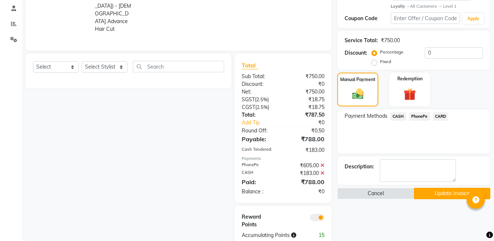
click at [444, 196] on button "Update Invoice" at bounding box center [452, 193] width 77 height 11
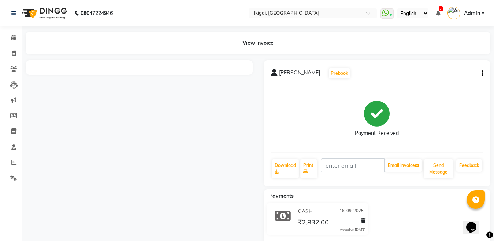
click at [482, 73] on icon "button" at bounding box center [482, 73] width 1 height 0
click at [434, 82] on div "Edit Invoice" at bounding box center [446, 82] width 50 height 9
select select "service"
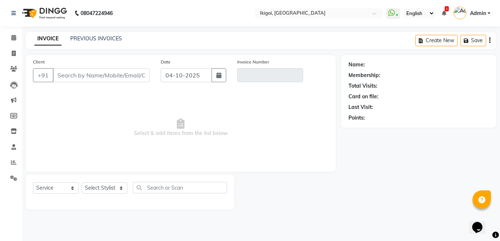
type input "9836691177"
type input "V/2025-26/2056"
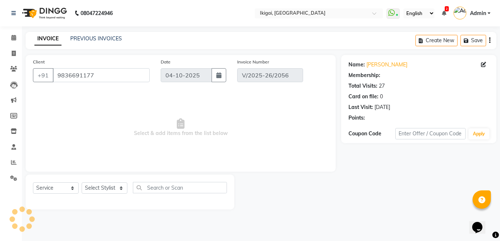
select select "2: Object"
type input "16-09-2025"
select select "select"
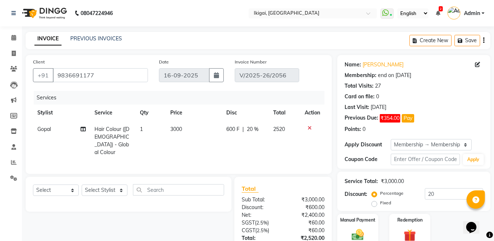
scroll to position [73, 0]
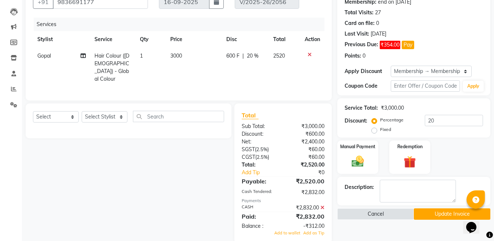
click at [110, 58] on span "Hair Colour ([DEMOGRAPHIC_DATA]) - Global Colour" at bounding box center [111, 67] width 35 height 30
select select "24731"
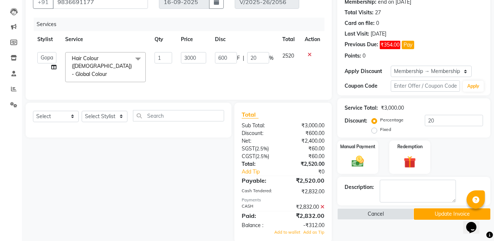
click at [103, 59] on span "Hair Colour (Ladies) - Global Colour" at bounding box center [102, 66] width 60 height 22
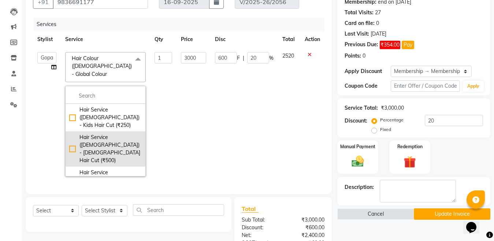
click at [106, 133] on div "Hair Service (Ladies) - Ladies Hair Cut (₹500)" at bounding box center [105, 148] width 73 height 31
checkbox input "true"
checkbox input "false"
type input "500"
type input "0"
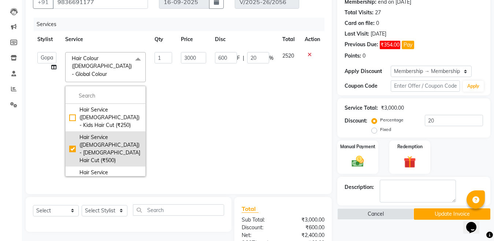
type input "0"
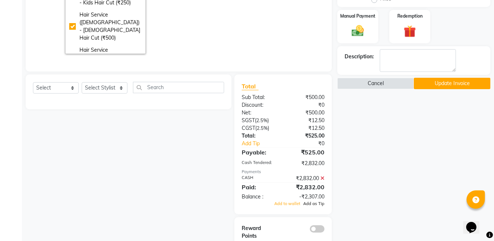
scroll to position [204, 0]
click at [322, 175] on icon at bounding box center [322, 177] width 4 height 5
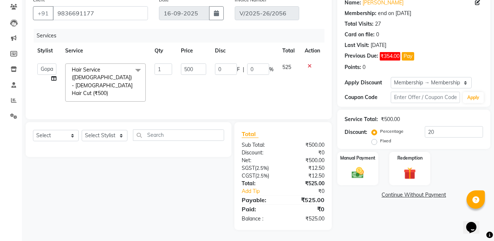
scroll to position [52, 0]
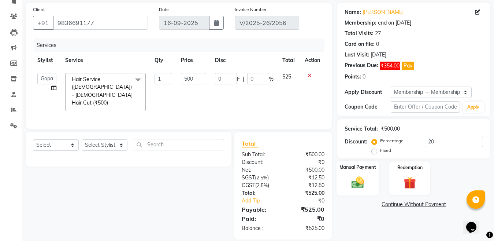
click at [362, 177] on img at bounding box center [358, 182] width 21 height 15
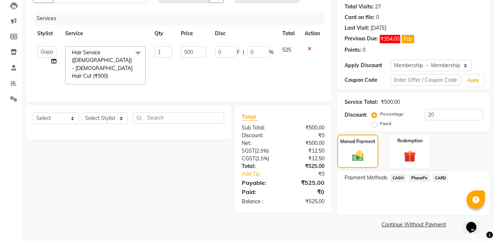
click at [398, 178] on span "CASH" at bounding box center [398, 178] width 16 height 8
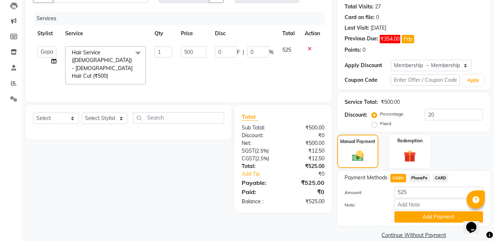
scroll to position [90, 0]
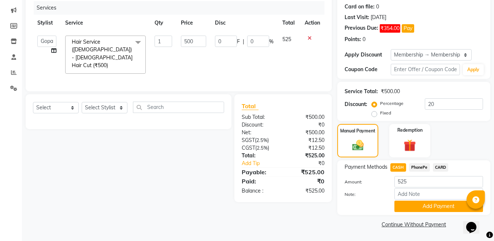
click at [422, 202] on button "Add Payment" at bounding box center [438, 205] width 89 height 11
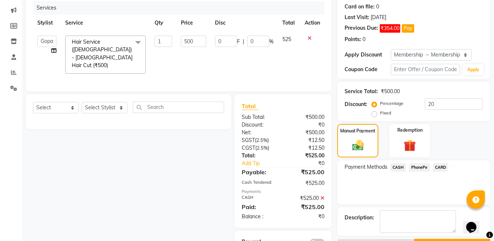
scroll to position [110, 0]
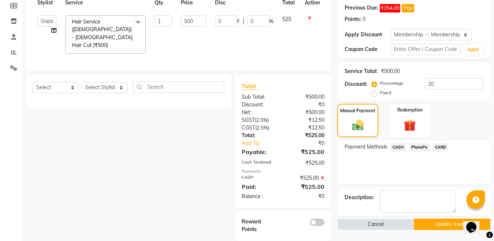
click at [438, 226] on button "Update Invoice" at bounding box center [452, 223] width 77 height 11
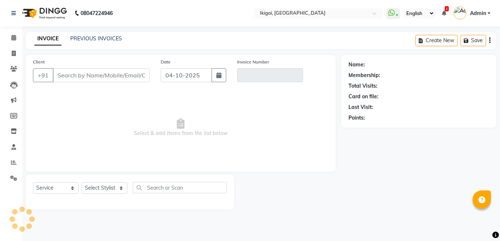
select select "service"
type input "9831808422"
type input "V/2025/0060"
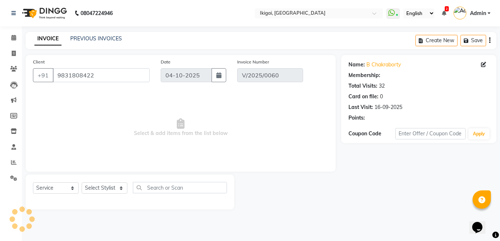
select select "2: Object"
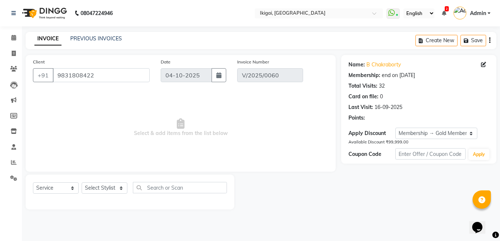
type input "16-09-2025"
select select "select"
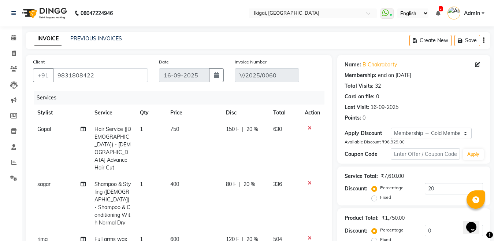
click at [308, 127] on icon at bounding box center [310, 127] width 4 height 5
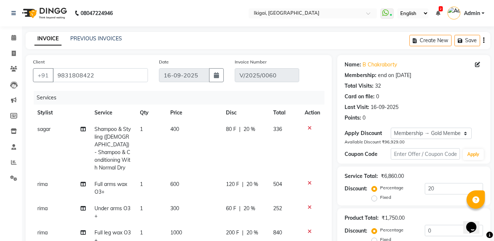
click at [308, 180] on icon at bounding box center [310, 182] width 4 height 5
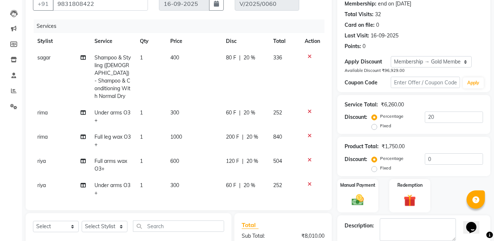
scroll to position [75, 0]
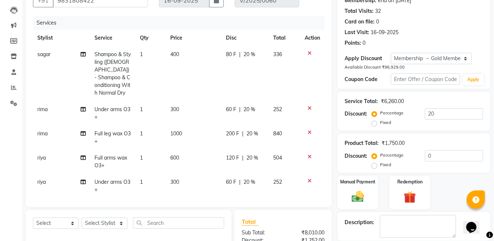
click at [308, 130] on icon at bounding box center [310, 132] width 4 height 5
click at [304, 174] on td at bounding box center [312, 194] width 24 height 40
click at [308, 178] on icon at bounding box center [310, 180] width 4 height 5
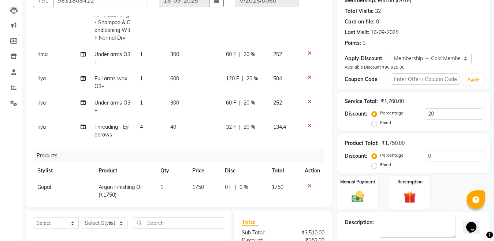
scroll to position [63, 0]
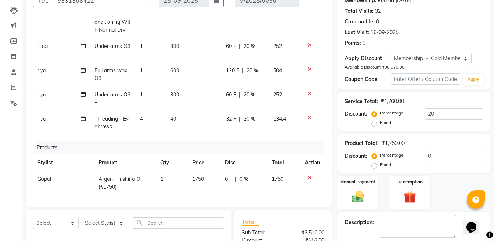
click at [308, 115] on icon at bounding box center [310, 117] width 4 height 5
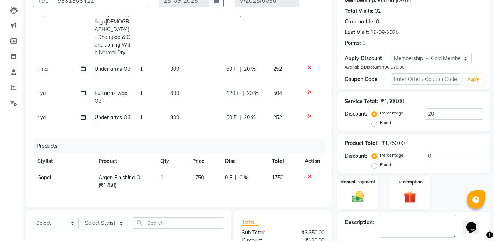
scroll to position [39, 0]
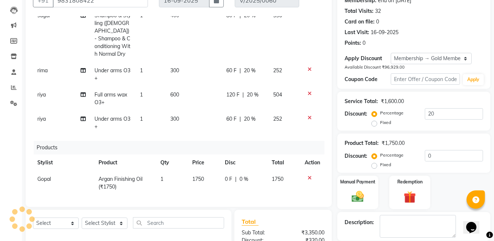
click at [308, 91] on icon at bounding box center [310, 93] width 4 height 5
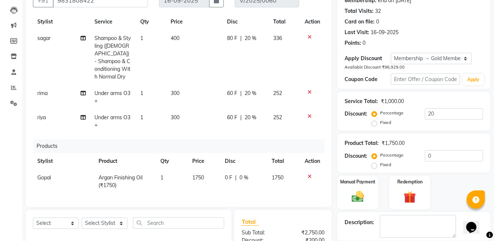
scroll to position [15, 0]
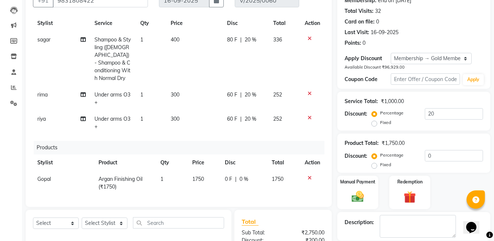
click at [308, 115] on icon at bounding box center [310, 117] width 4 height 5
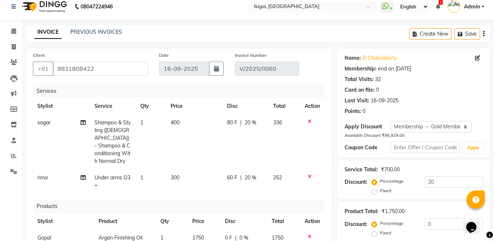
scroll to position [1, 0]
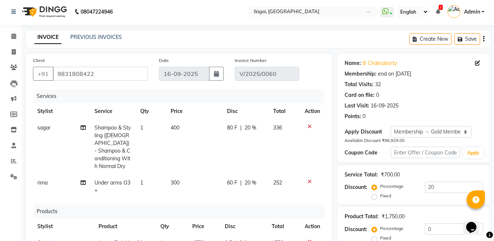
click at [310, 126] on icon at bounding box center [310, 126] width 4 height 5
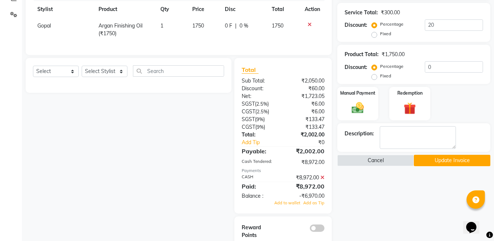
scroll to position [179, 0]
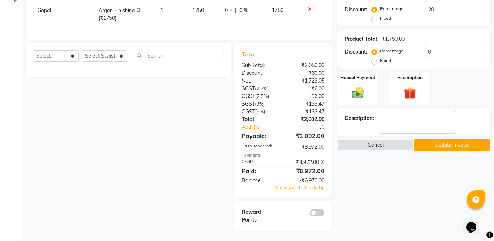
click at [323, 164] on icon at bounding box center [322, 161] width 4 height 5
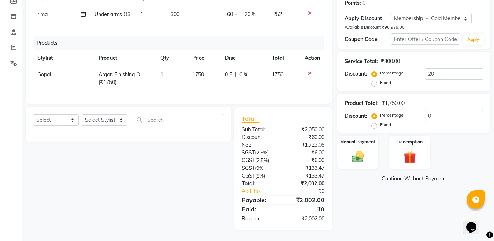
scroll to position [121, 0]
click at [356, 155] on img at bounding box center [358, 156] width 21 height 15
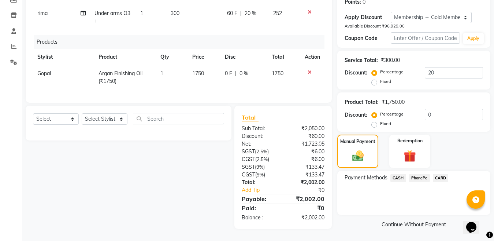
click at [397, 174] on span "CASH" at bounding box center [398, 178] width 16 height 8
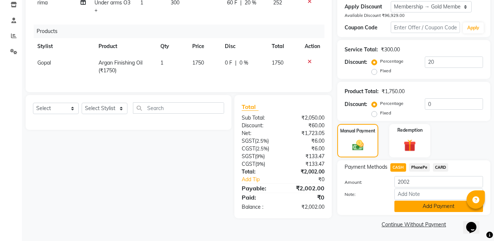
click at [428, 208] on button "Add Payment" at bounding box center [438, 205] width 89 height 11
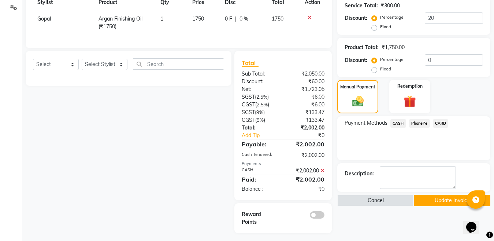
scroll to position [172, 0]
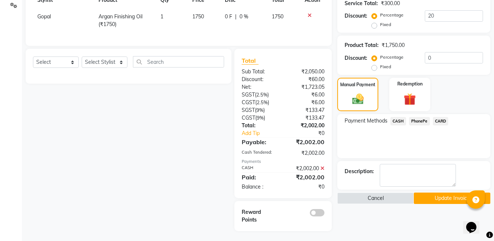
click at [446, 202] on button "Update Invoice" at bounding box center [452, 197] width 77 height 11
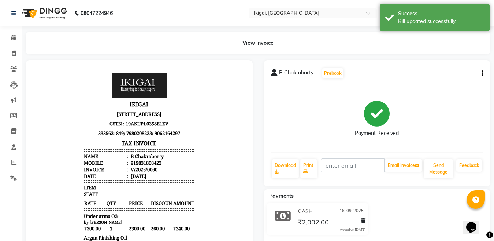
scroll to position [0, 0]
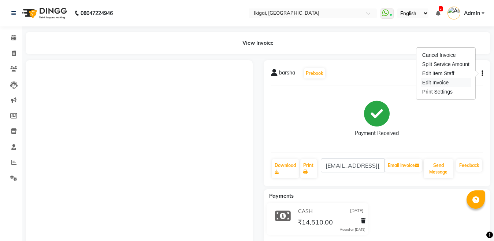
click at [441, 83] on div "Edit Invoice" at bounding box center [446, 82] width 50 height 9
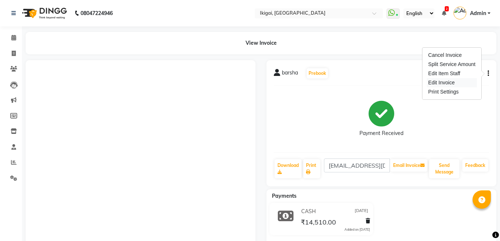
select select "service"
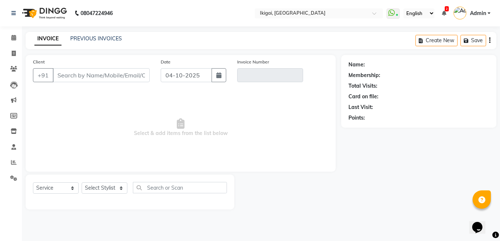
type input "8697094331"
type input "V/2025-26/2048"
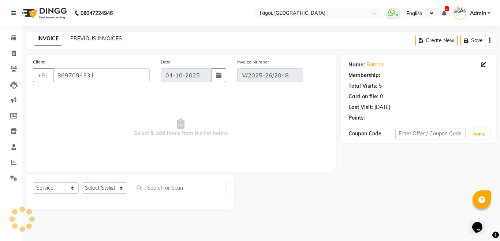
select select "1: Object"
type input "15-09-2025"
select select "select"
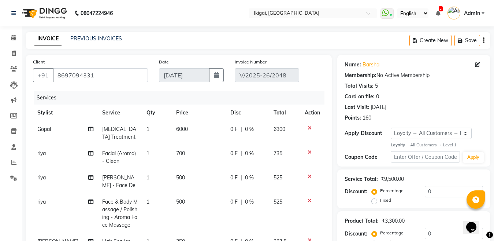
click at [308, 128] on icon at bounding box center [310, 127] width 4 height 5
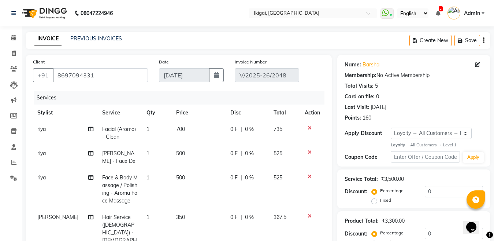
click at [308, 128] on icon at bounding box center [310, 127] width 4 height 5
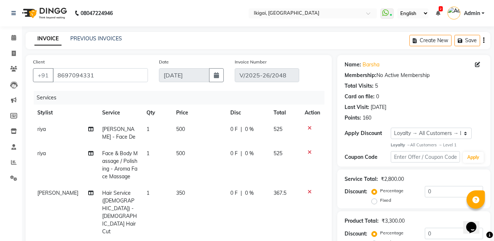
click at [308, 128] on icon at bounding box center [310, 127] width 4 height 5
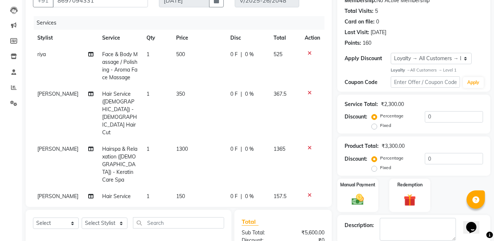
scroll to position [92, 0]
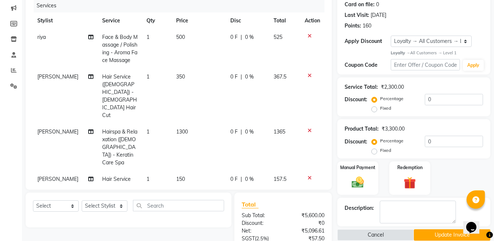
click at [308, 128] on icon at bounding box center [310, 130] width 4 height 5
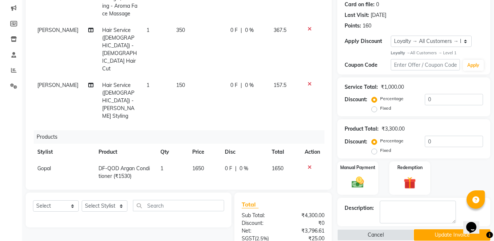
click at [308, 189] on icon at bounding box center [310, 191] width 4 height 5
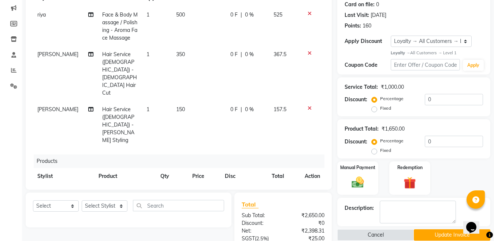
click at [308, 53] on icon at bounding box center [310, 53] width 4 height 5
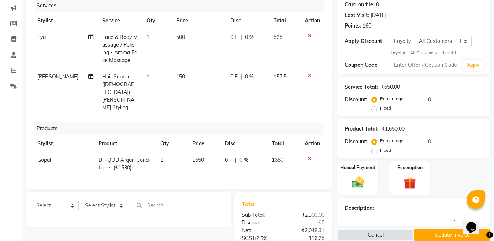
click at [310, 37] on icon at bounding box center [310, 35] width 4 height 5
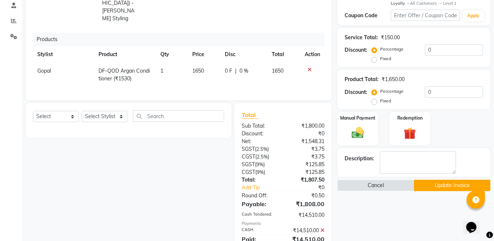
scroll to position [212, 0]
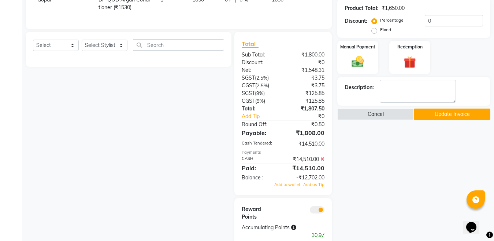
click at [322, 156] on icon at bounding box center [322, 158] width 4 height 5
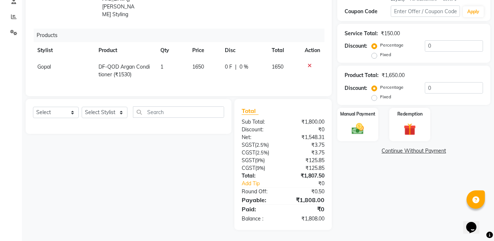
scroll to position [136, 0]
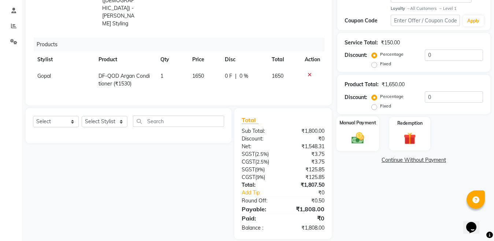
click at [356, 140] on img at bounding box center [358, 137] width 21 height 15
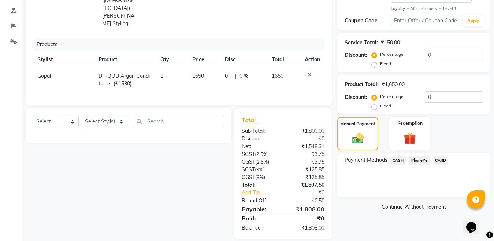
click at [393, 159] on span "CASH" at bounding box center [398, 160] width 16 height 8
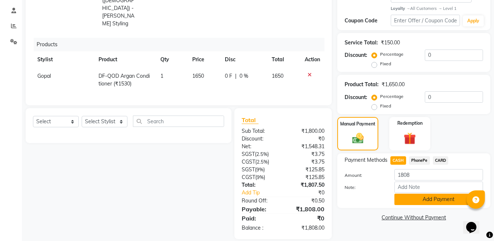
click at [417, 199] on button "Add Payment" at bounding box center [438, 198] width 89 height 11
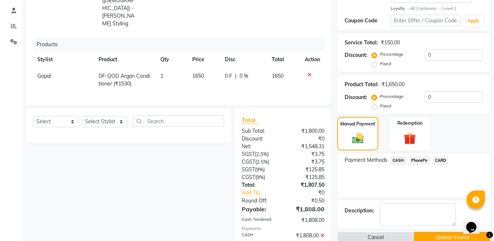
scroll to position [206, 0]
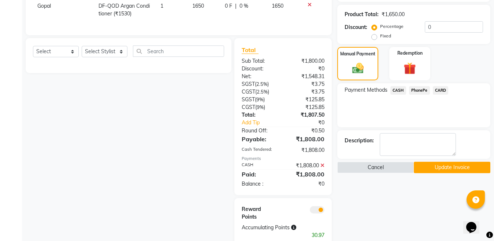
click at [429, 167] on button "Update Invoice" at bounding box center [452, 167] width 77 height 11
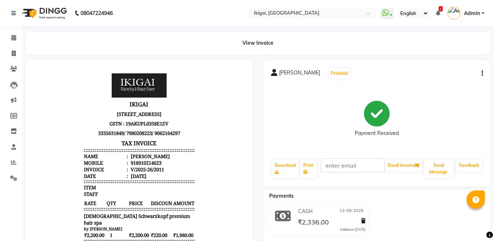
click at [481, 71] on button "button" at bounding box center [481, 74] width 4 height 8
click at [439, 84] on div "Edit Invoice" at bounding box center [446, 82] width 50 height 9
select select "service"
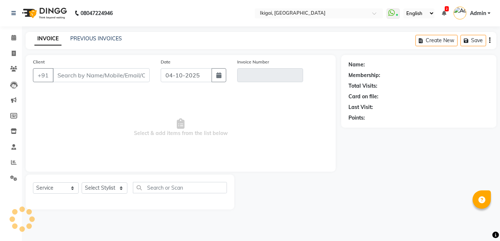
type input "8910214623"
type input "V/2025-26/2011"
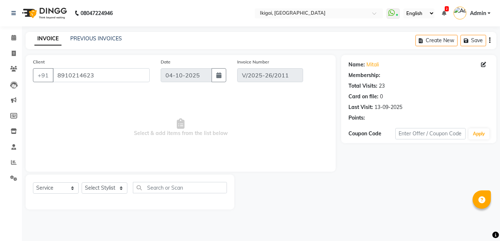
select select "2: Object"
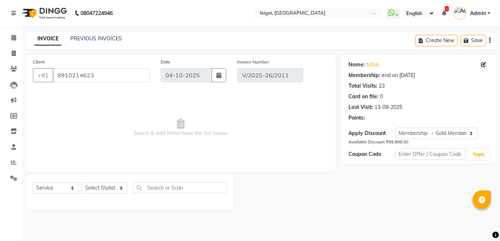
type input "13-09-2025"
select select "select"
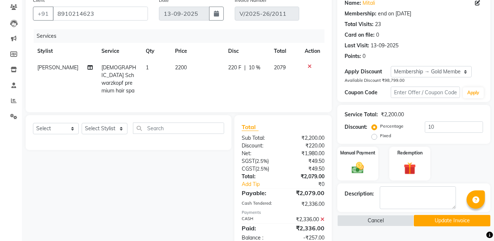
scroll to position [73, 0]
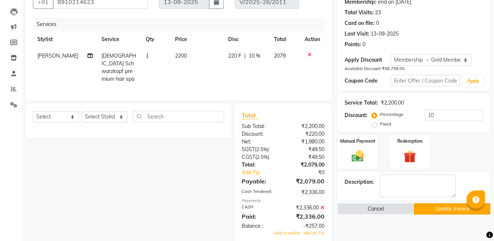
click at [110, 57] on span "[DEMOGRAPHIC_DATA] Schwarzkopf premium hair spa" at bounding box center [118, 67] width 35 height 30
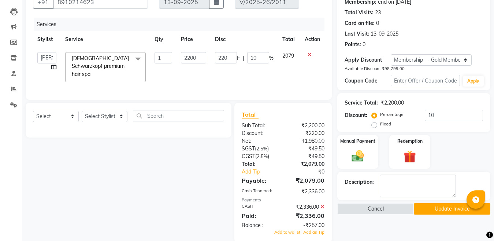
click at [110, 57] on span "[DEMOGRAPHIC_DATA] Schwarzkopf premium hair spa" at bounding box center [100, 66] width 57 height 22
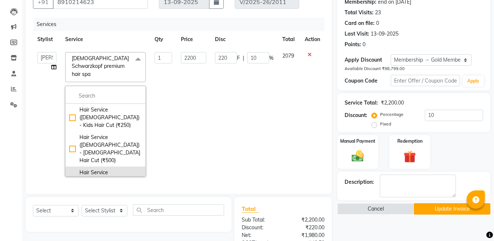
click at [104, 168] on div "Hair Service ([DEMOGRAPHIC_DATA]) - [DEMOGRAPHIC_DATA] Advance Hair Cut (₹750)" at bounding box center [105, 183] width 73 height 31
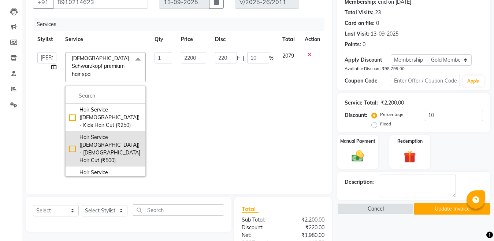
checkbox input "true"
checkbox input "false"
type input "750"
type input "0"
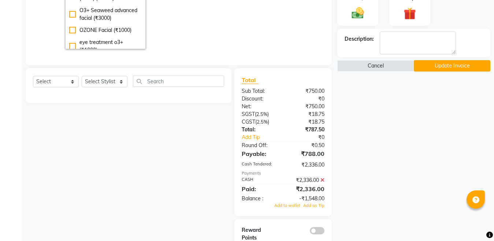
scroll to position [220, 0]
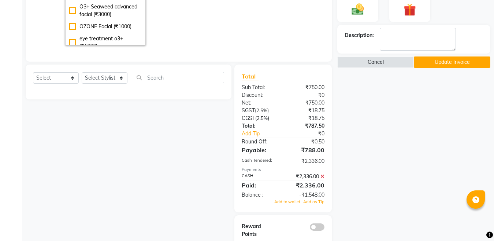
click at [324, 174] on icon at bounding box center [322, 176] width 4 height 5
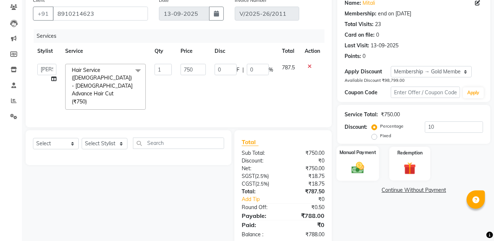
click at [359, 162] on img at bounding box center [358, 167] width 21 height 15
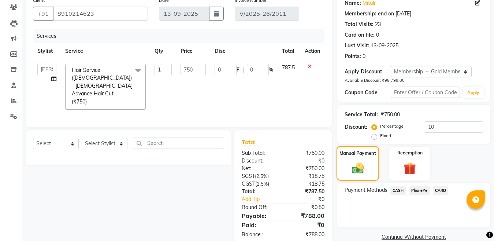
scroll to position [74, 0]
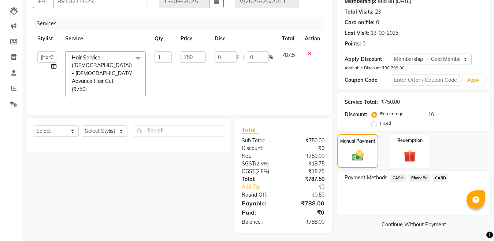
click at [402, 177] on span "CASH" at bounding box center [398, 178] width 16 height 8
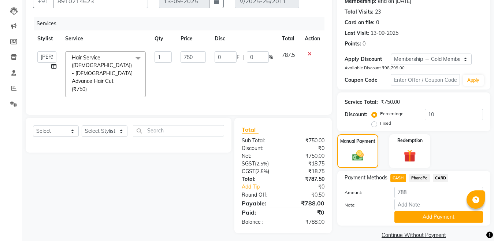
scroll to position [85, 0]
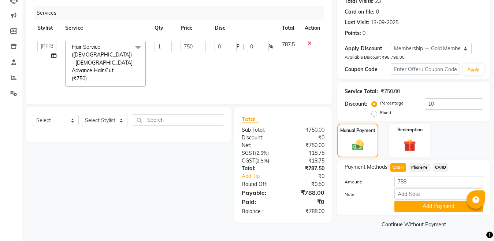
click at [433, 207] on button "Add Payment" at bounding box center [438, 205] width 89 height 11
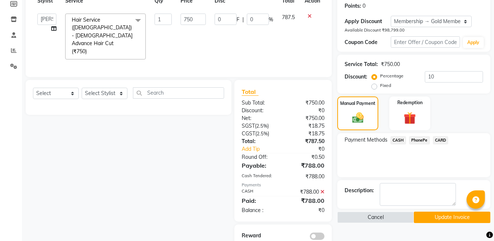
scroll to position [113, 0]
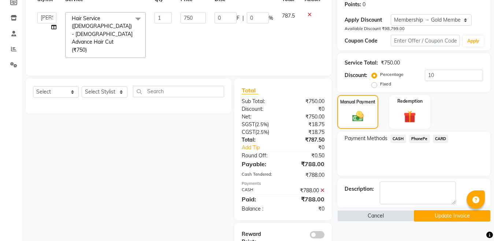
click at [457, 217] on button "Update Invoice" at bounding box center [452, 215] width 77 height 11
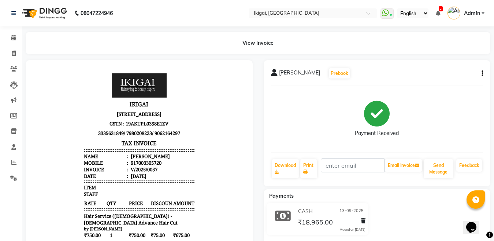
click at [482, 73] on icon "button" at bounding box center [482, 73] width 1 height 0
click at [428, 81] on div "Edit Invoice" at bounding box center [446, 82] width 50 height 9
select select "service"
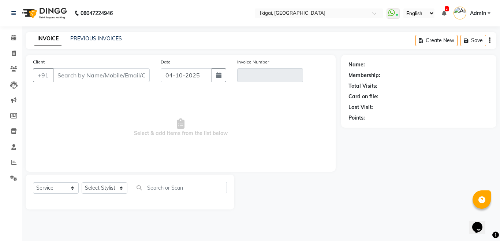
type input "7003305720"
type input "V/2025/0057"
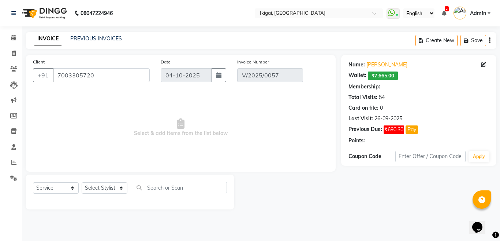
select select "2: Object"
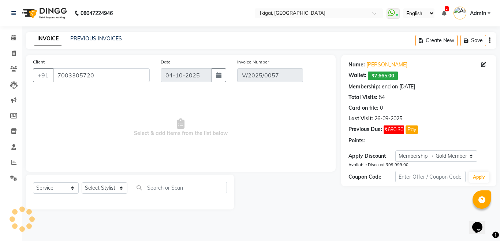
type input "13-09-2025"
select select "select"
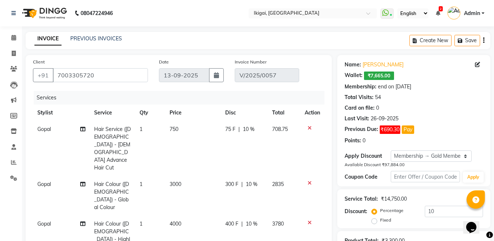
click at [308, 127] on icon at bounding box center [310, 127] width 4 height 5
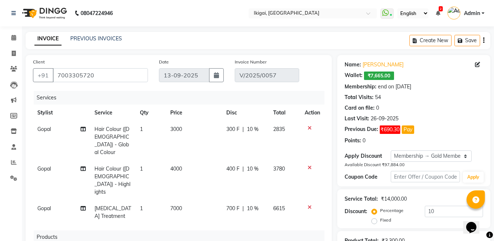
click at [308, 127] on icon at bounding box center [310, 127] width 4 height 5
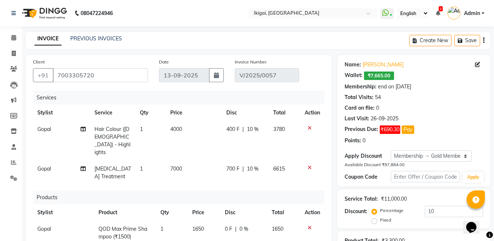
click at [311, 127] on icon at bounding box center [310, 127] width 4 height 5
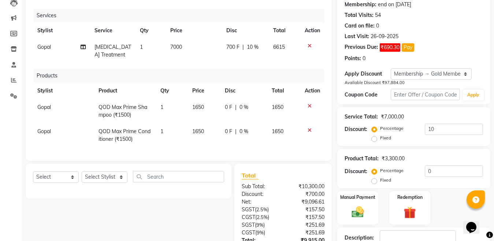
scroll to position [98, 0]
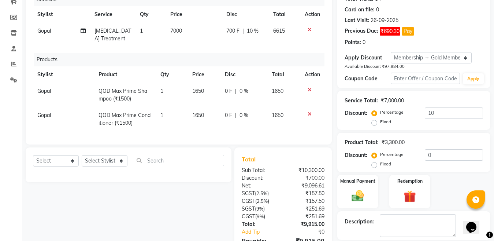
click at [310, 90] on icon at bounding box center [310, 89] width 4 height 5
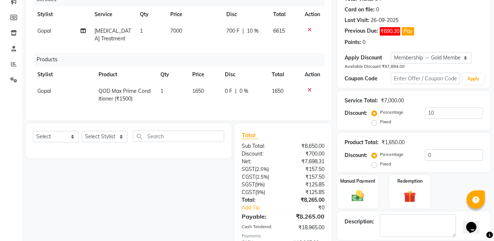
click at [308, 30] on icon at bounding box center [310, 29] width 4 height 5
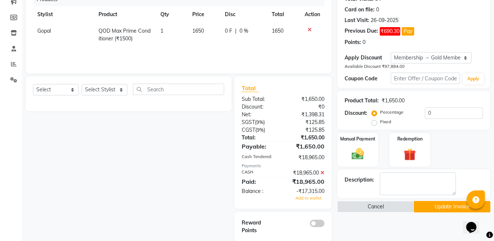
scroll to position [103, 0]
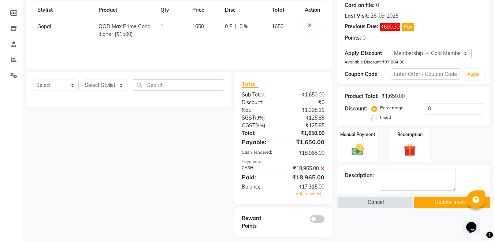
click at [322, 167] on icon at bounding box center [322, 168] width 4 height 5
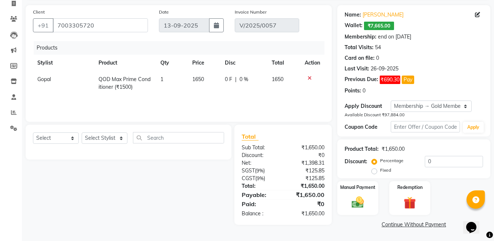
scroll to position [50, 0]
click at [351, 202] on img at bounding box center [358, 202] width 21 height 15
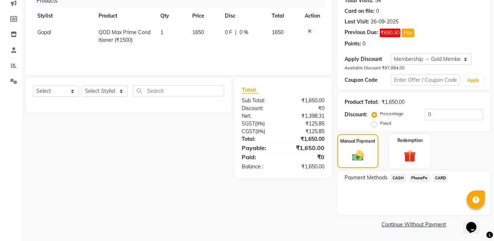
click at [398, 177] on span "CASH" at bounding box center [398, 178] width 16 height 8
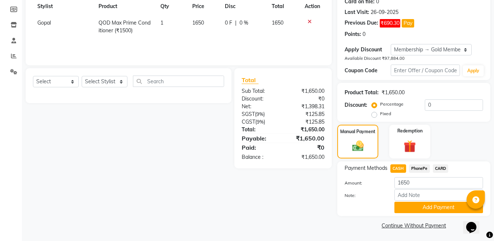
scroll to position [107, 0]
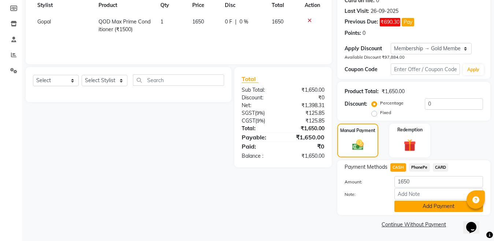
click at [448, 207] on button "Add Payment" at bounding box center [438, 205] width 89 height 11
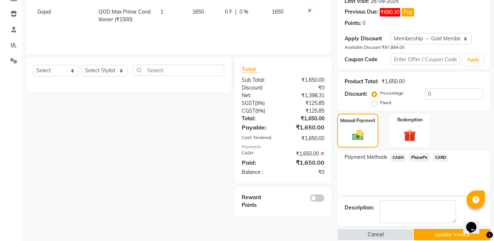
scroll to position [127, 0]
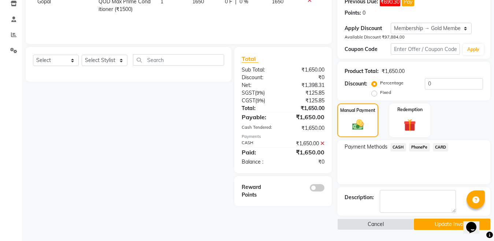
click at [431, 222] on button "Update Invoice" at bounding box center [452, 223] width 77 height 11
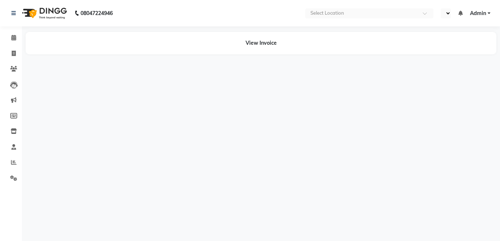
select select "en"
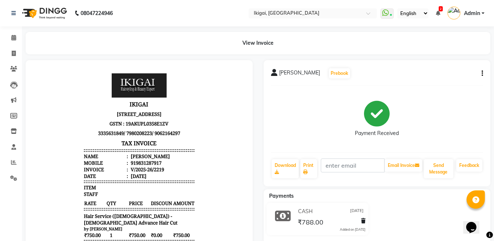
click at [483, 74] on icon "button" at bounding box center [482, 73] width 1 height 0
click at [443, 80] on div "Edit Invoice" at bounding box center [446, 82] width 50 height 9
select select "service"
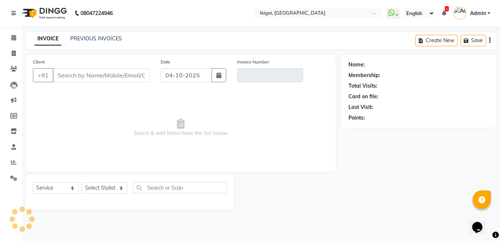
type input "9831287917"
type input "V/2025-26/2219"
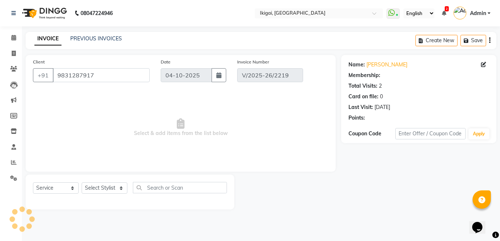
select select "1: Object"
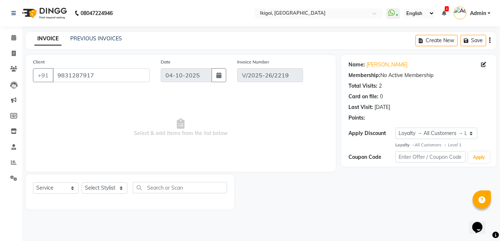
type input "[DATE]"
select select "select"
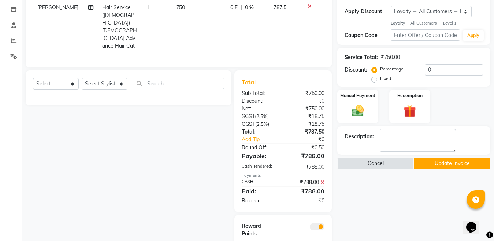
scroll to position [131, 0]
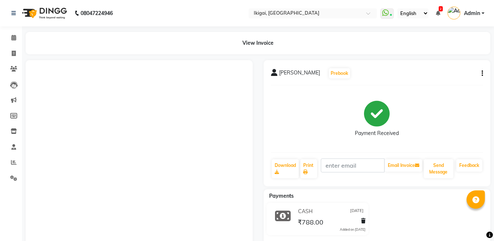
click at [482, 73] on icon "button" at bounding box center [482, 73] width 1 height 0
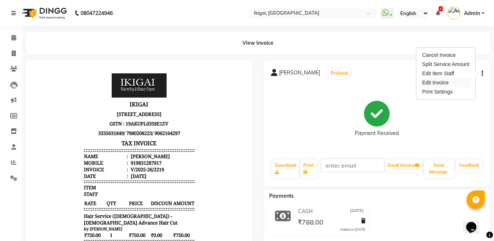
click at [428, 82] on div "Edit Invoice" at bounding box center [446, 82] width 50 height 9
select select "service"
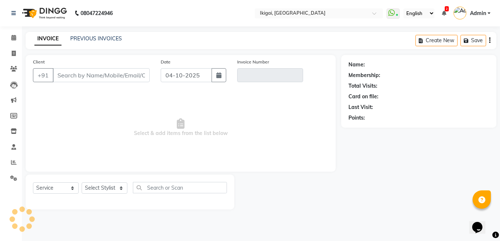
type input "9831287917"
type input "V/2025-26/2219"
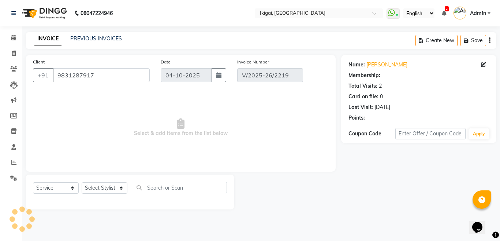
select select "1: Object"
type input "[DATE]"
select select "select"
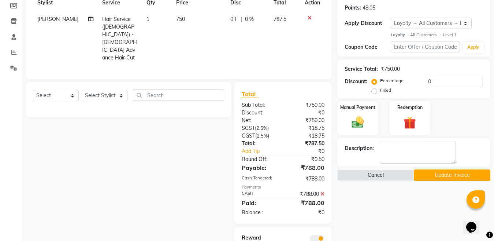
scroll to position [131, 0]
